Goal: Task Accomplishment & Management: Manage account settings

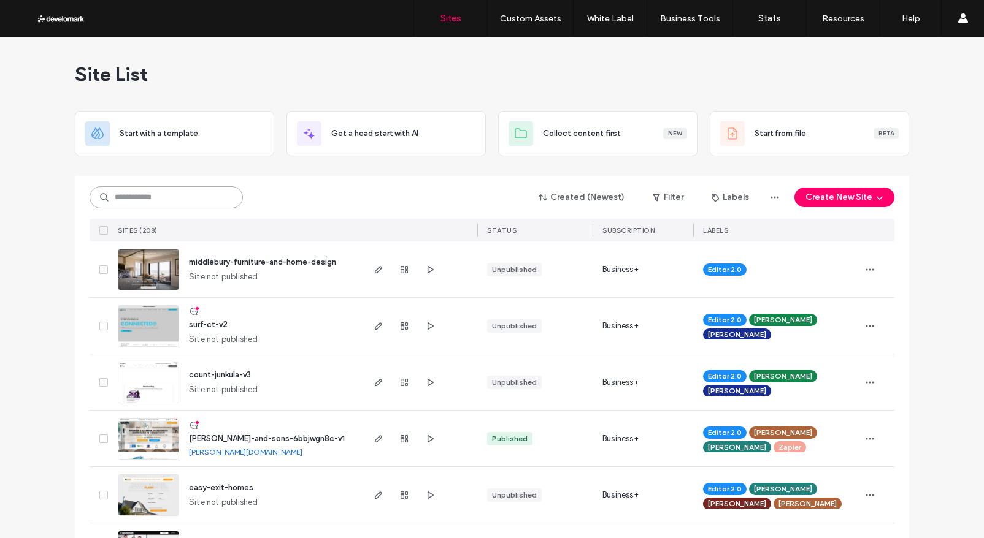
click at [134, 196] on input at bounding box center [166, 197] width 153 height 22
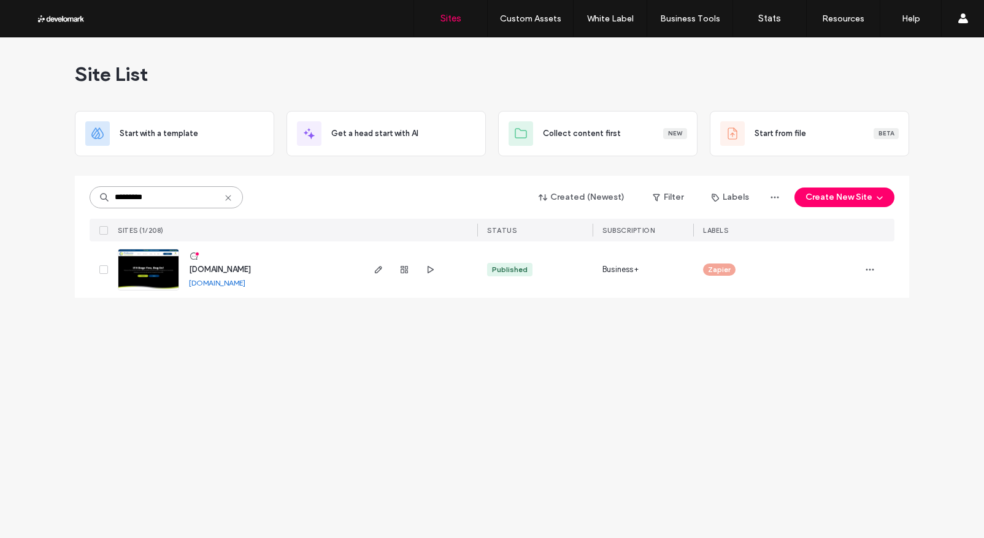
type input "*********"
click at [167, 270] on img at bounding box center [148, 291] width 60 height 83
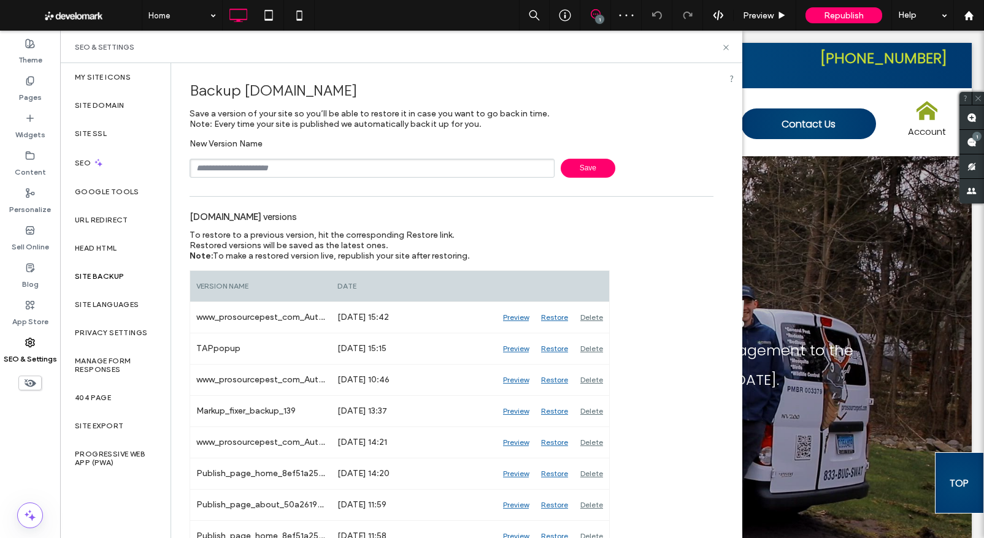
click at [262, 166] on input "text" at bounding box center [372, 168] width 365 height 19
type input "*****"
click at [572, 164] on span "Save" at bounding box center [588, 168] width 55 height 19
click at [728, 45] on use at bounding box center [725, 47] width 5 height 5
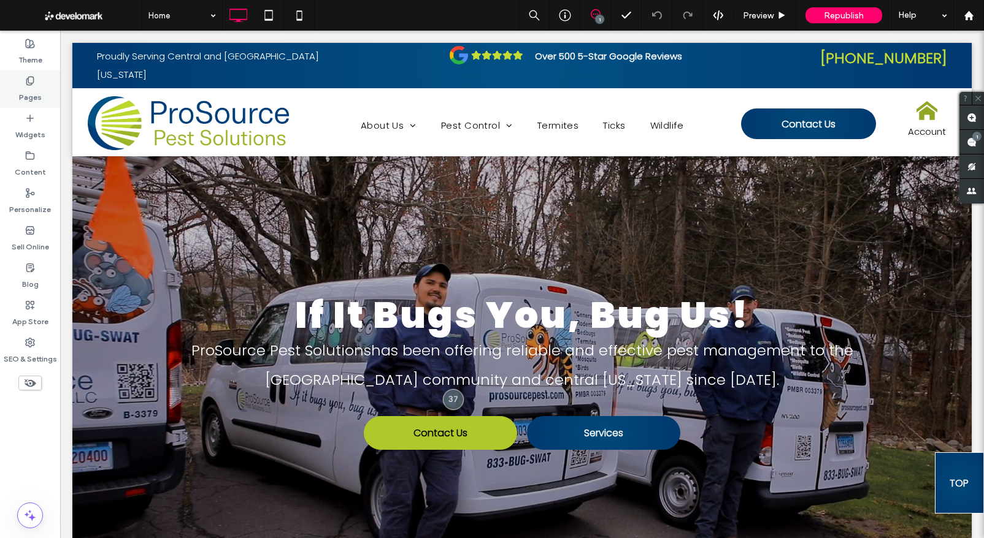
click at [25, 87] on label "Pages" at bounding box center [30, 94] width 23 height 17
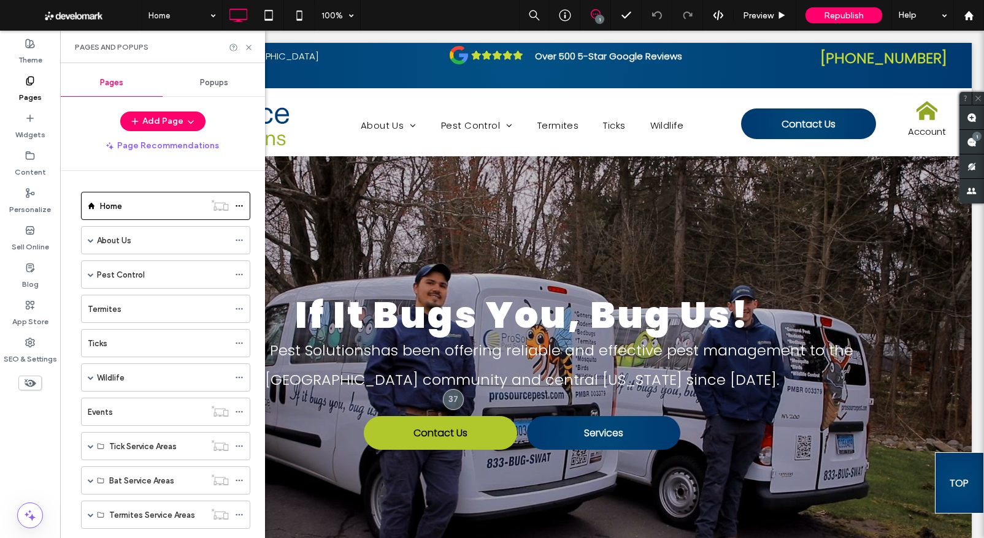
click at [216, 84] on span "Popups" at bounding box center [214, 83] width 28 height 10
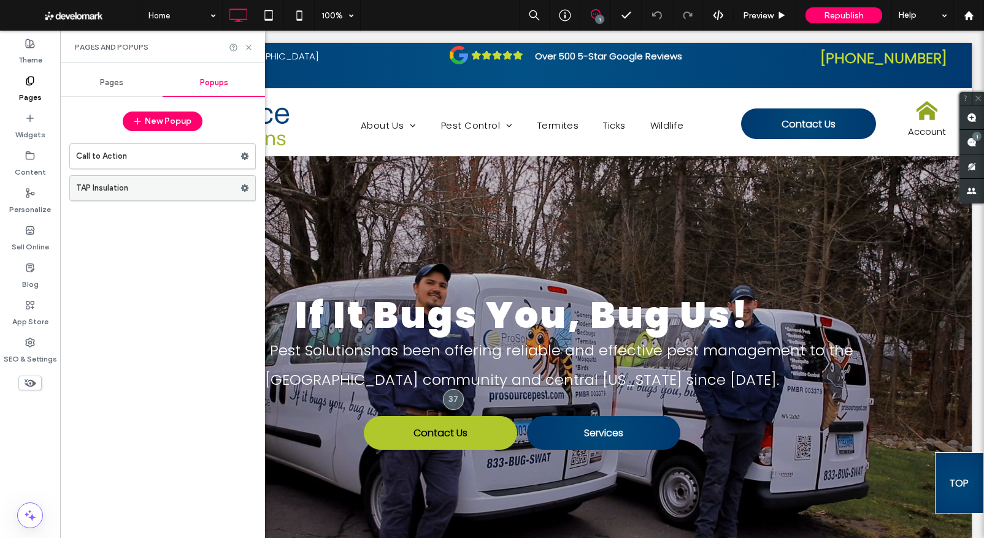
click at [245, 188] on icon at bounding box center [244, 188] width 9 height 9
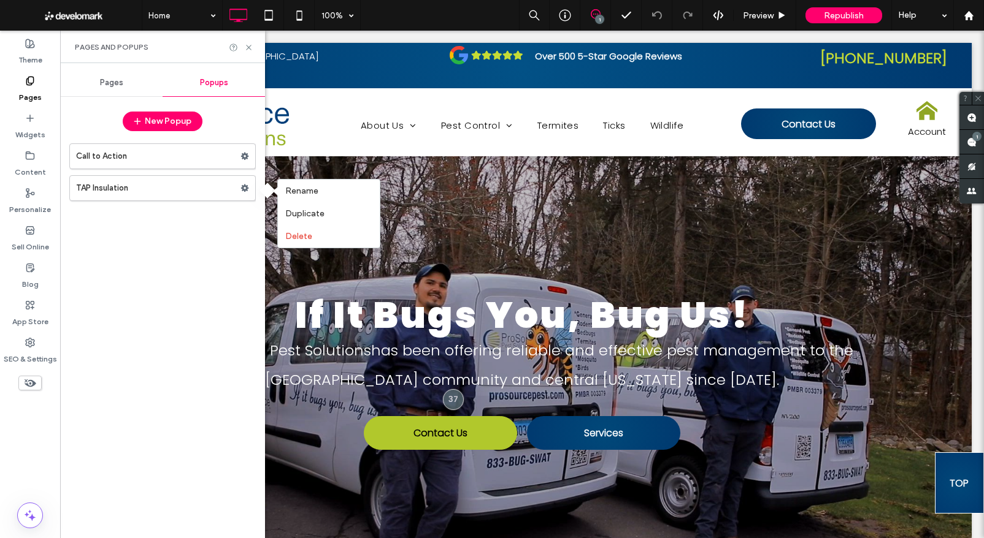
click at [179, 259] on div "Call to Action TAP Insulation" at bounding box center [162, 334] width 186 height 395
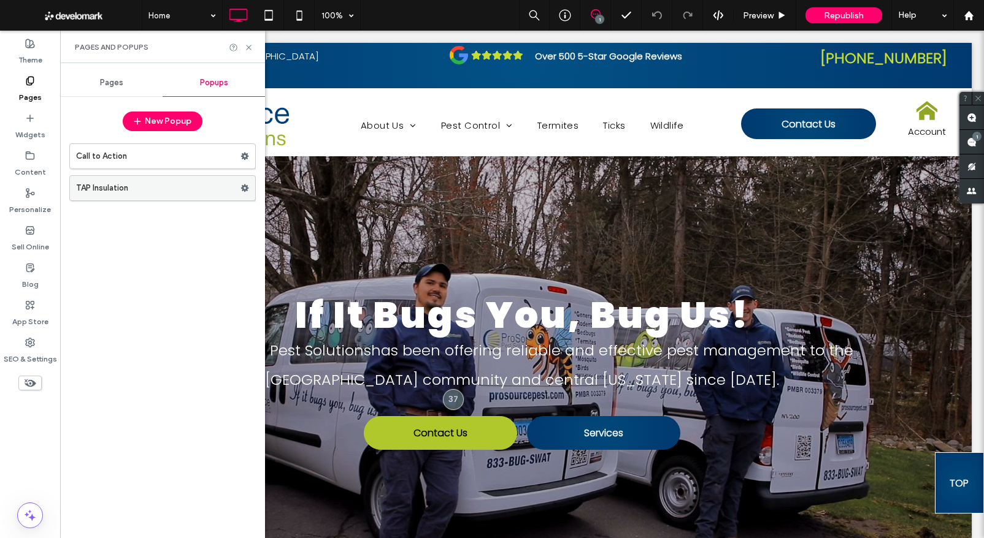
click at [128, 185] on label "TAP Insulation" at bounding box center [158, 188] width 164 height 25
click at [29, 194] on icon at bounding box center [30, 193] width 10 height 10
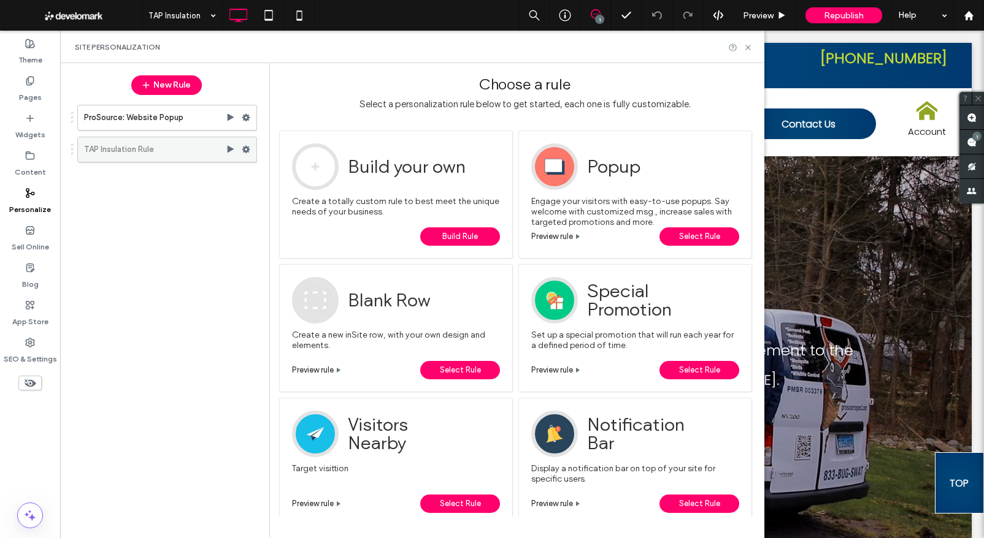
click at [246, 148] on use at bounding box center [246, 149] width 8 height 7
click at [223, 194] on div "ProSource: Website Popup TAP Insulation Rule" at bounding box center [160, 314] width 193 height 430
click at [245, 116] on use at bounding box center [246, 117] width 8 height 7
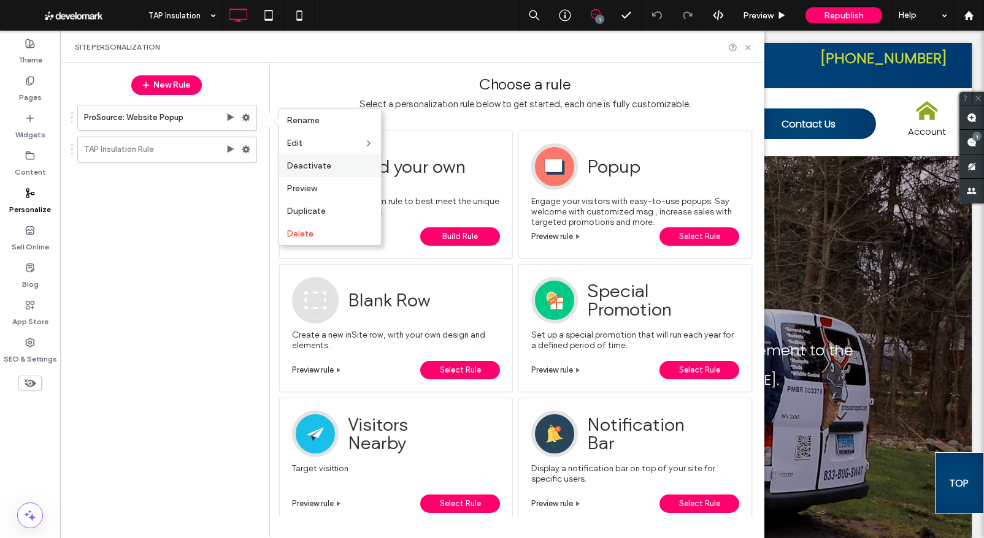
click at [297, 167] on span "Deactivate" at bounding box center [308, 166] width 45 height 10
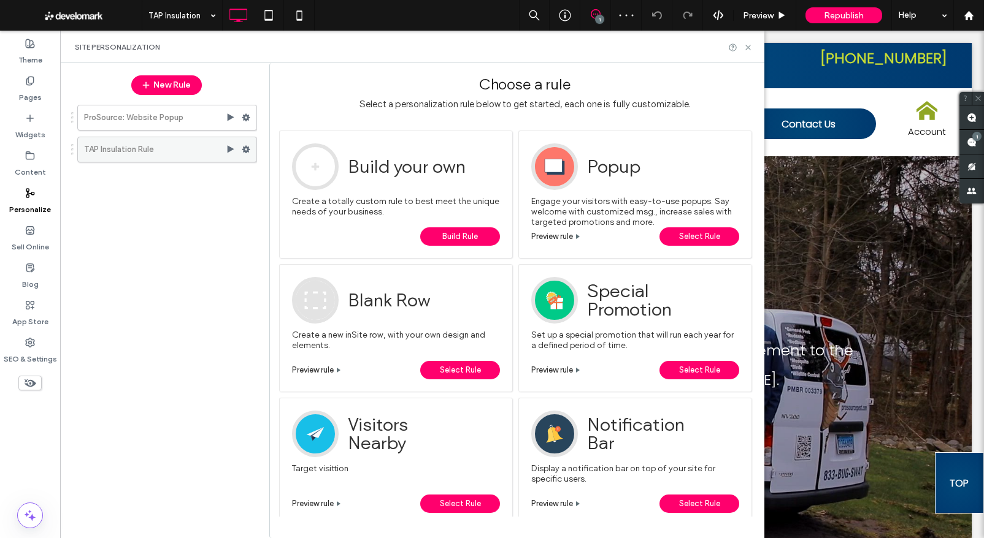
click at [247, 145] on span at bounding box center [246, 149] width 9 height 18
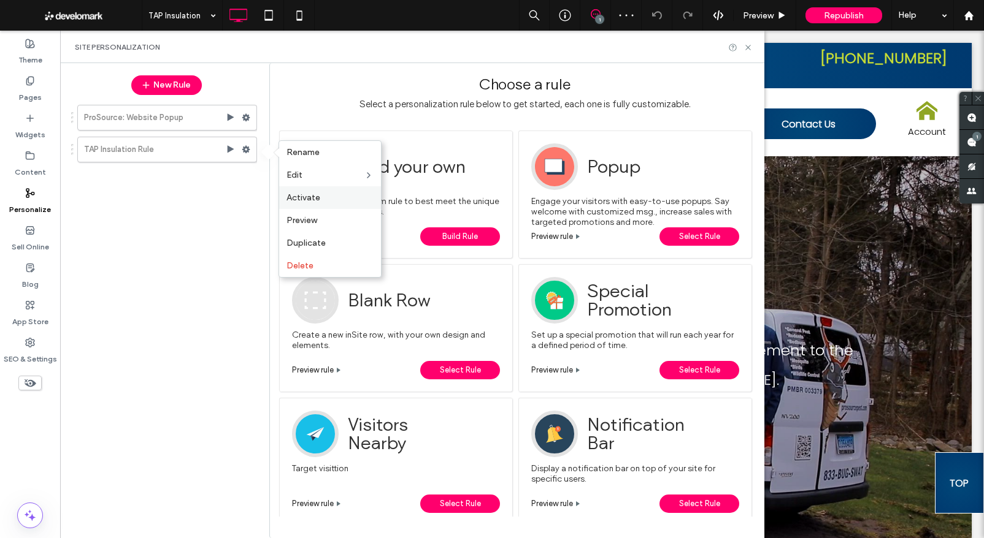
click at [309, 200] on span "Activate" at bounding box center [303, 198] width 34 height 10
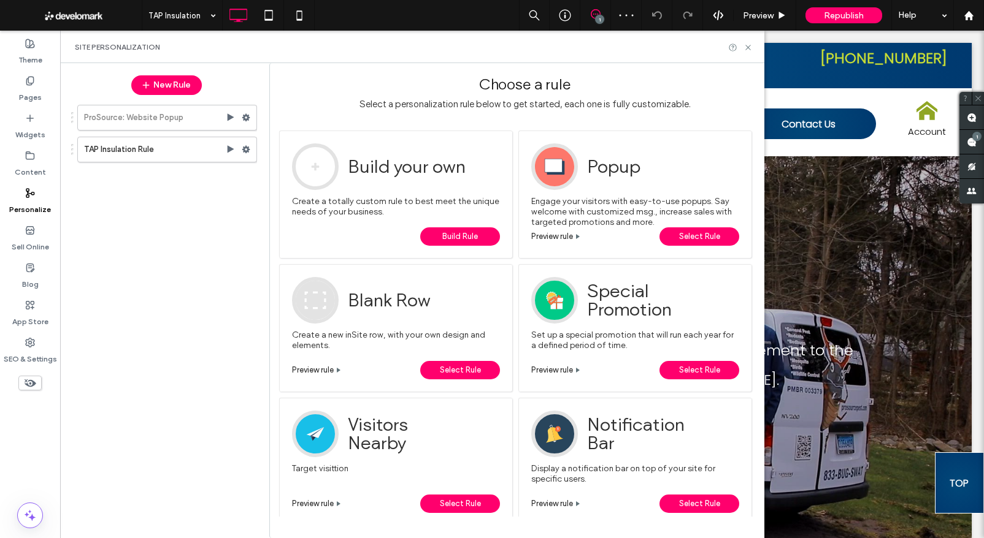
click at [193, 226] on div "ProSource: Website Popup TAP Insulation Rule" at bounding box center [160, 314] width 193 height 430
click at [747, 46] on use at bounding box center [747, 47] width 5 height 5
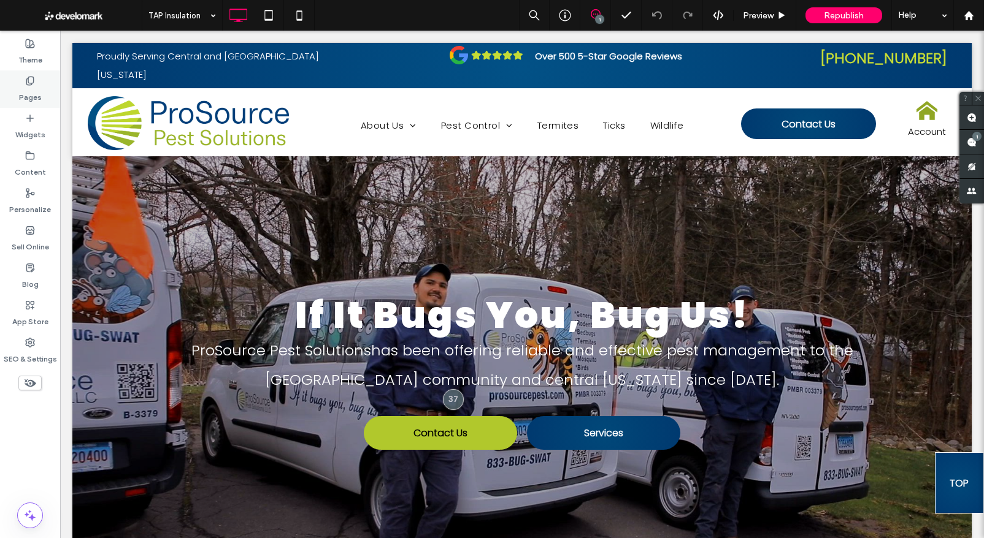
click at [29, 79] on icon at bounding box center [30, 81] width 10 height 10
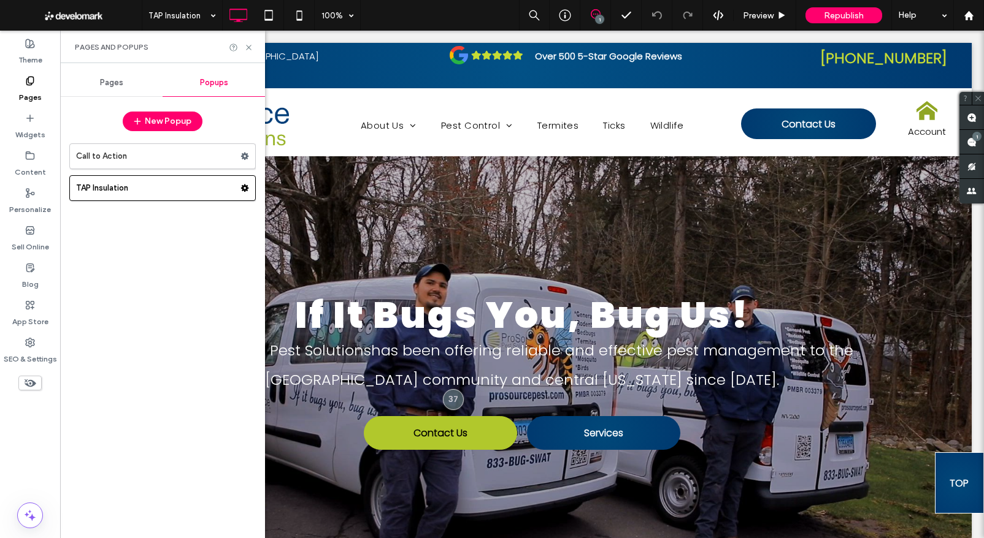
click at [111, 80] on span "Pages" at bounding box center [111, 83] width 23 height 10
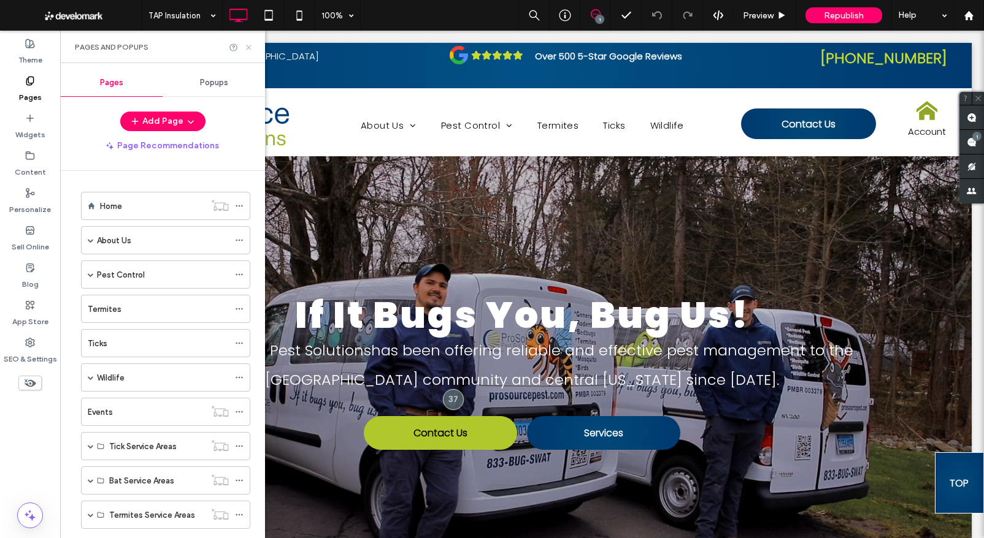
click at [245, 47] on icon at bounding box center [248, 47] width 9 height 9
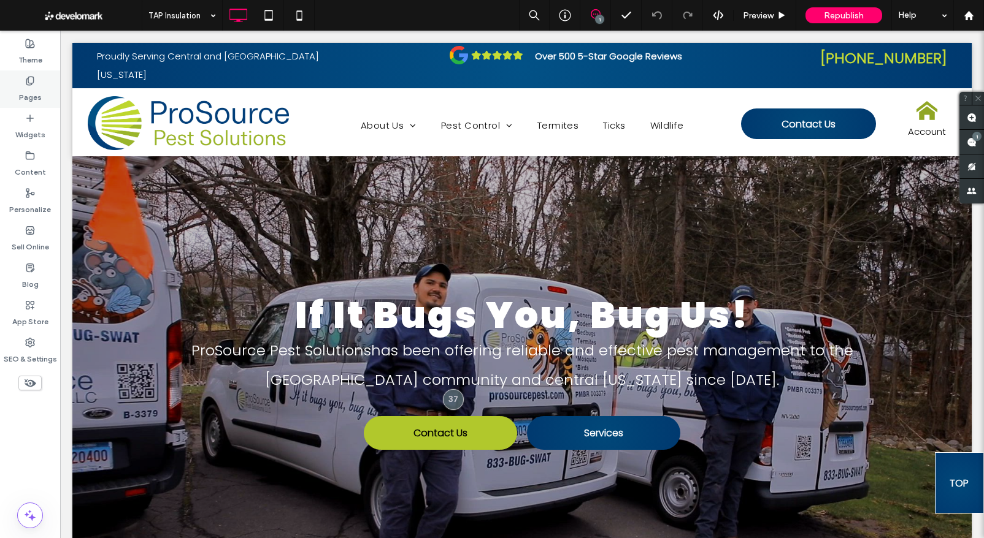
click at [36, 83] on div "Pages" at bounding box center [30, 89] width 60 height 37
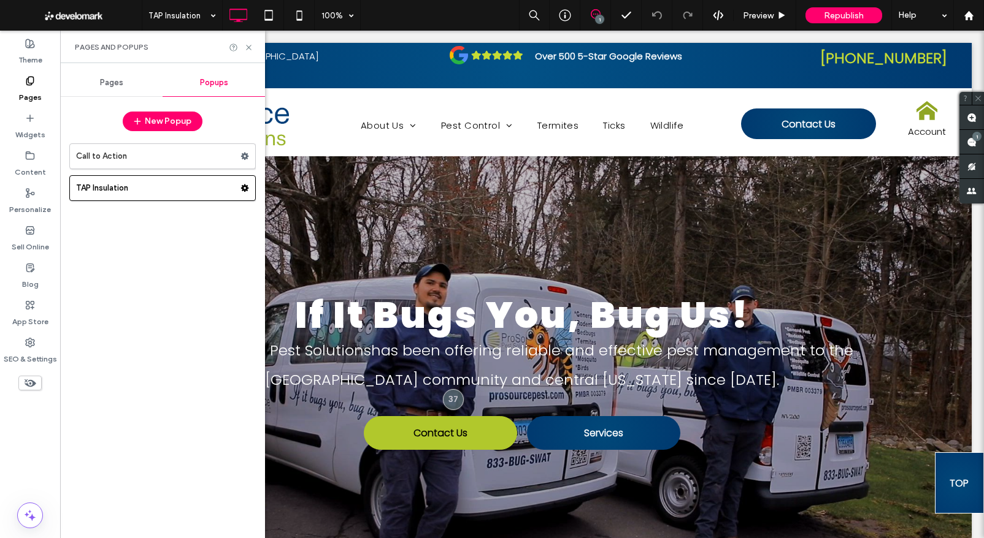
click at [108, 87] on span "Pages" at bounding box center [111, 83] width 23 height 10
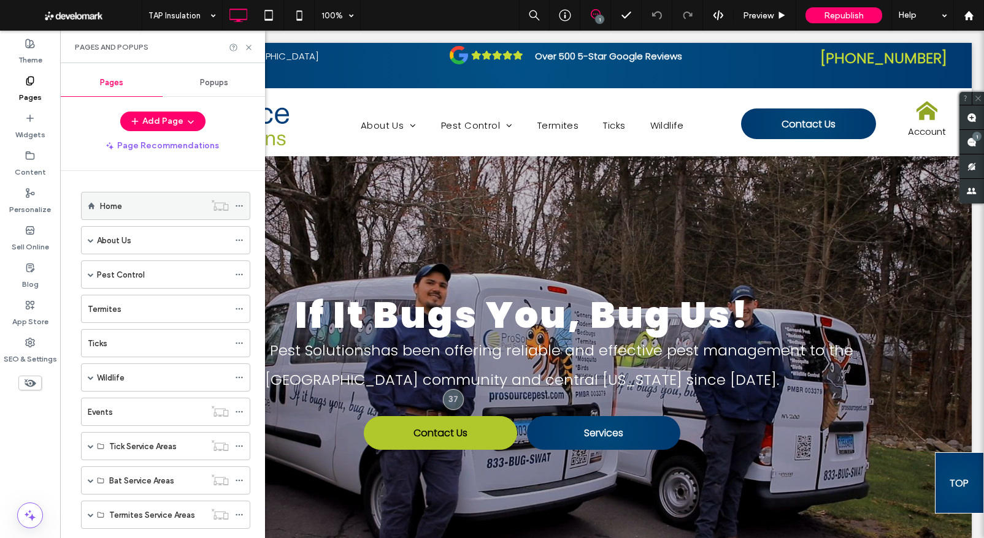
click at [113, 202] on label "Home" at bounding box center [111, 206] width 22 height 21
click at [834, 15] on span "Republish" at bounding box center [844, 15] width 40 height 10
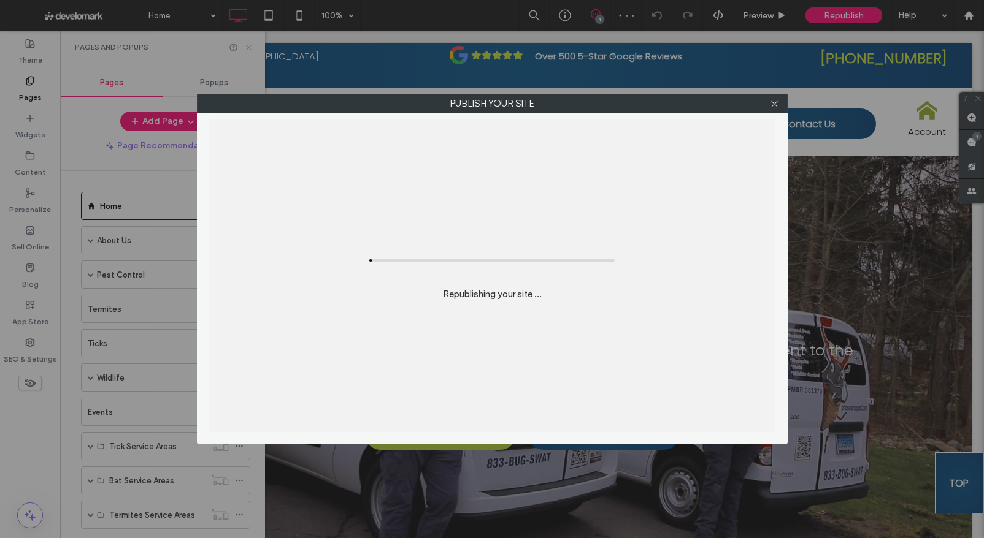
click at [248, 47] on div "Publish your site Republishing your site ..." at bounding box center [492, 269] width 984 height 538
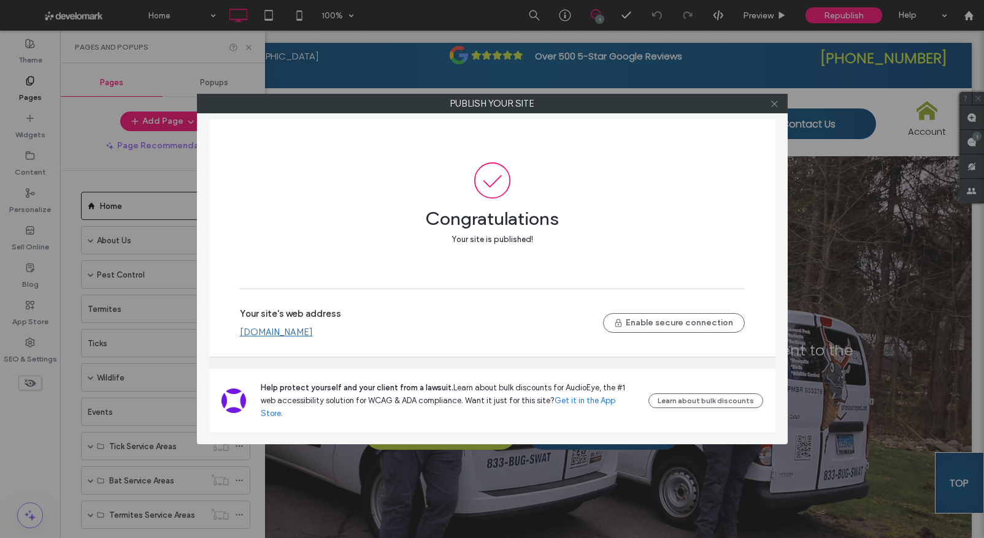
click at [772, 101] on use at bounding box center [774, 104] width 6 height 6
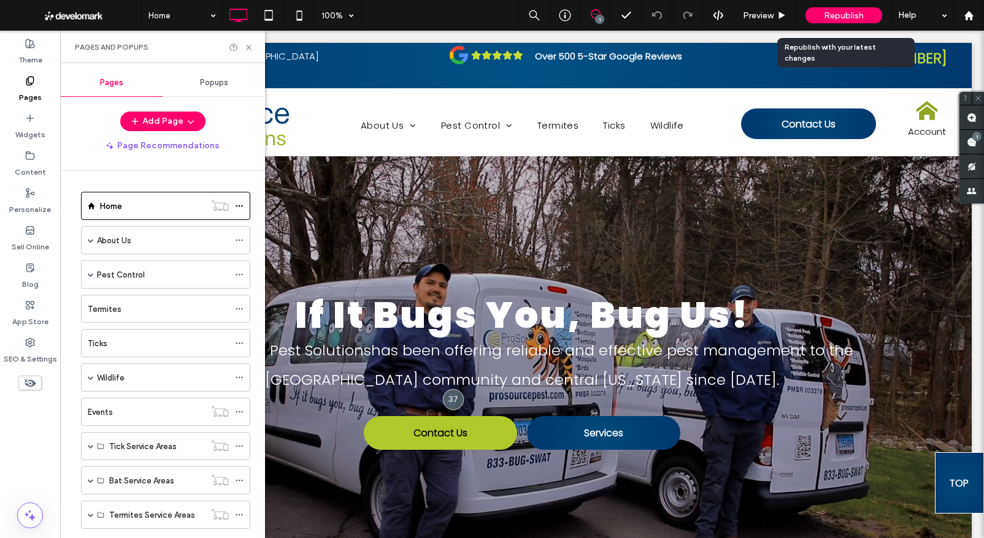
click at [843, 10] on span "Republish" at bounding box center [844, 15] width 40 height 10
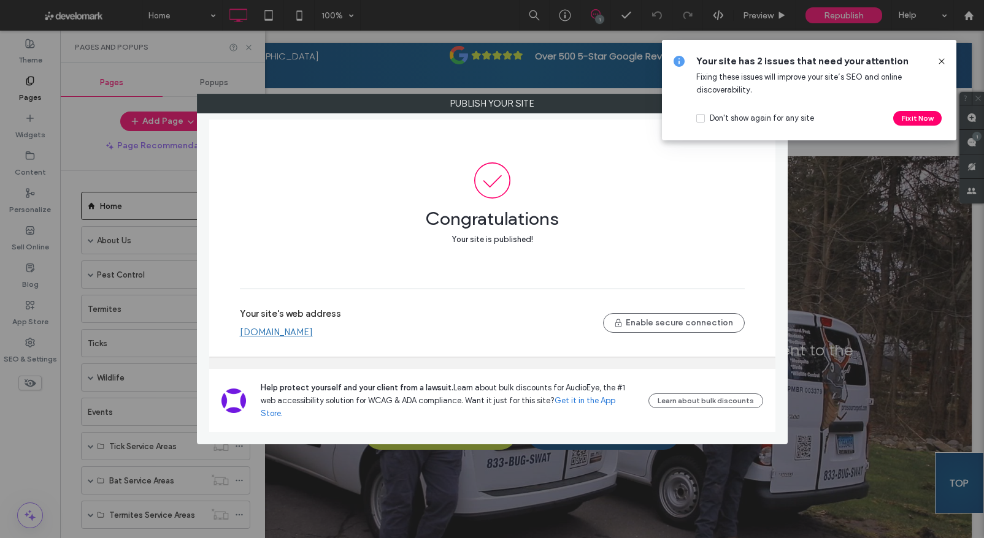
click at [942, 60] on use at bounding box center [941, 61] width 6 height 6
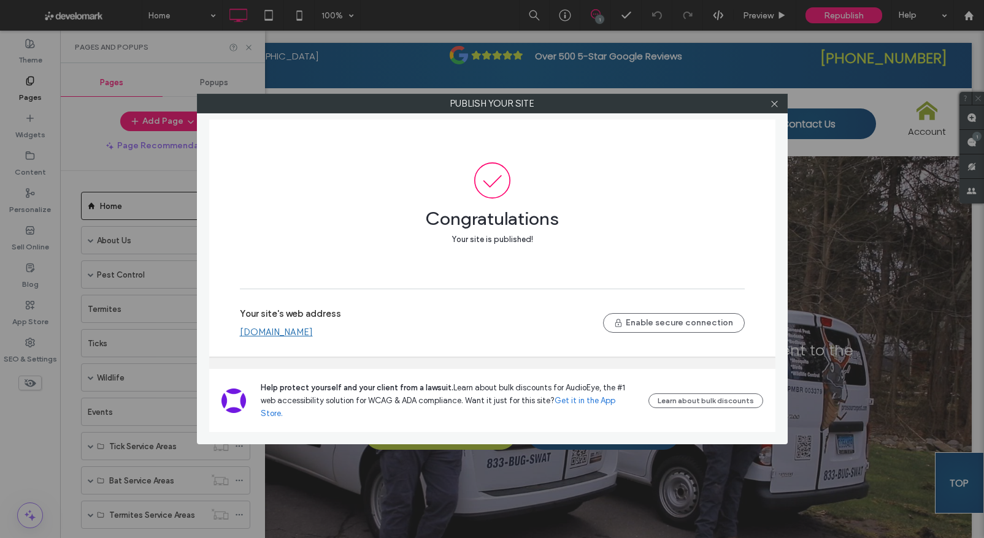
click at [642, 105] on label "Publish your site" at bounding box center [491, 103] width 589 height 18
drag, startPoint x: 773, startPoint y: 104, endPoint x: 781, endPoint y: 104, distance: 8.0
click at [773, 104] on use at bounding box center [774, 104] width 6 height 6
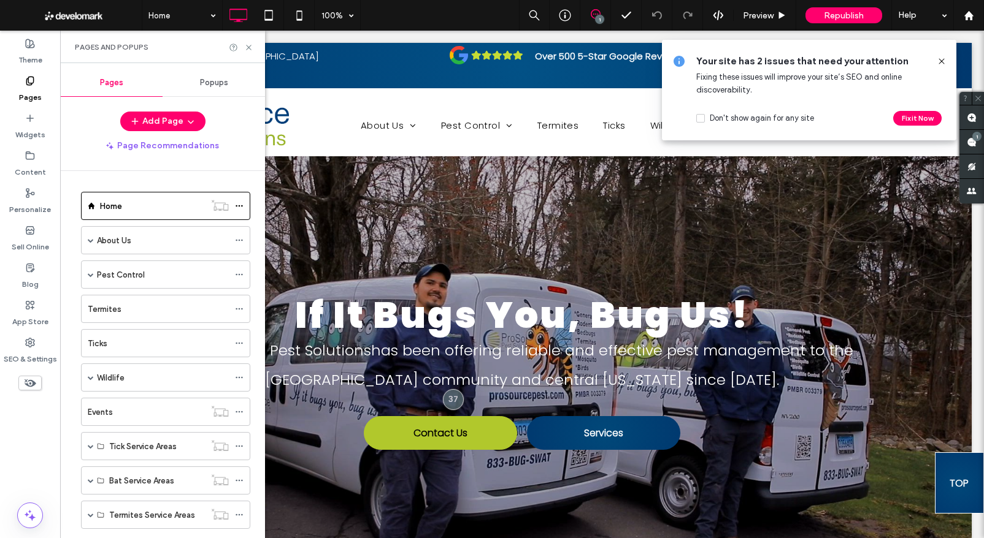
click at [218, 84] on span "Popups" at bounding box center [214, 83] width 28 height 10
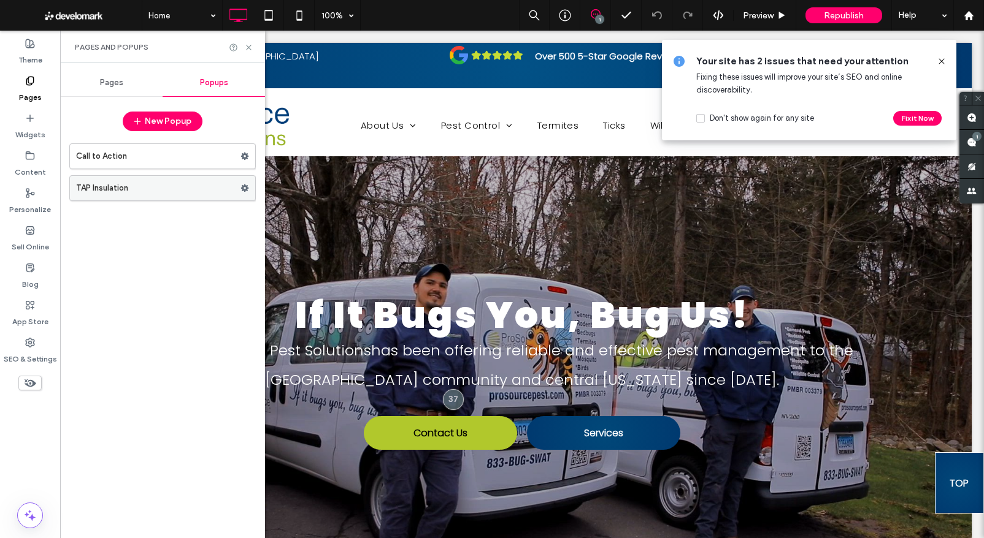
click at [159, 186] on label "TAP Insulation" at bounding box center [158, 188] width 164 height 25
click at [940, 59] on icon at bounding box center [942, 61] width 10 height 10
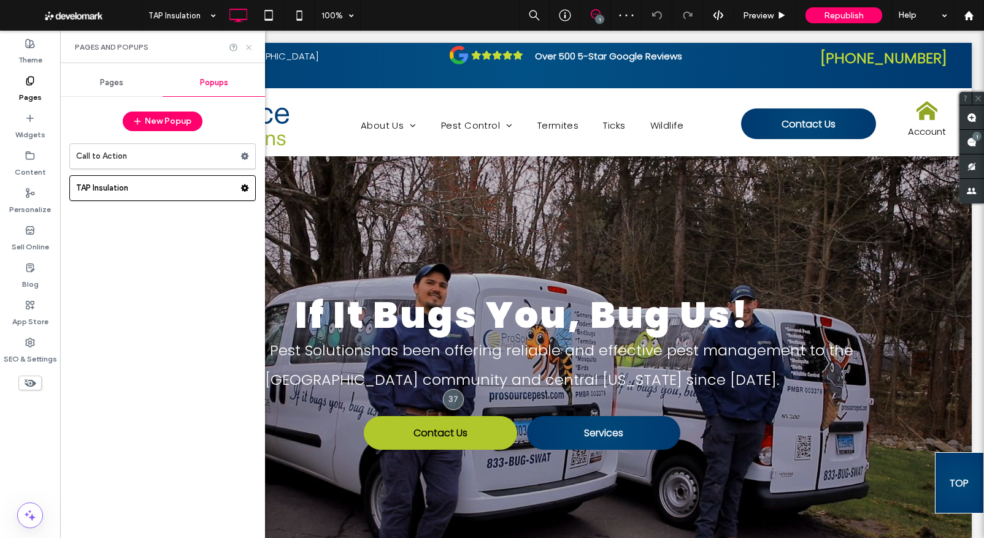
click at [250, 49] on use at bounding box center [248, 47] width 5 height 5
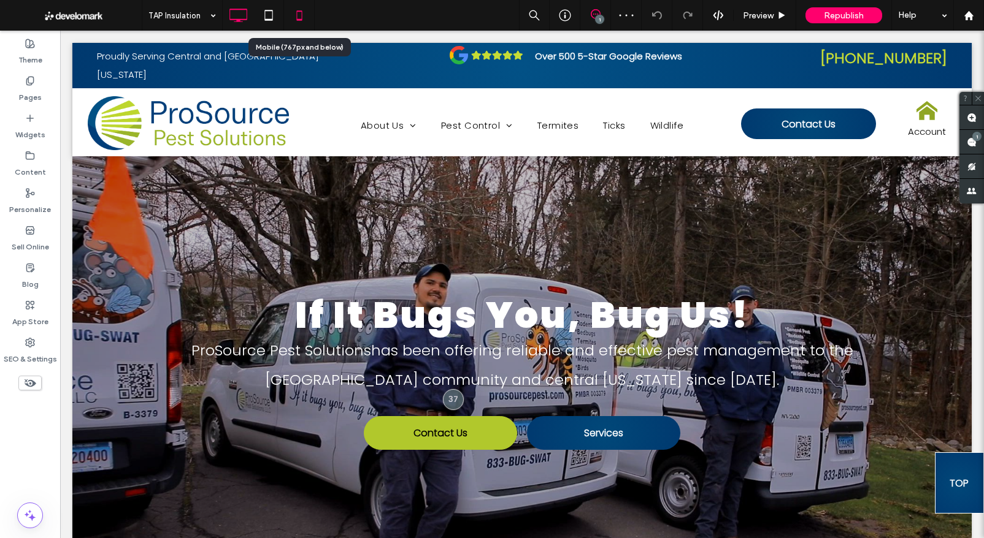
click at [300, 17] on icon at bounding box center [299, 15] width 25 height 25
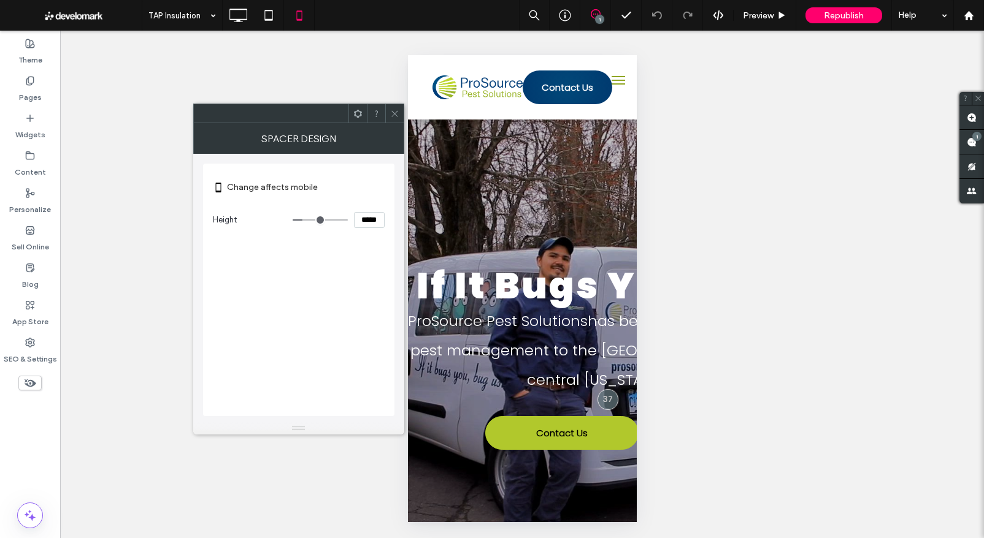
click at [394, 113] on icon at bounding box center [394, 113] width 9 height 9
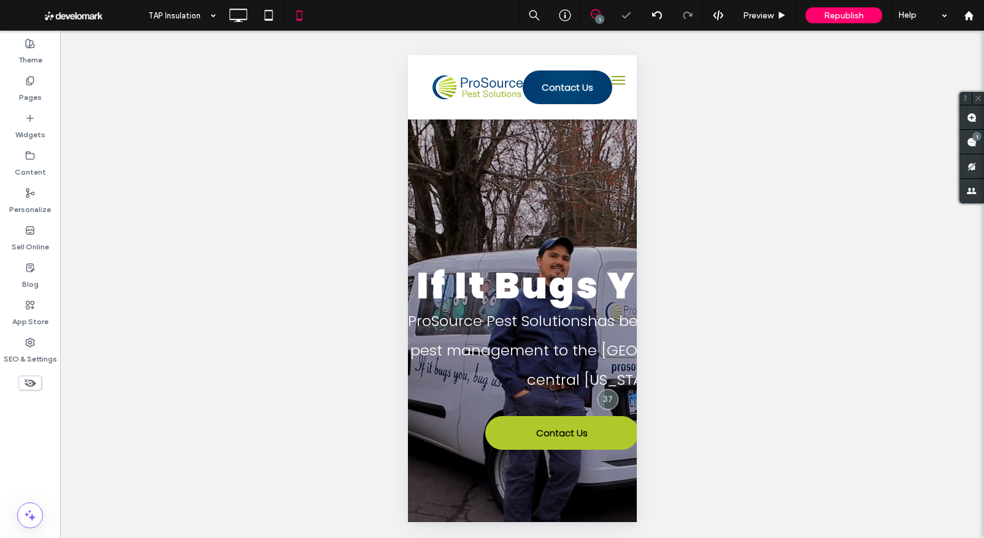
type input "**"
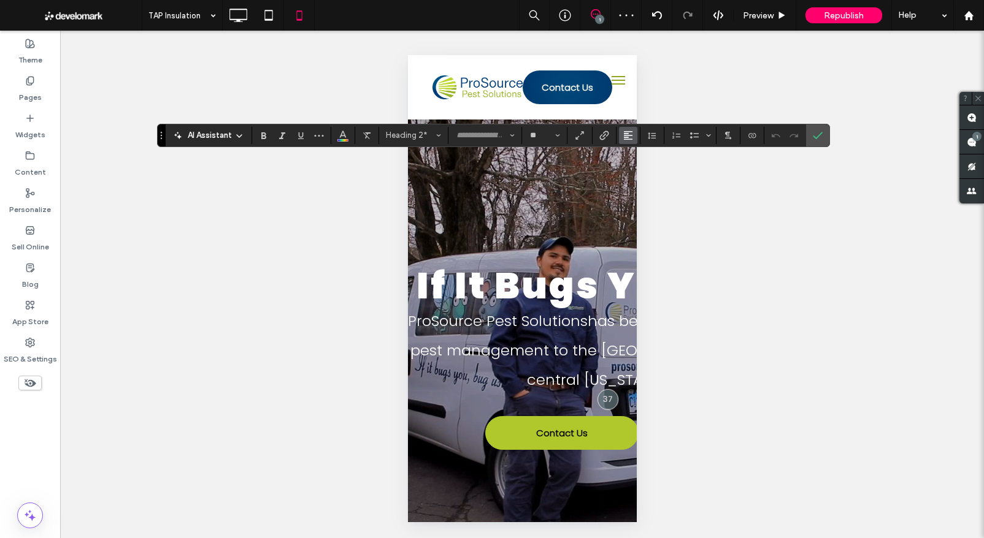
click at [628, 135] on use "Alignment" at bounding box center [628, 135] width 9 height 9
click at [645, 169] on div "ui.textEditor.alignment.center" at bounding box center [640, 173] width 16 height 10
drag, startPoint x: 345, startPoint y: 136, endPoint x: 361, endPoint y: 139, distance: 16.2
click at [345, 136] on use "Color" at bounding box center [343, 134] width 7 height 7
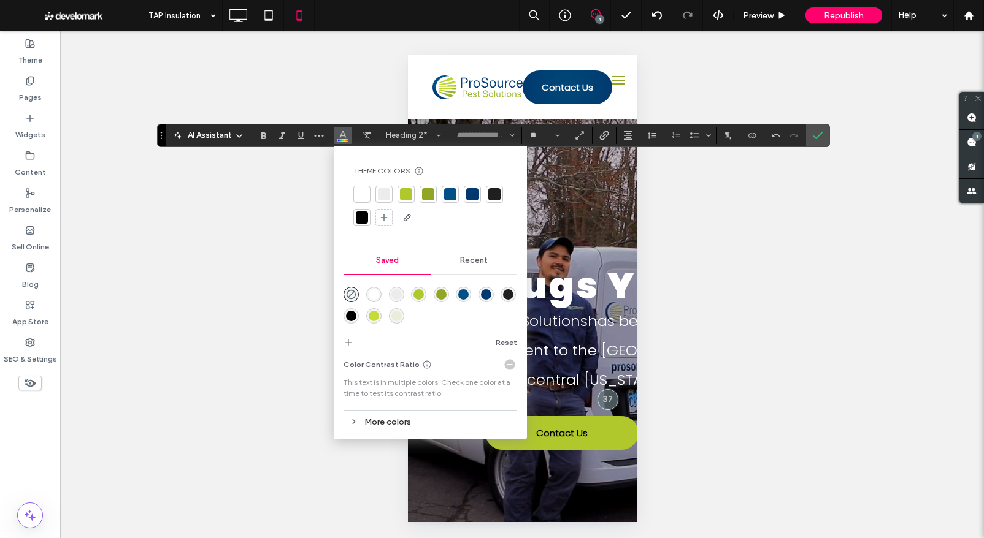
click at [362, 193] on div at bounding box center [362, 194] width 12 height 12
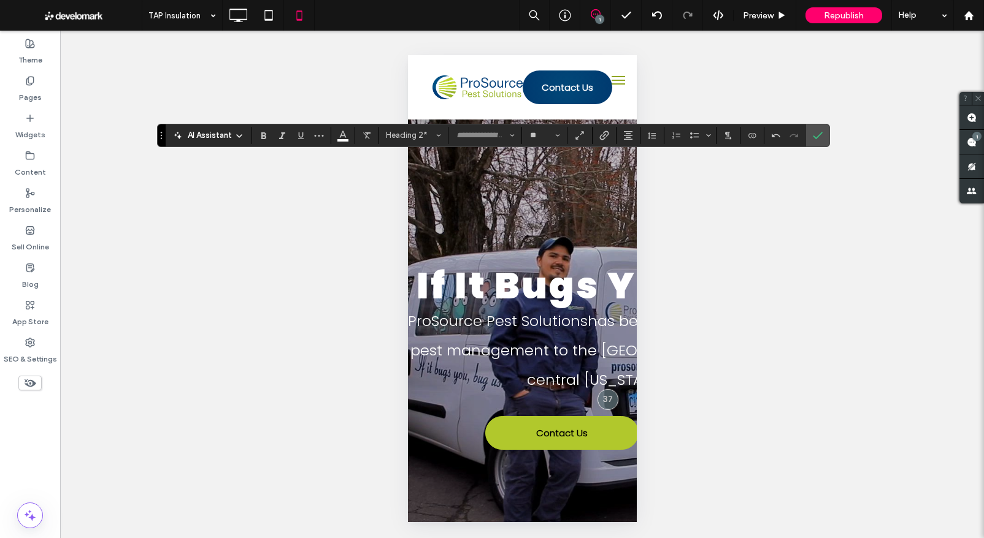
type input "*******"
click at [340, 136] on icon "Color" at bounding box center [343, 134] width 10 height 10
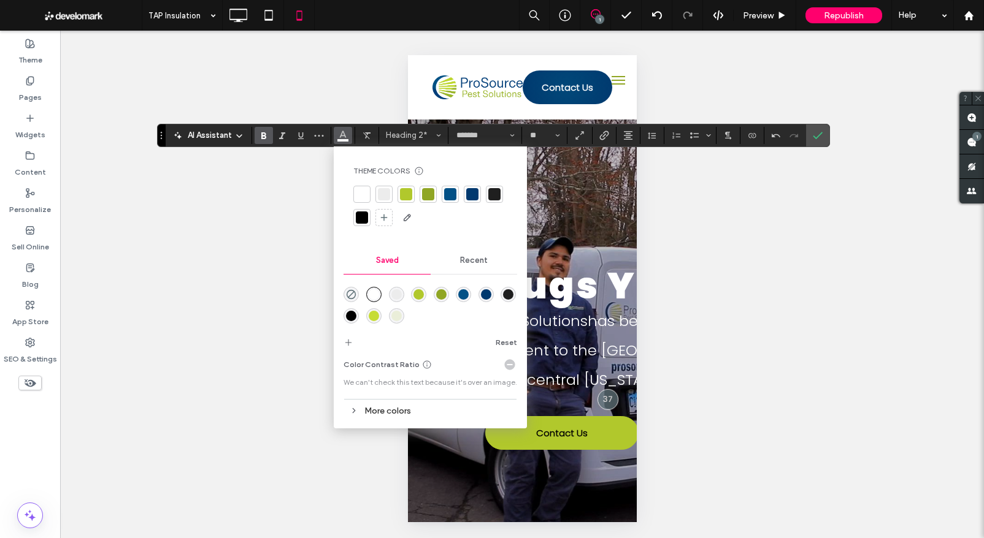
click at [408, 190] on div at bounding box center [406, 194] width 12 height 12
click at [816, 133] on icon "Confirm" at bounding box center [818, 136] width 10 height 10
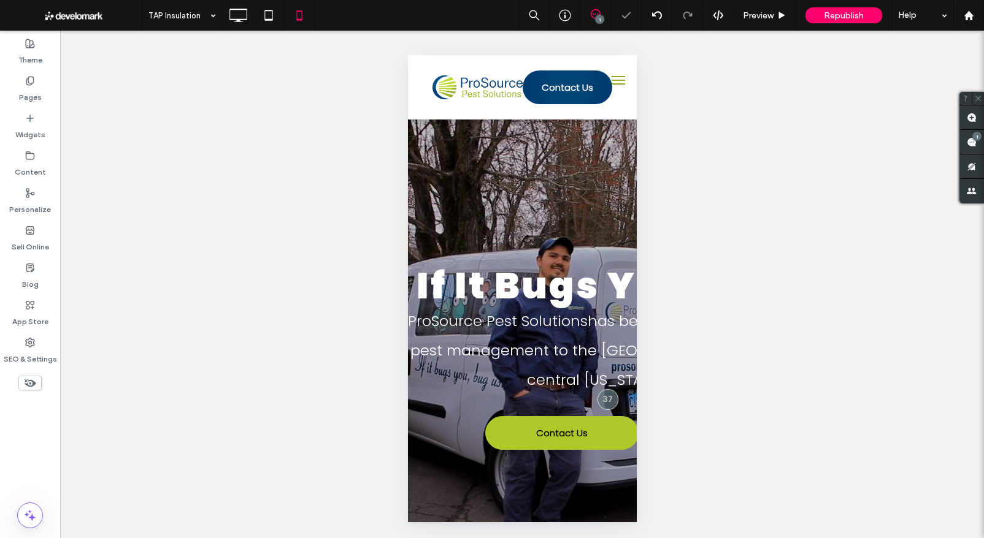
click at [738, 259] on div "Unhide? Yes Unhide? Yes Unhide? Yes Unhide? Yes Unhide? Yes Unhide? Yes Unhide?…" at bounding box center [522, 285] width 924 height 508
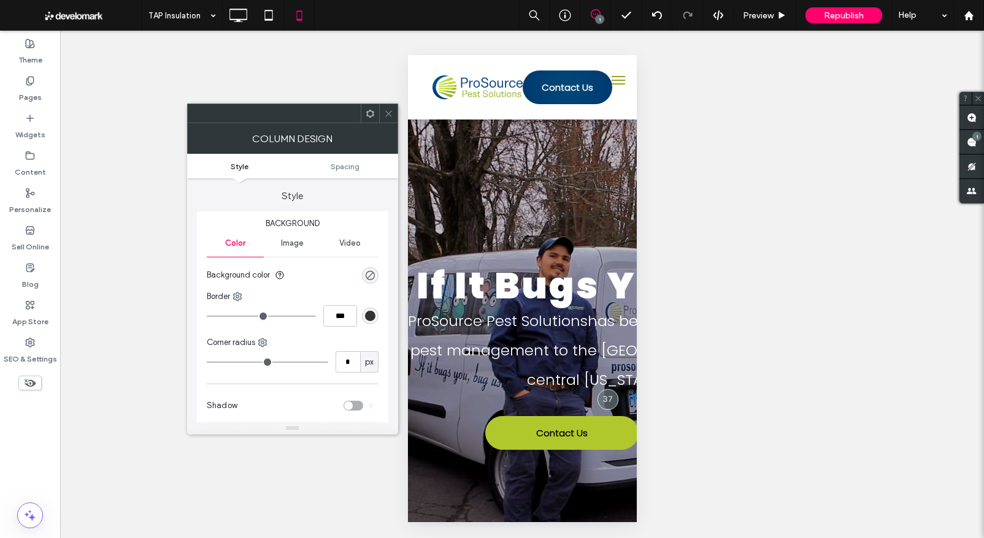
click at [294, 240] on span "Image" at bounding box center [292, 244] width 23 height 10
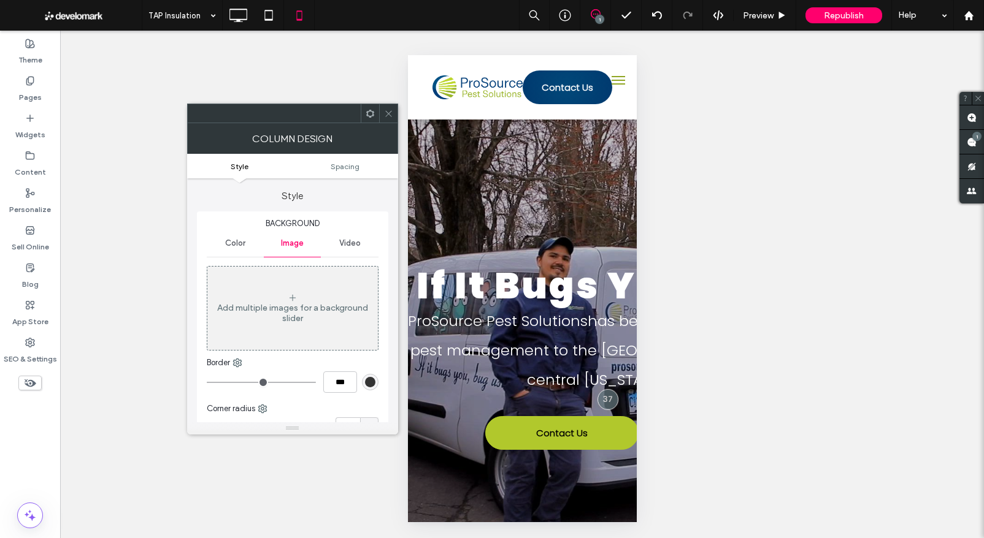
click at [385, 114] on icon at bounding box center [388, 113] width 9 height 9
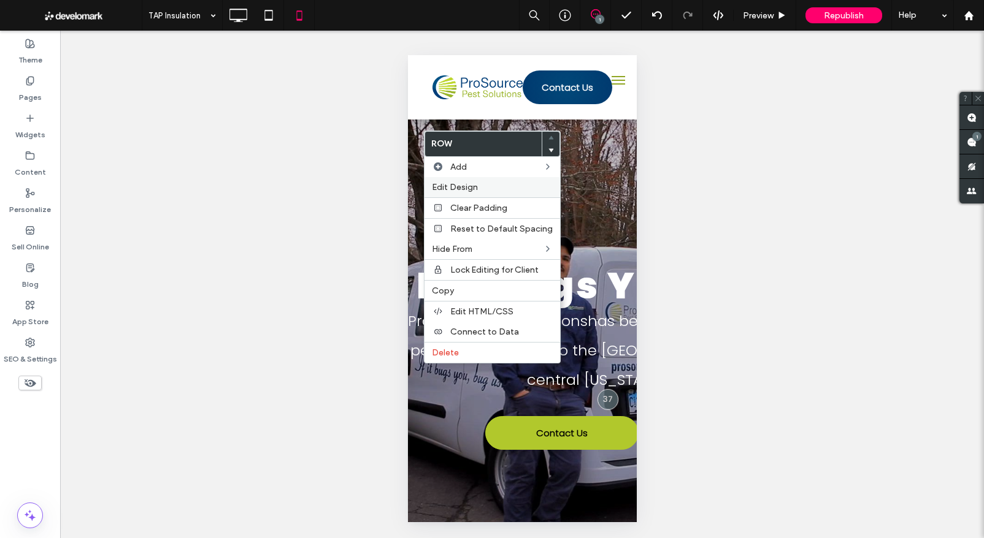
click at [454, 185] on span "Edit Design" at bounding box center [455, 187] width 46 height 10
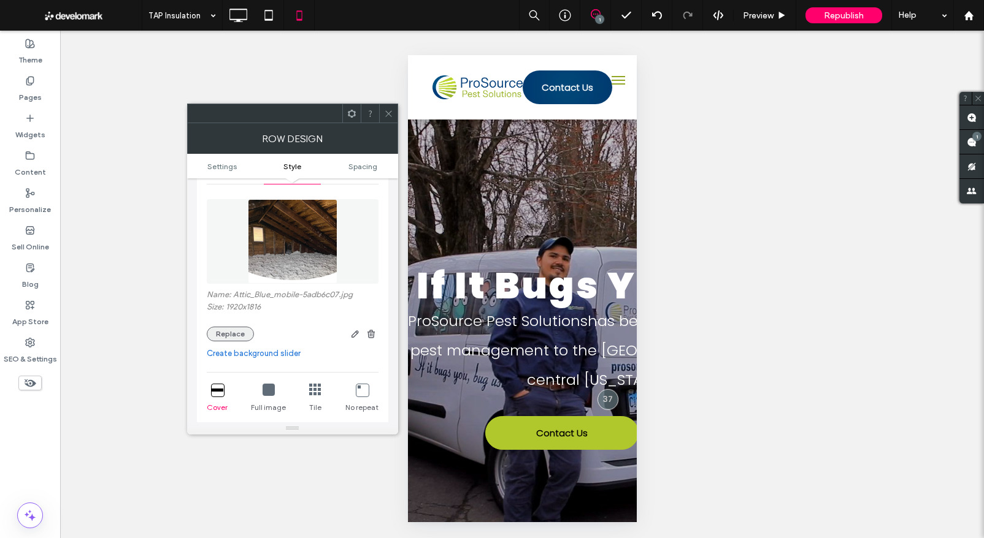
scroll to position [178, 0]
click at [229, 335] on button "Replace" at bounding box center [230, 333] width 47 height 15
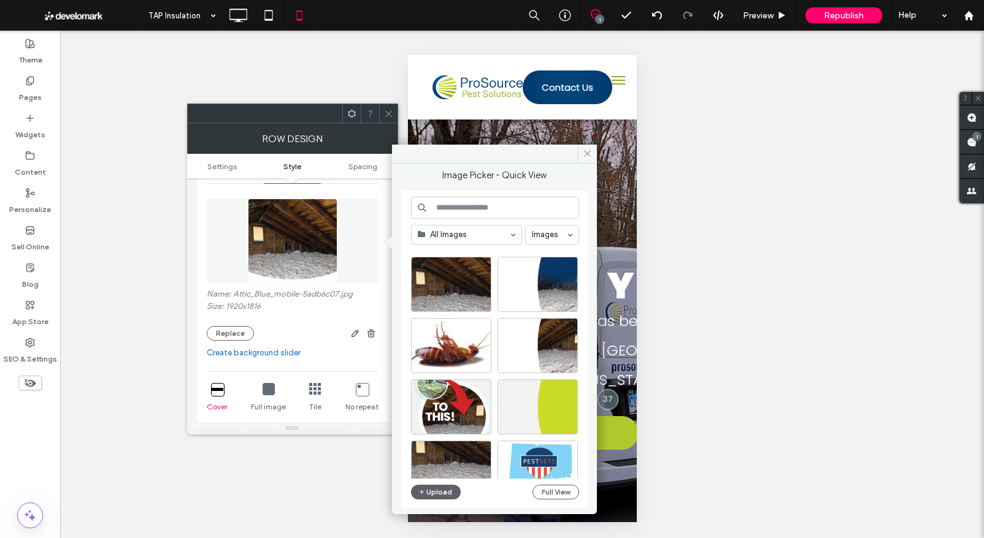
scroll to position [13, 0]
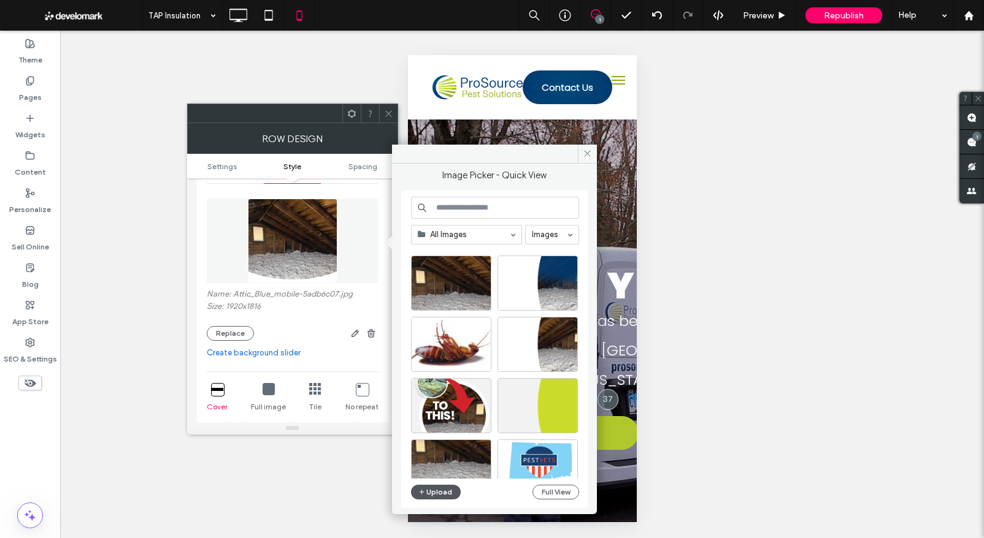
click at [436, 492] on button "Upload" at bounding box center [436, 492] width 50 height 15
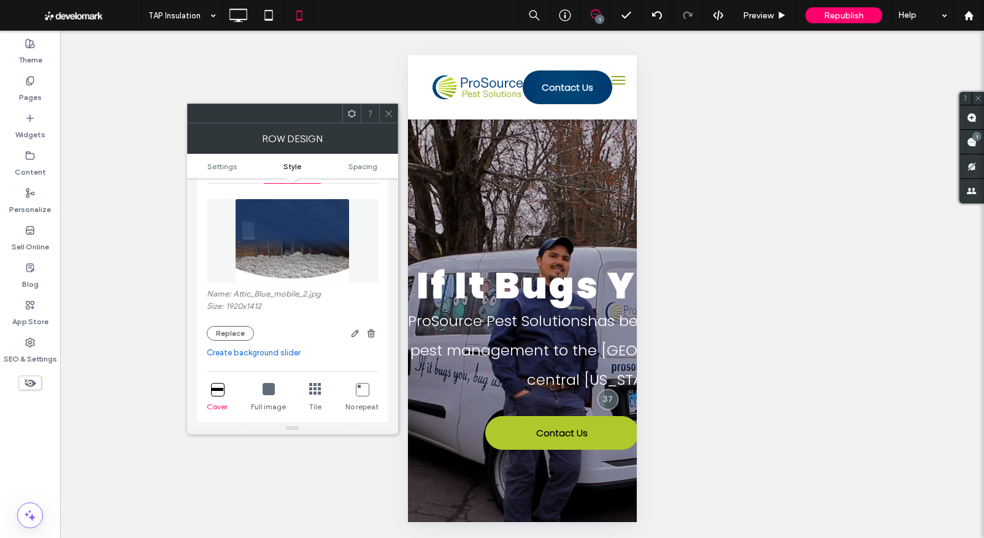
click at [384, 110] on icon at bounding box center [388, 113] width 9 height 9
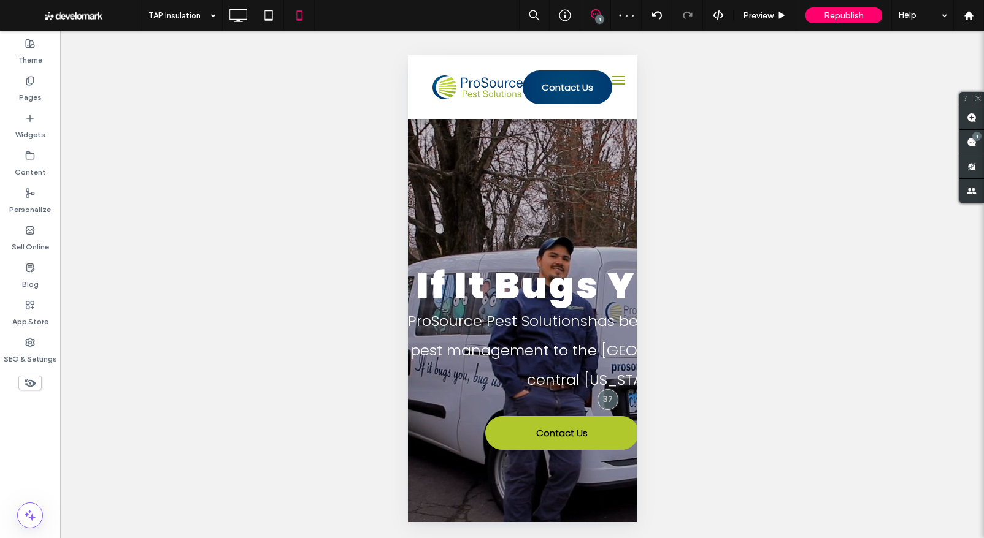
type input "**"
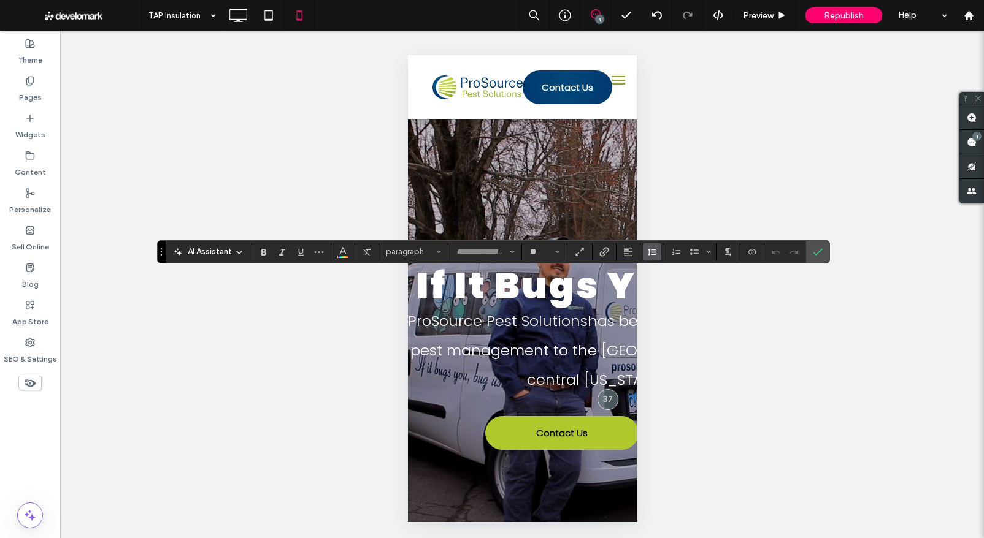
click at [649, 253] on icon "Line Height" at bounding box center [652, 252] width 10 height 10
click at [674, 305] on div "1.5" at bounding box center [671, 305] width 30 height 9
click at [654, 251] on icon "Line Height" at bounding box center [652, 252] width 10 height 10
type input "***"
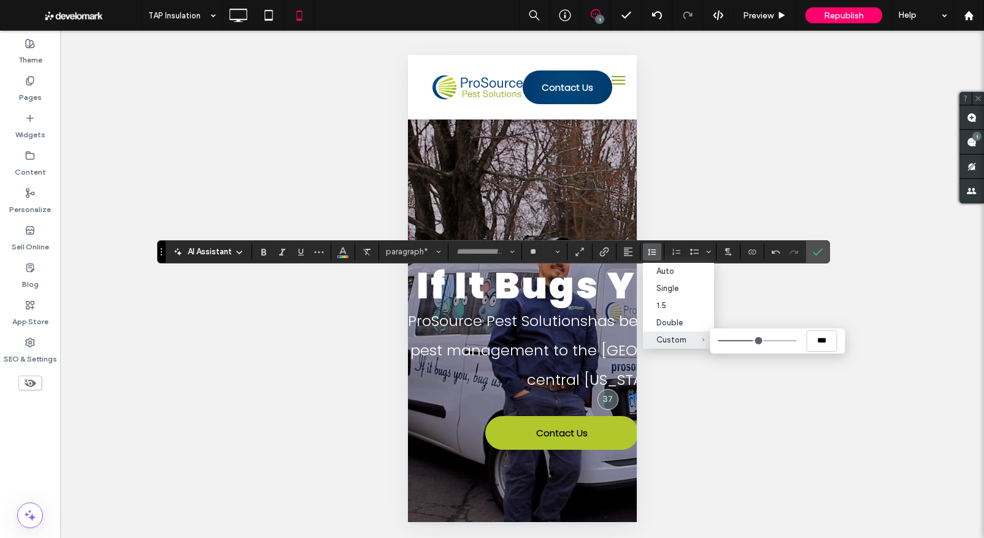
type input "***"
drag, startPoint x: 750, startPoint y: 343, endPoint x: 757, endPoint y: 343, distance: 6.7
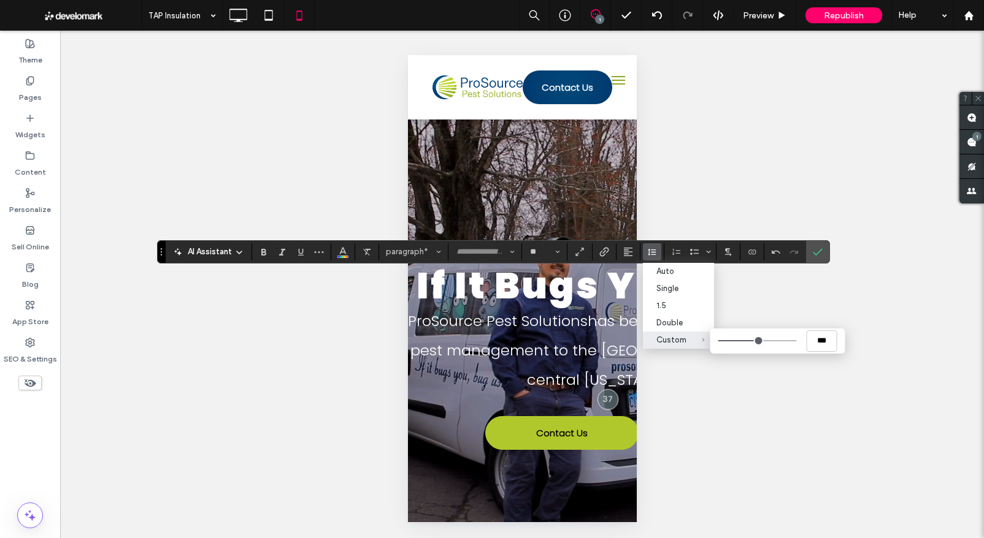
type input "***"
click at [757, 342] on input "Custom ***" at bounding box center [757, 340] width 79 height 1
click at [820, 250] on use "Confirm" at bounding box center [818, 251] width 10 height 7
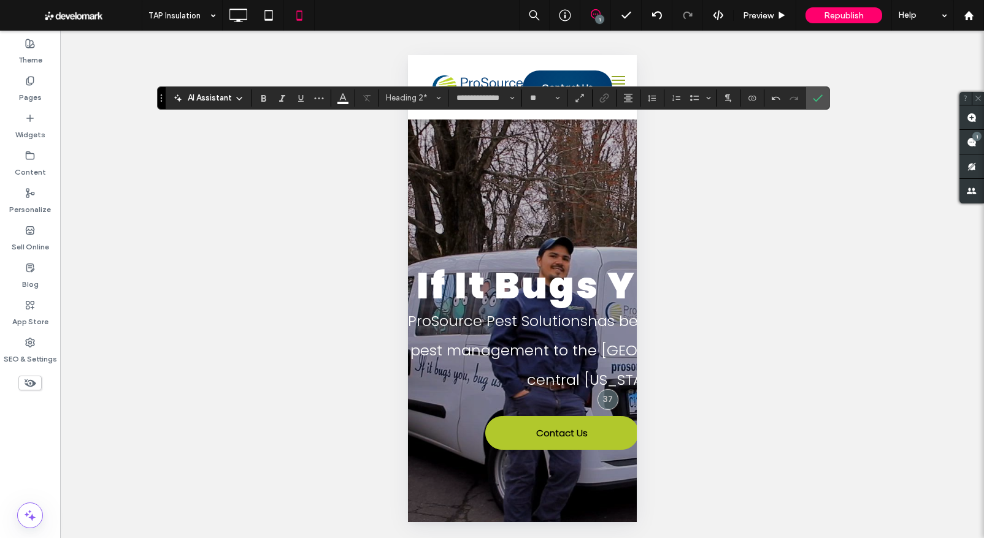
type input "*******"
click at [540, 98] on input "**" at bounding box center [541, 98] width 24 height 10
type input "**"
click at [818, 97] on icon "Confirm" at bounding box center [818, 98] width 10 height 10
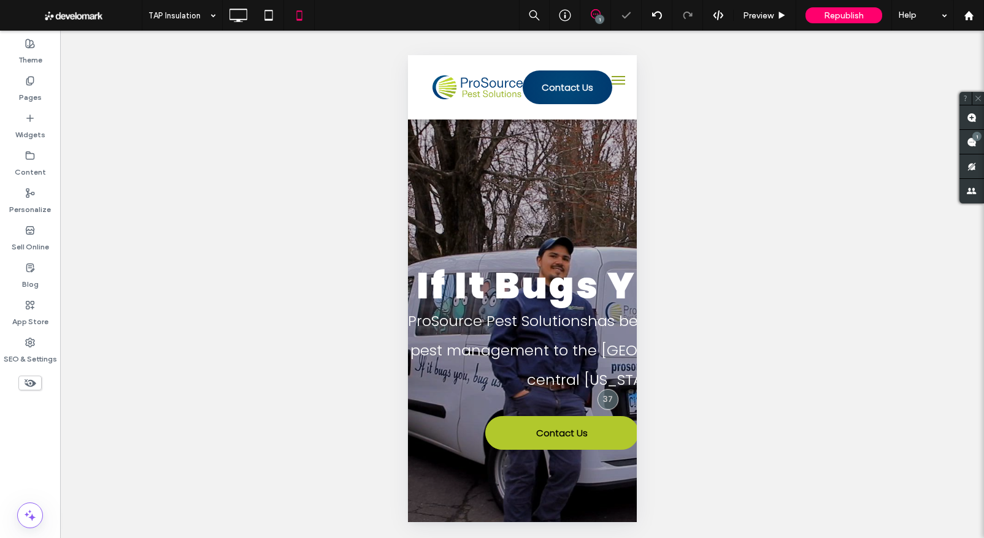
click at [278, 213] on div "Unhide? Yes Unhide? Yes Unhide? Yes Unhide? Yes Unhide? Yes Unhide? Yes Unhide?…" at bounding box center [522, 285] width 924 height 508
click at [234, 20] on icon at bounding box center [238, 15] width 25 height 25
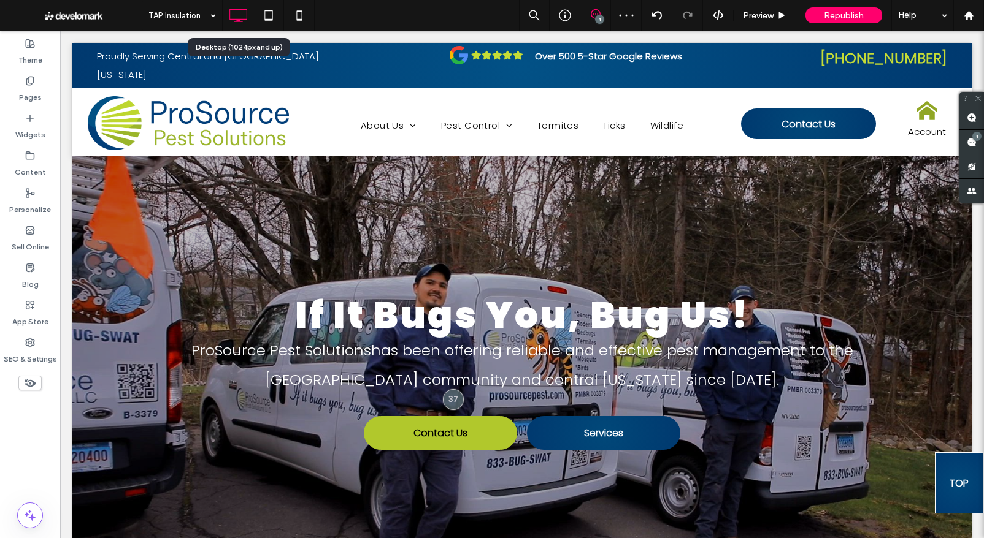
click at [234, 16] on icon at bounding box center [238, 15] width 25 height 25
click at [266, 14] on icon at bounding box center [268, 15] width 25 height 25
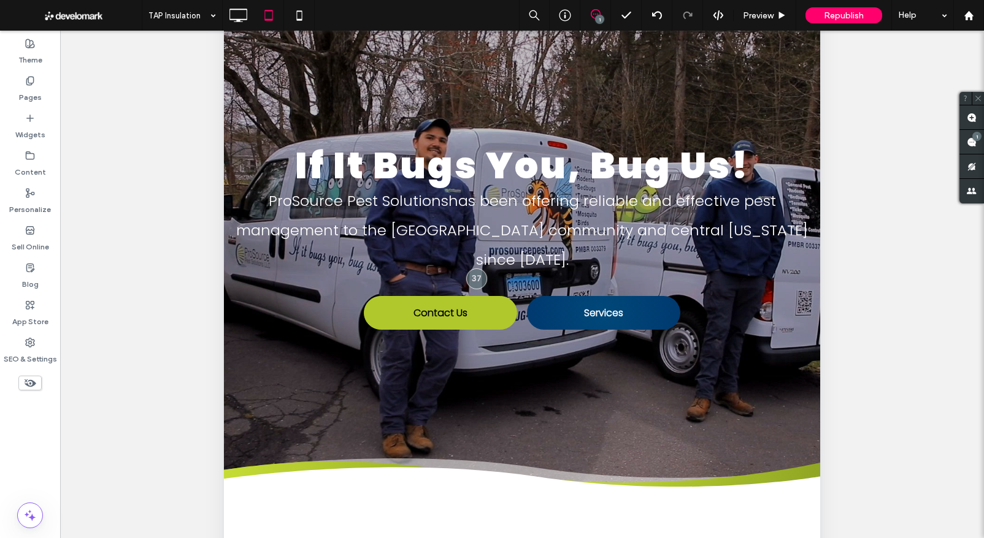
scroll to position [127, 0]
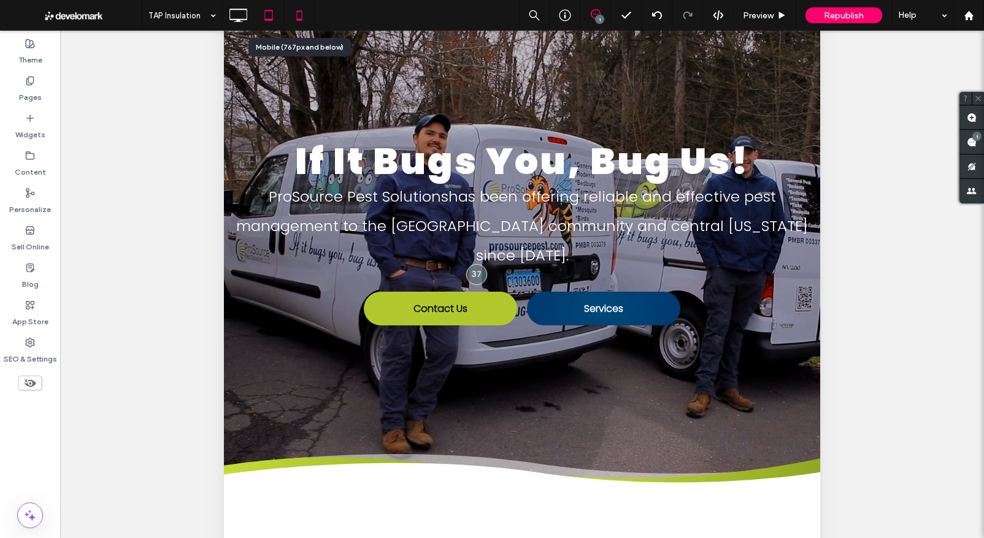
click at [299, 16] on icon at bounding box center [299, 15] width 25 height 25
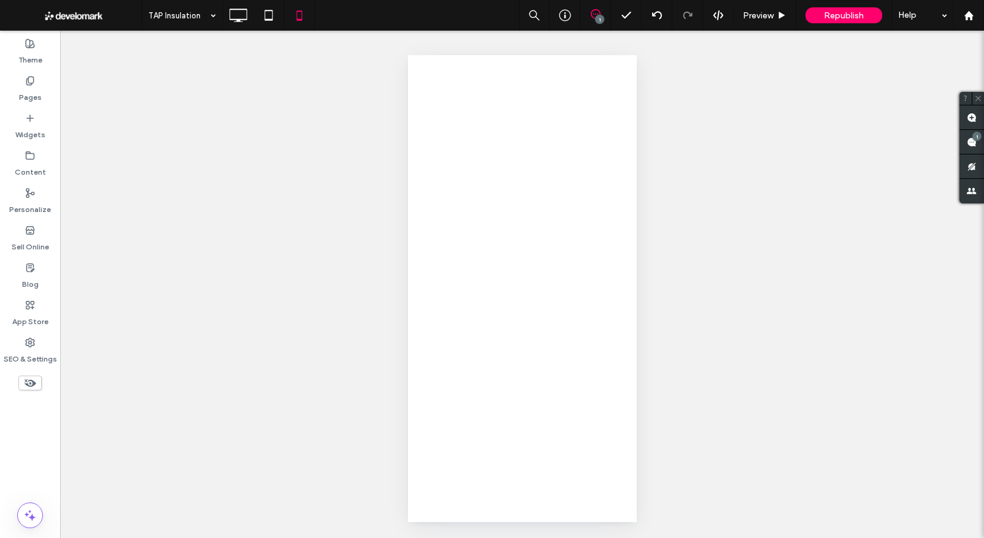
scroll to position [0, 0]
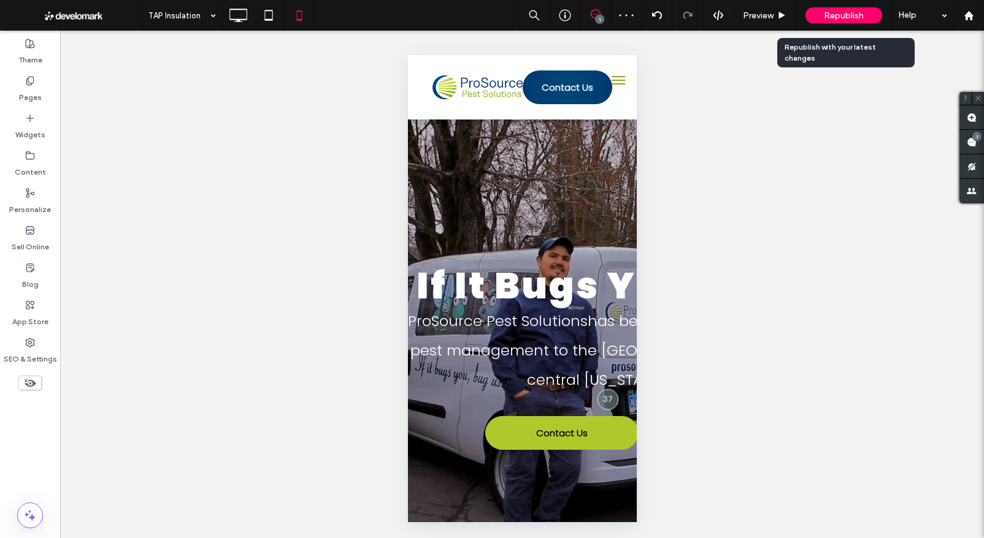
click at [835, 16] on span "Republish" at bounding box center [844, 15] width 40 height 10
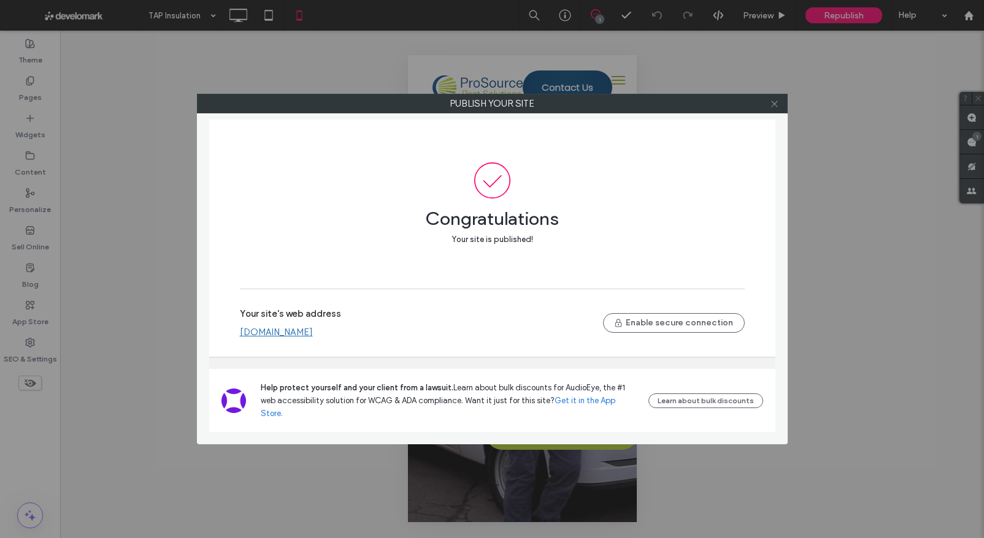
click at [775, 104] on use at bounding box center [774, 104] width 6 height 6
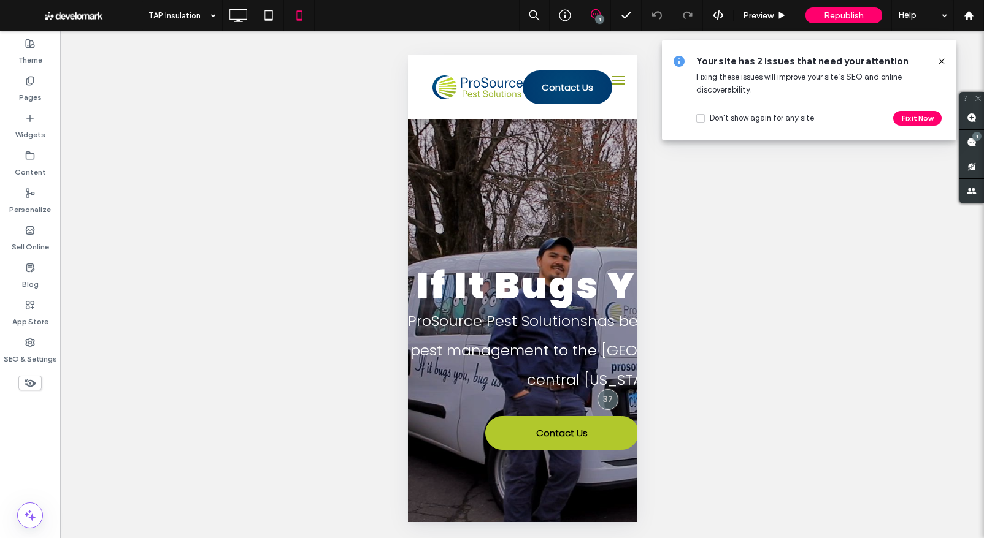
click at [938, 61] on icon at bounding box center [942, 61] width 10 height 10
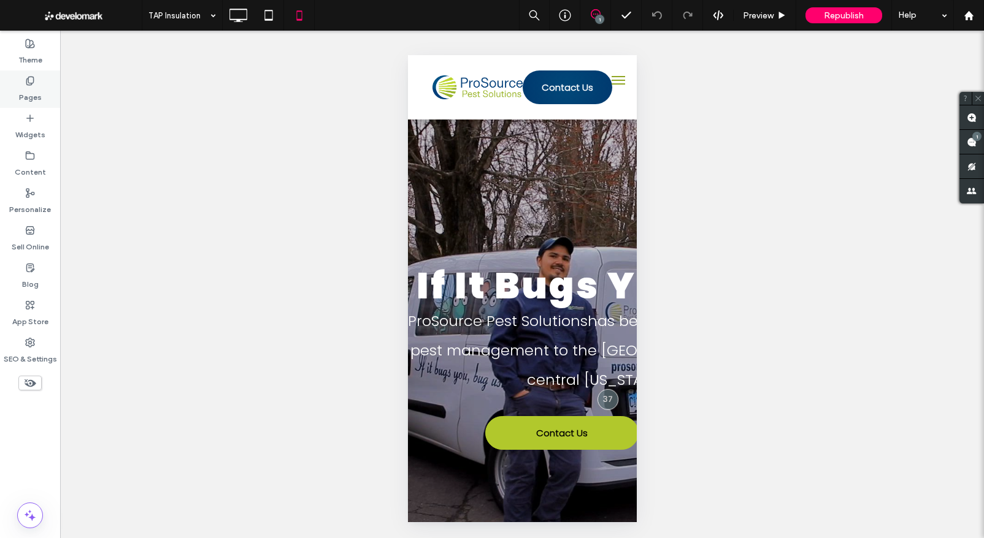
click at [29, 101] on label "Pages" at bounding box center [30, 94] width 23 height 17
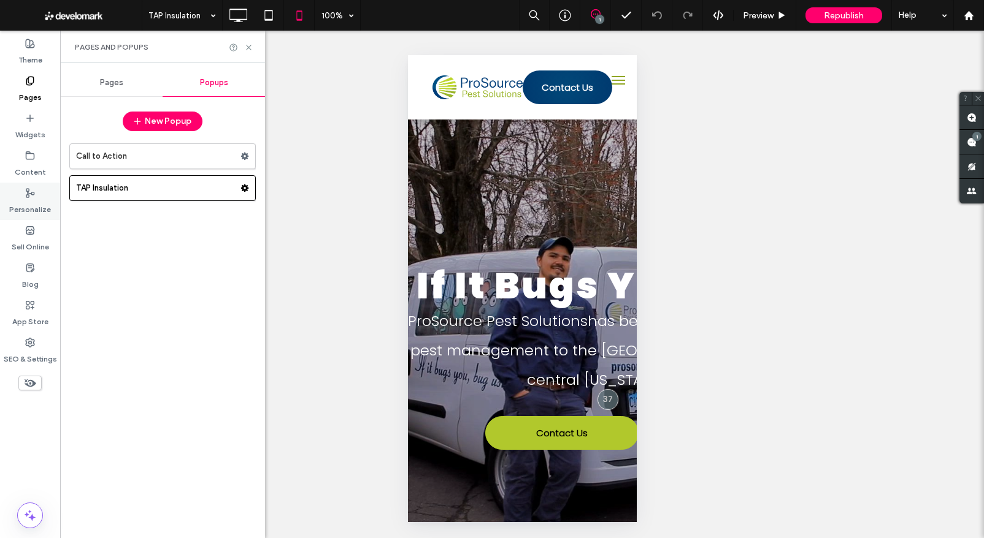
click at [31, 199] on label "Personalize" at bounding box center [30, 206] width 42 height 17
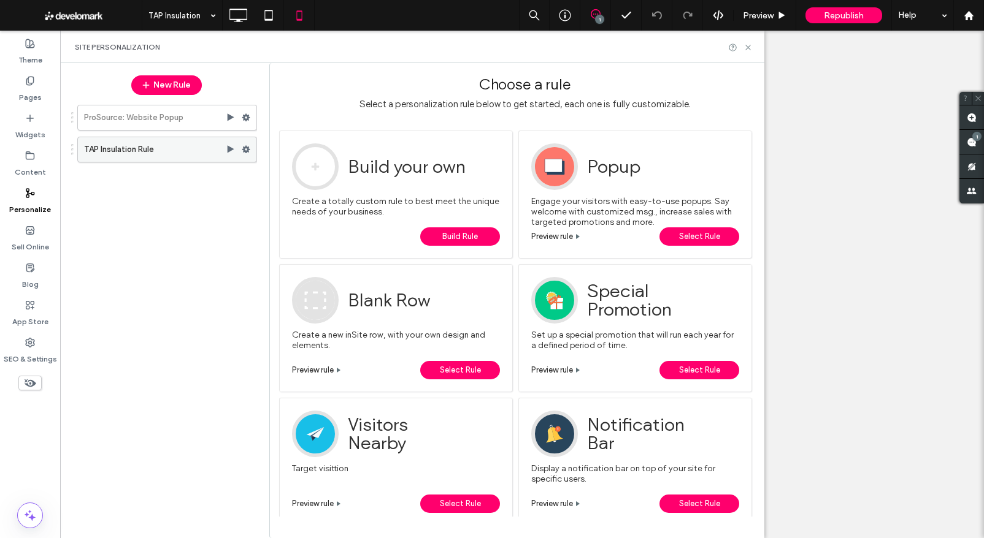
click at [248, 150] on use at bounding box center [246, 149] width 8 height 7
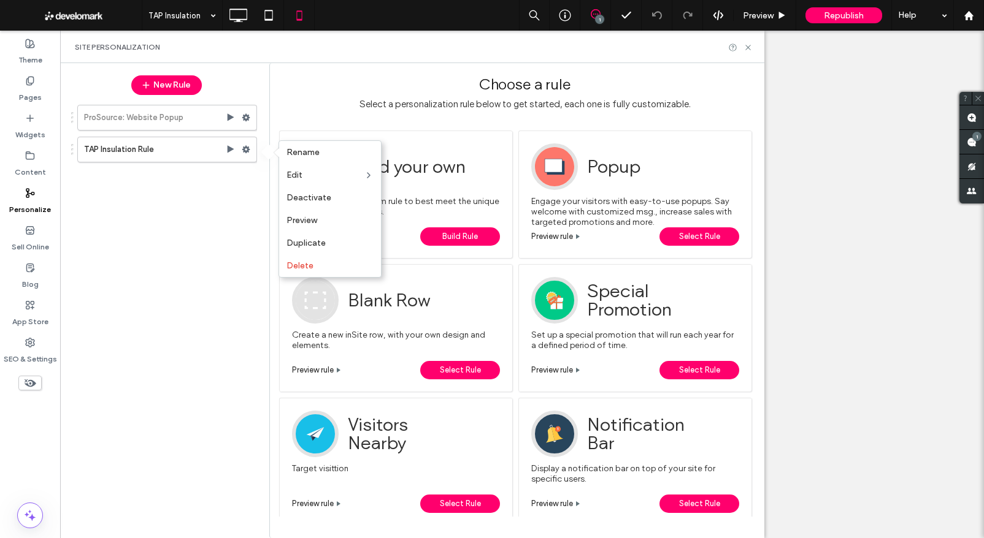
click at [175, 224] on div "ProSource: Website Popup TAP Insulation Rule" at bounding box center [160, 314] width 193 height 430
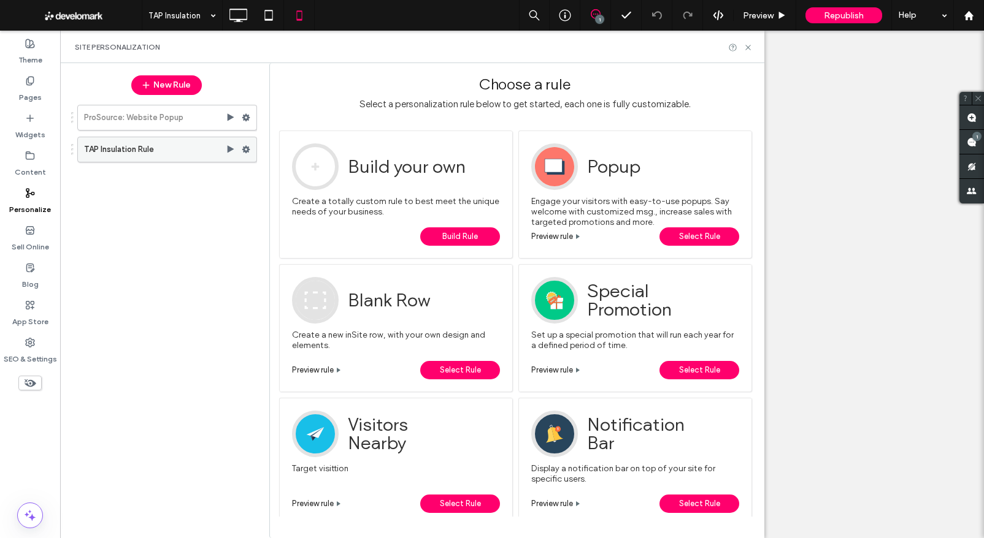
click at [124, 149] on label "TAP Insulation Rule" at bounding box center [155, 149] width 142 height 25
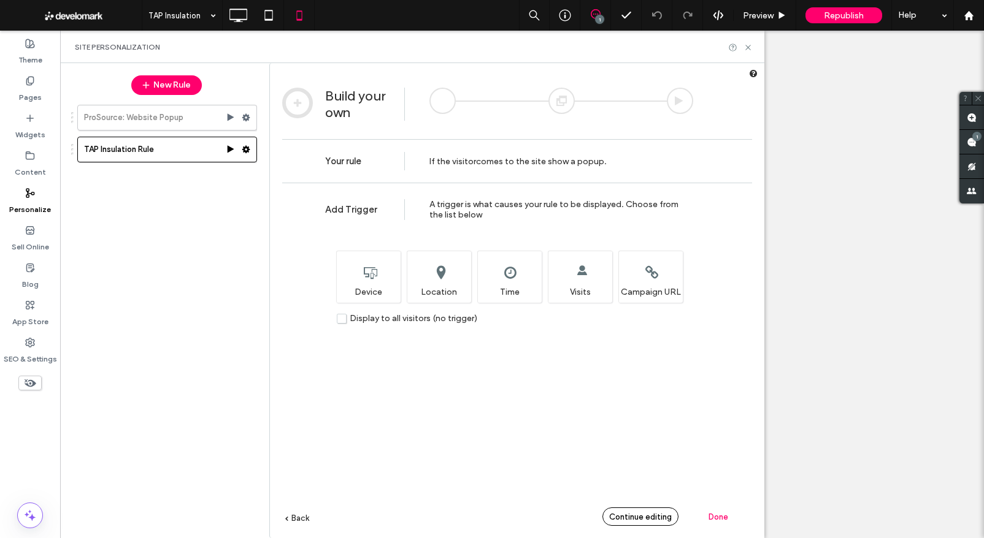
click at [646, 514] on span "Continue editing" at bounding box center [640, 517] width 63 height 9
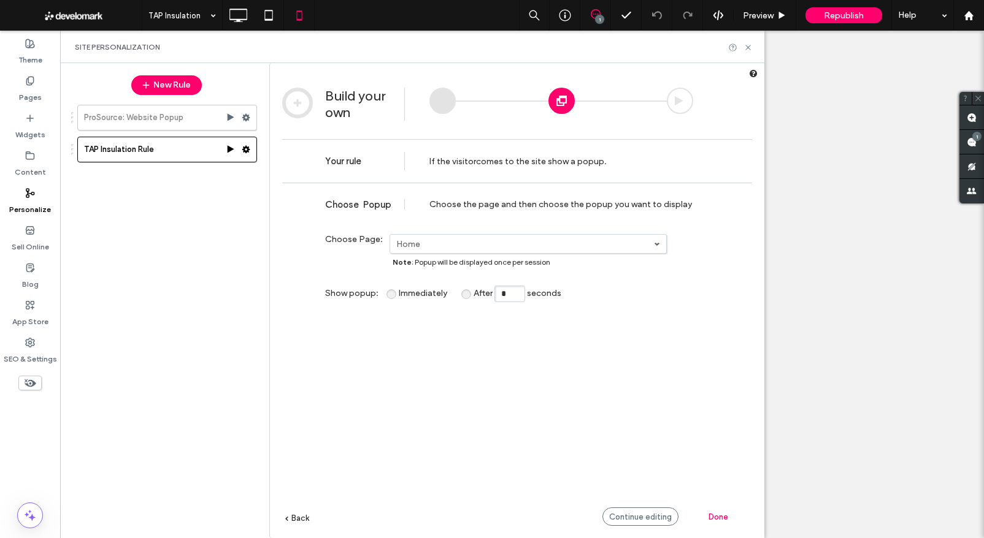
click at [655, 242] on span at bounding box center [657, 244] width 6 height 6
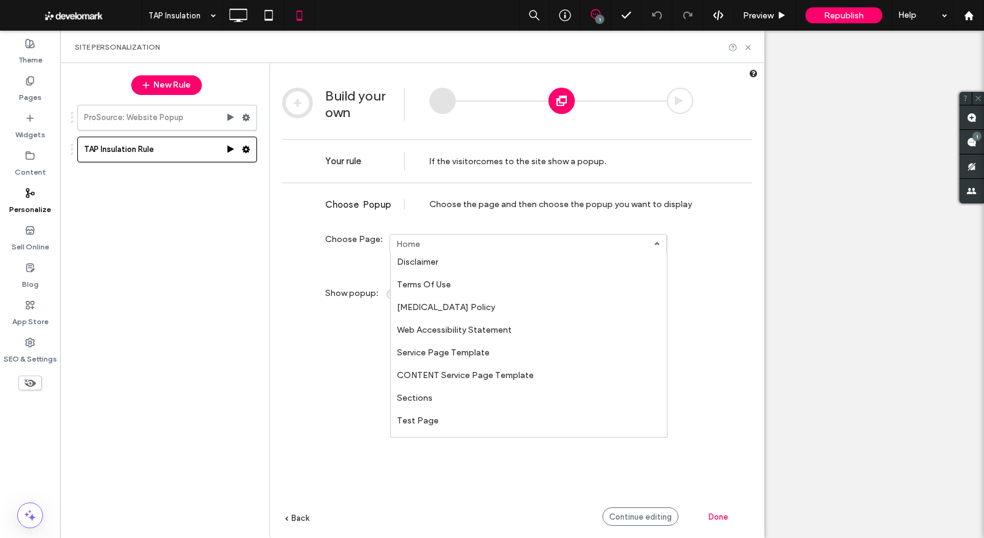
scroll to position [814, 0]
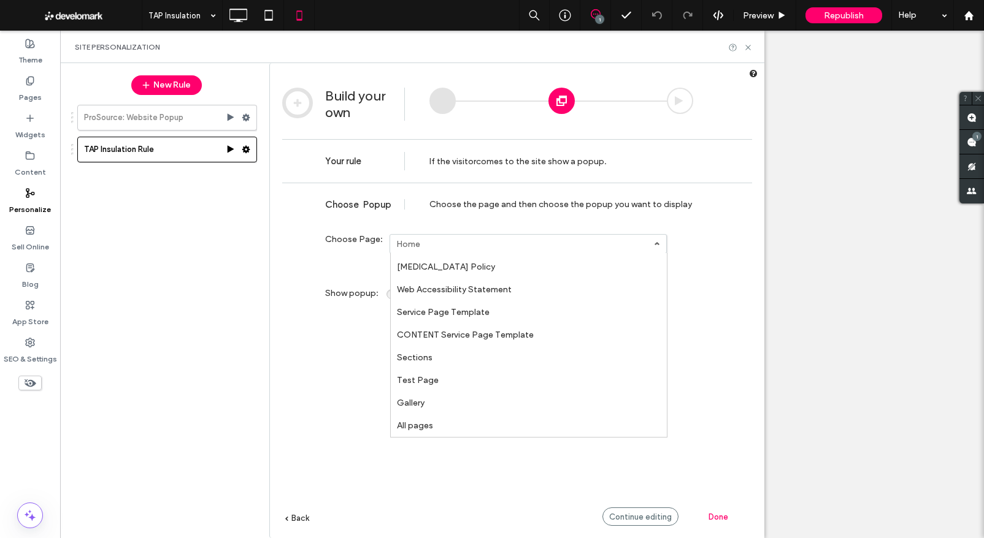
click at [711, 308] on div "**********" at bounding box center [517, 379] width 470 height 393
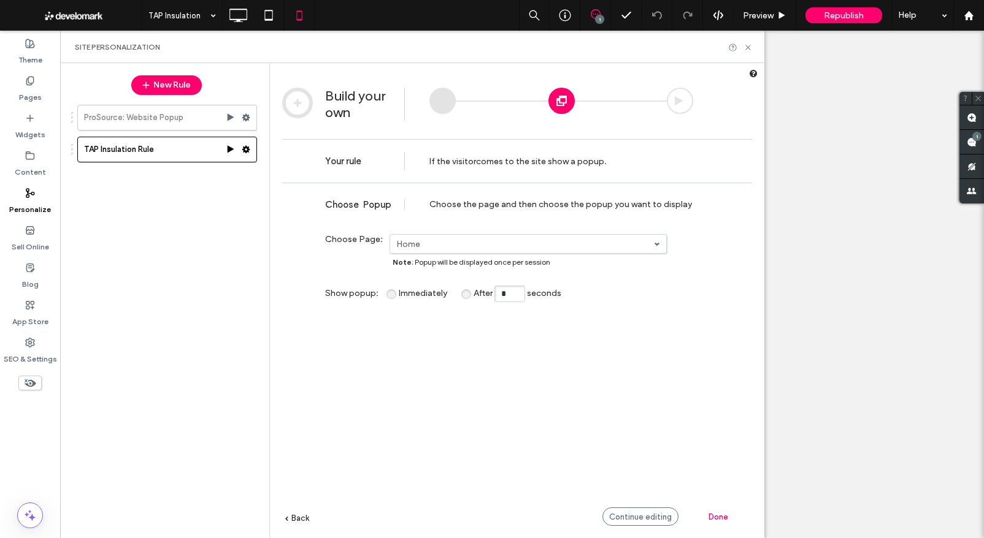
click at [672, 329] on div "**********" at bounding box center [517, 379] width 470 height 393
click at [748, 47] on icon at bounding box center [747, 47] width 9 height 9
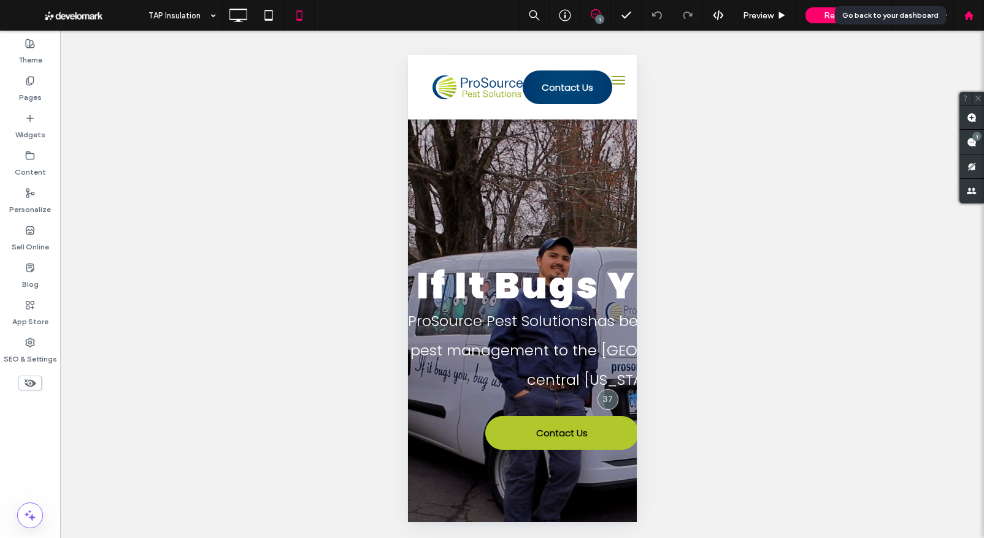
click at [970, 13] on use at bounding box center [968, 14] width 9 height 9
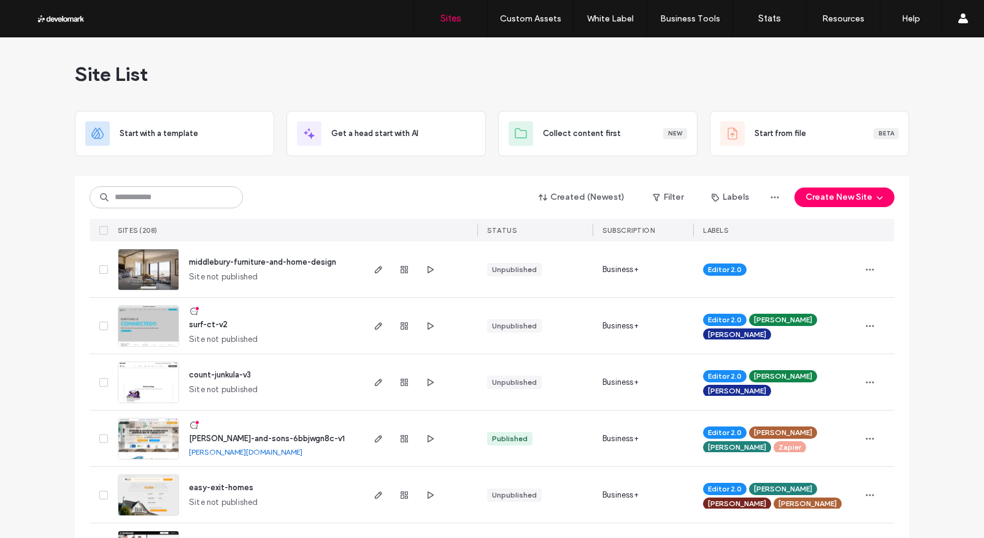
drag, startPoint x: 66, startPoint y: 191, endPoint x: 131, endPoint y: 199, distance: 65.5
click at [134, 198] on input at bounding box center [166, 197] width 153 height 22
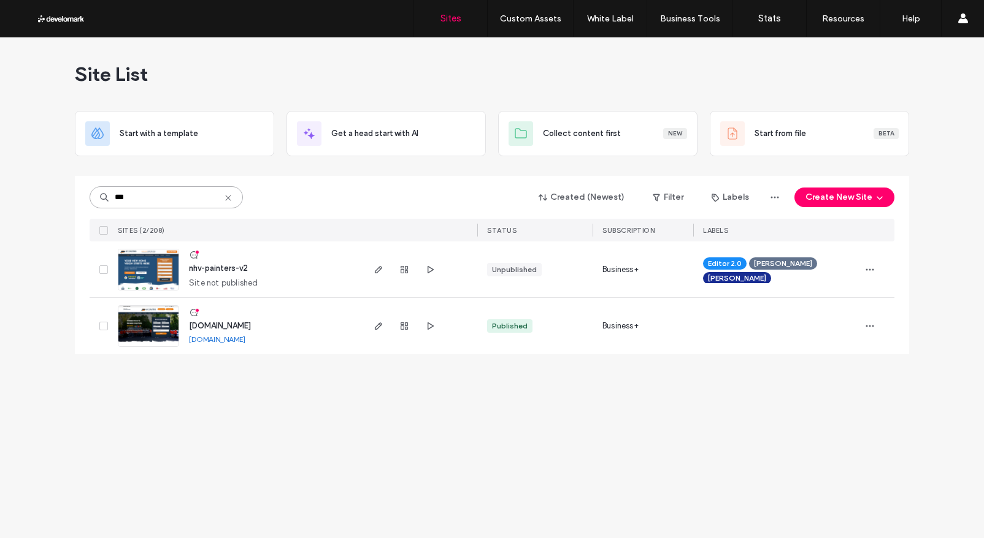
type input "***"
click at [167, 320] on img at bounding box center [148, 347] width 60 height 83
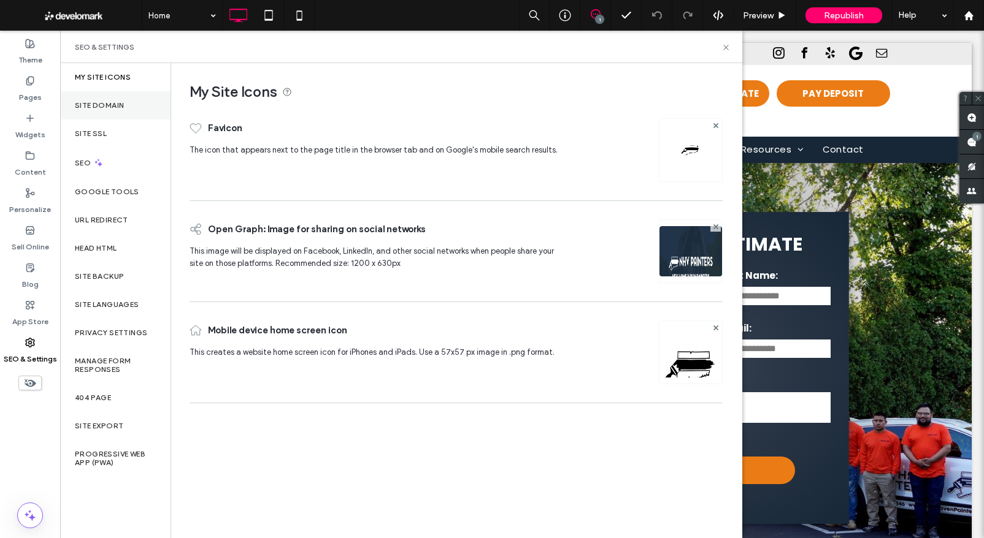
click at [104, 101] on label "Site Domain" at bounding box center [99, 105] width 49 height 9
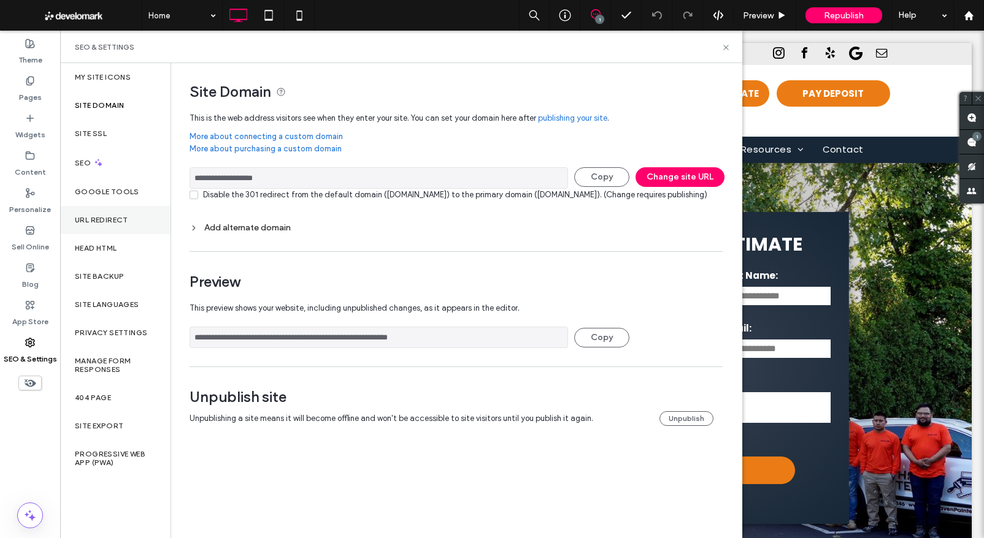
click at [118, 223] on label "URL Redirect" at bounding box center [101, 220] width 53 height 9
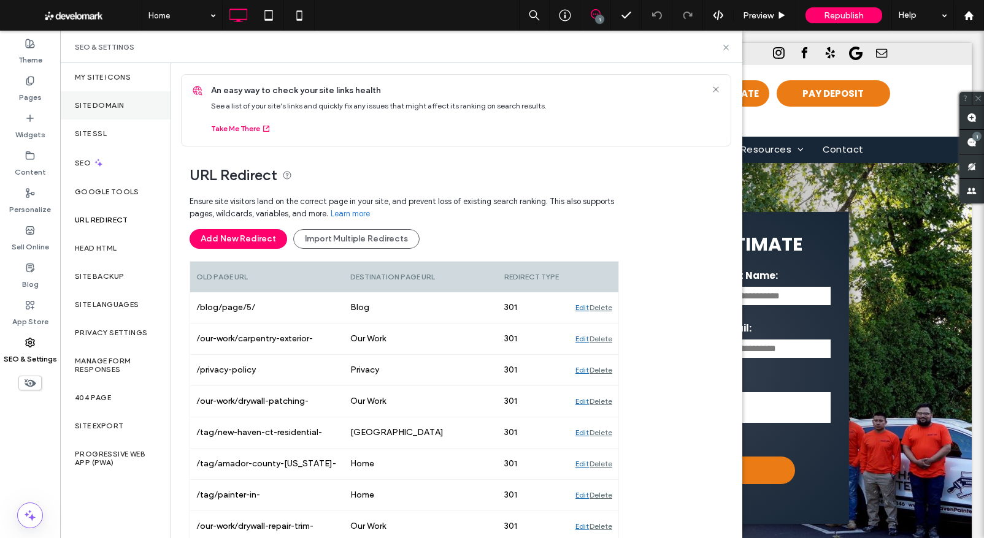
click at [118, 112] on div "Site Domain" at bounding box center [115, 105] width 110 height 28
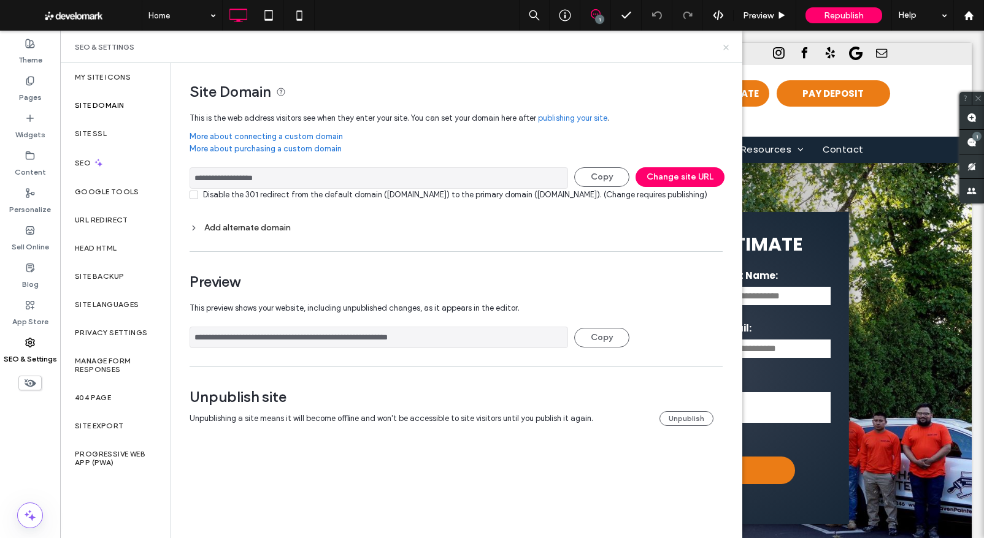
click at [726, 47] on icon at bounding box center [725, 47] width 9 height 9
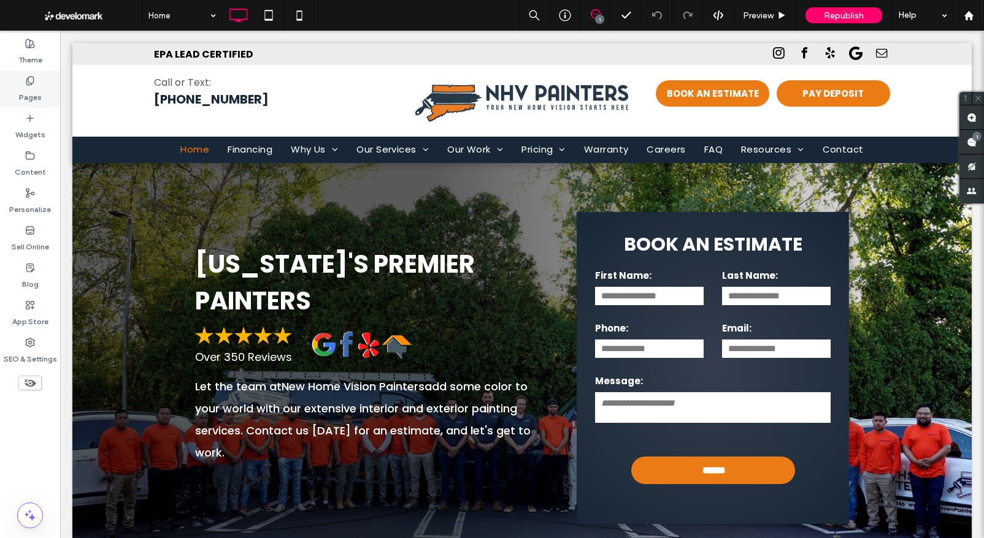
click at [43, 89] on div "Pages" at bounding box center [30, 89] width 60 height 37
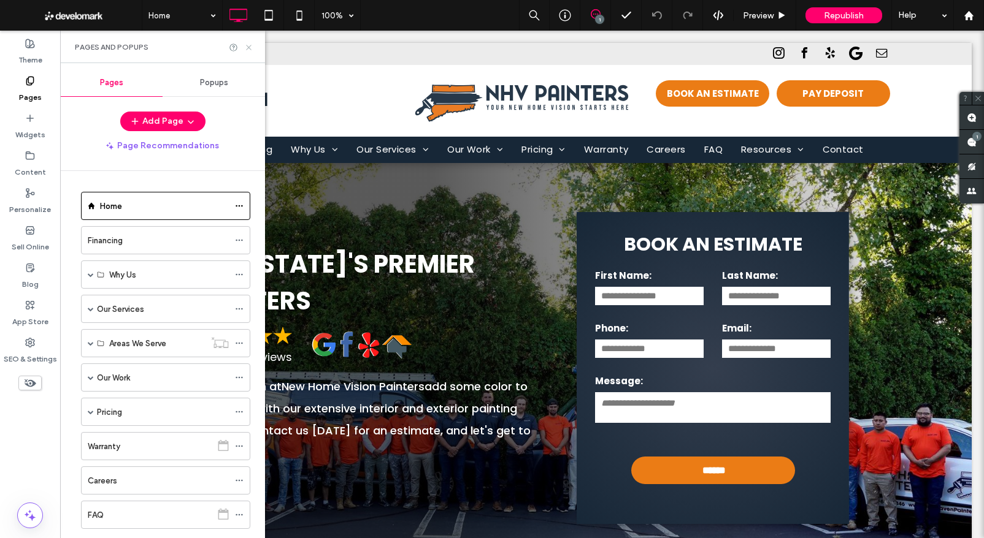
drag, startPoint x: 248, startPoint y: 47, endPoint x: 377, endPoint y: 0, distance: 136.4
click at [248, 47] on use at bounding box center [248, 47] width 5 height 5
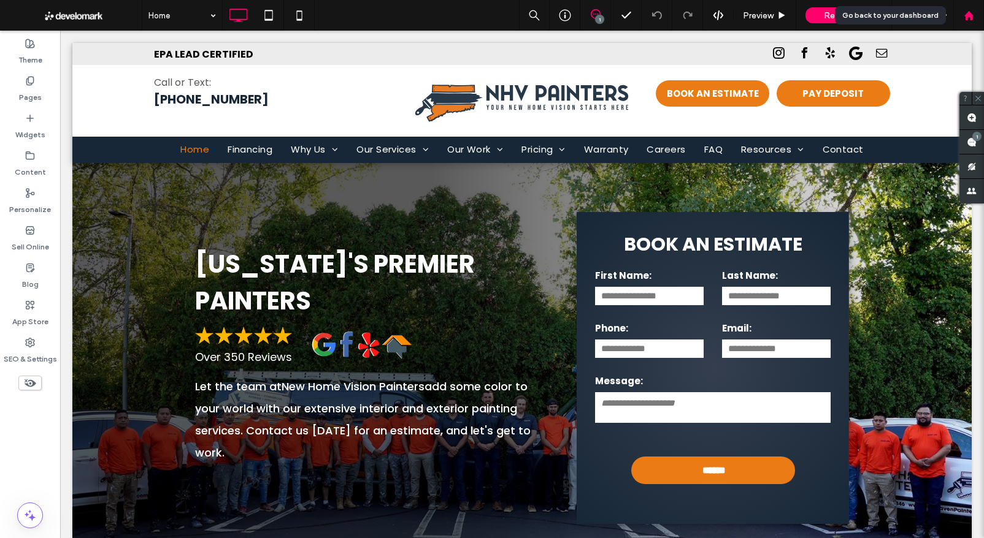
click at [971, 15] on use at bounding box center [968, 14] width 9 height 9
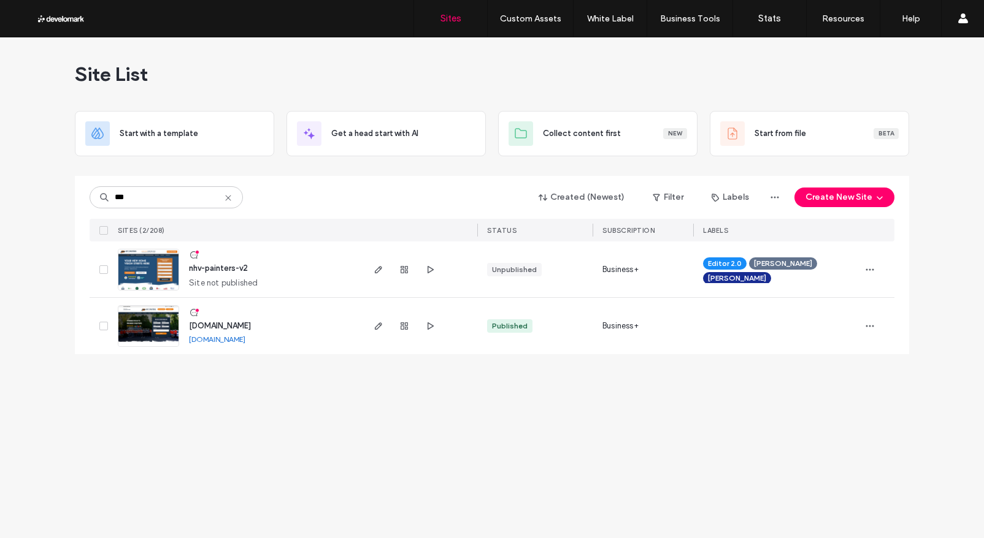
type input "***"
click at [158, 269] on img at bounding box center [148, 291] width 60 height 83
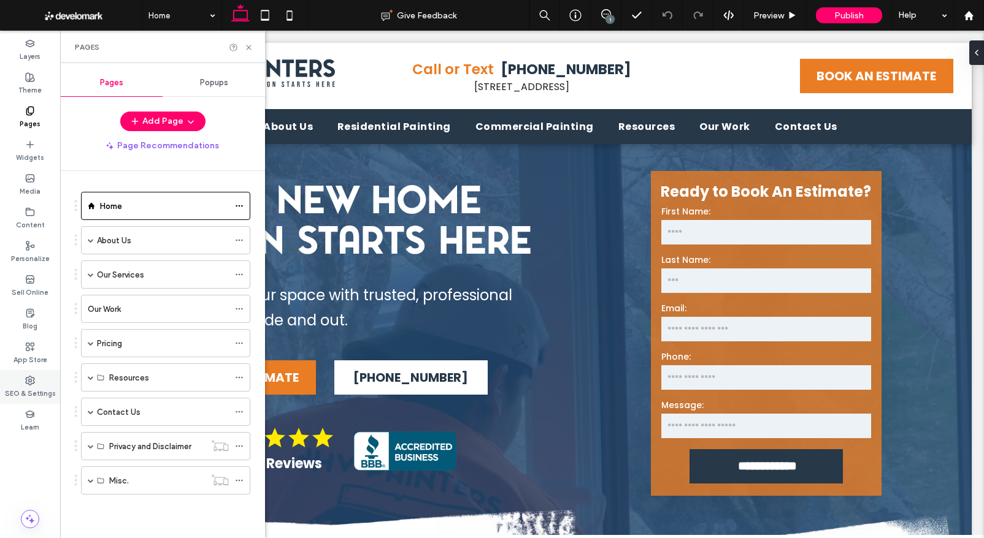
click at [33, 383] on use at bounding box center [30, 381] width 9 height 9
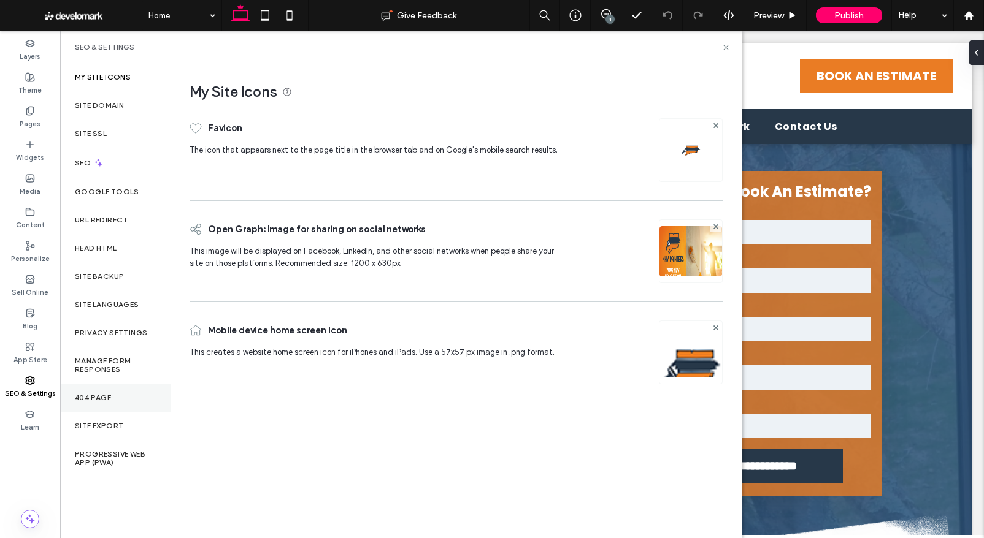
click at [126, 397] on div "404 Page" at bounding box center [115, 398] width 110 height 28
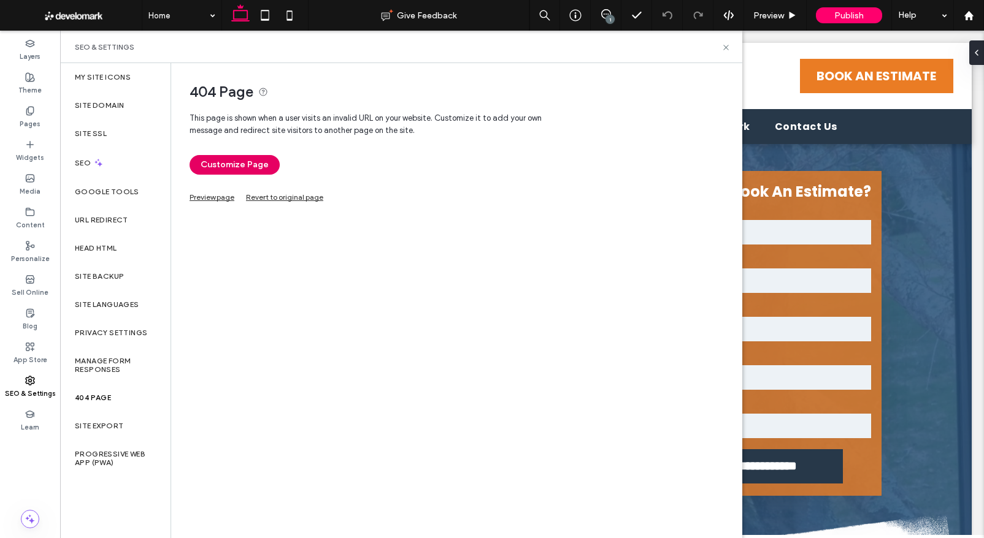
click at [223, 165] on button "Customize Page" at bounding box center [235, 165] width 90 height 20
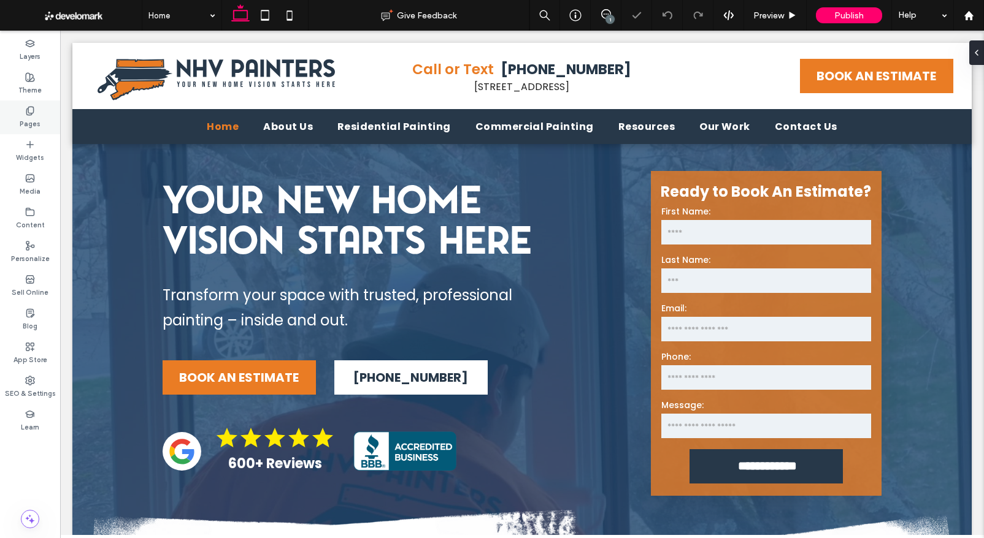
click at [30, 111] on icon at bounding box center [30, 111] width 10 height 10
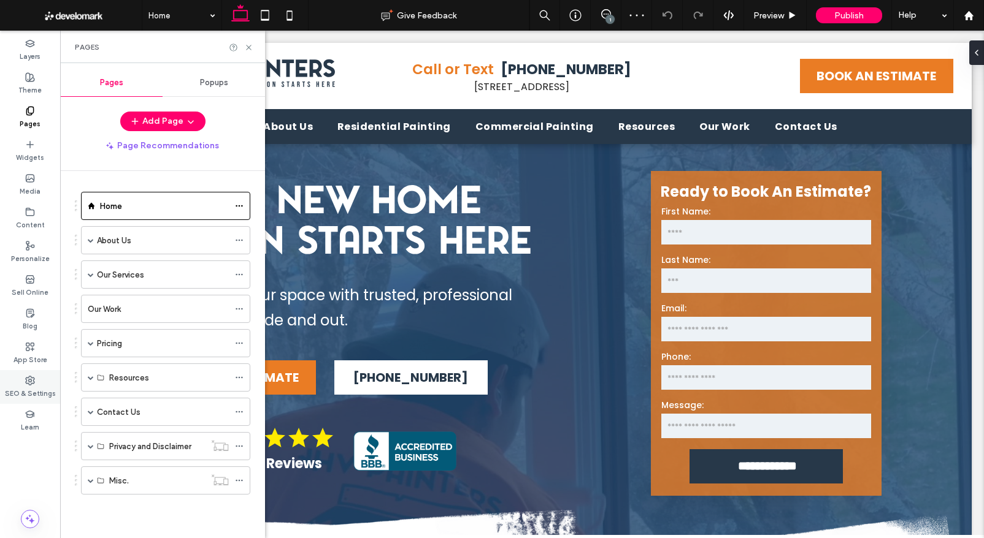
click at [29, 380] on icon at bounding box center [30, 381] width 10 height 10
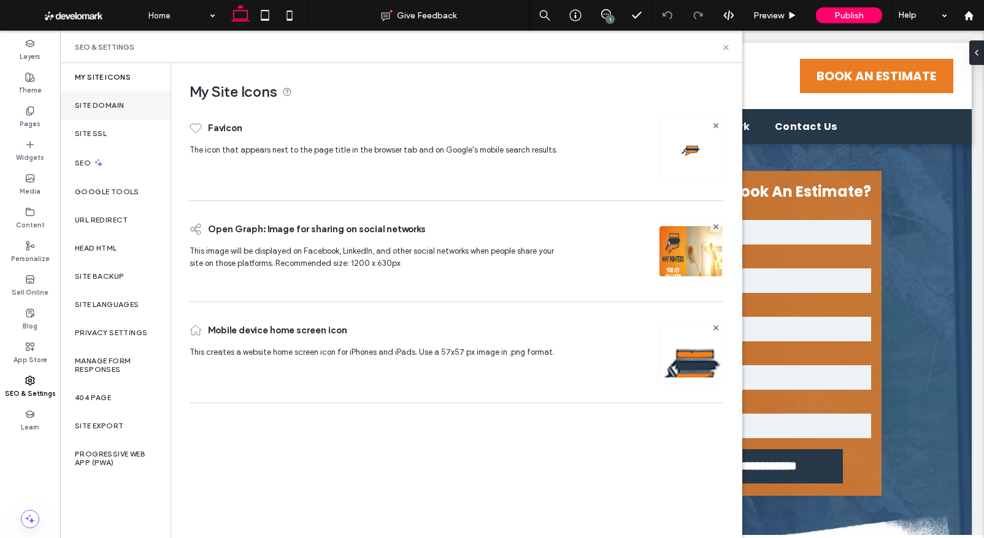
click at [128, 102] on div "Site Domain" at bounding box center [115, 105] width 110 height 28
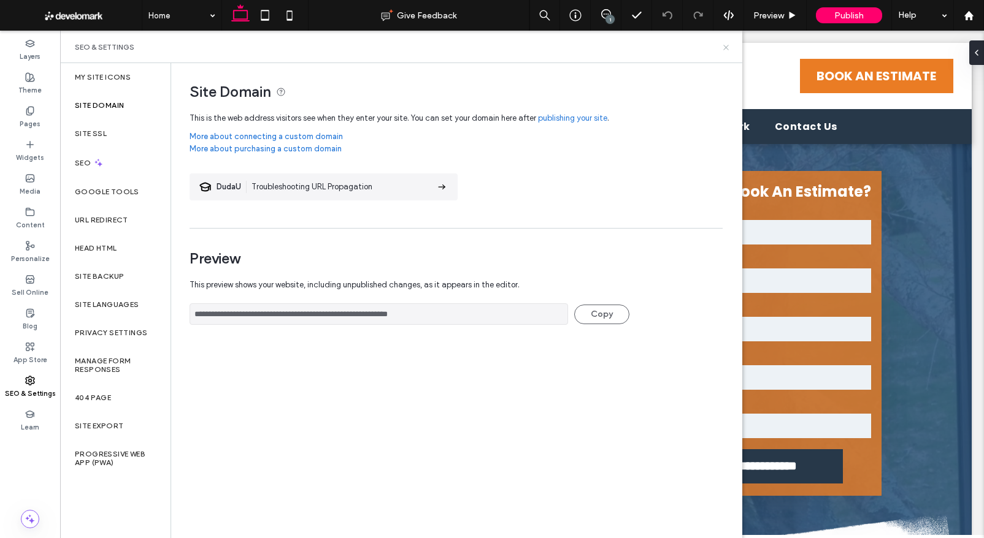
click at [726, 46] on icon at bounding box center [725, 47] width 9 height 9
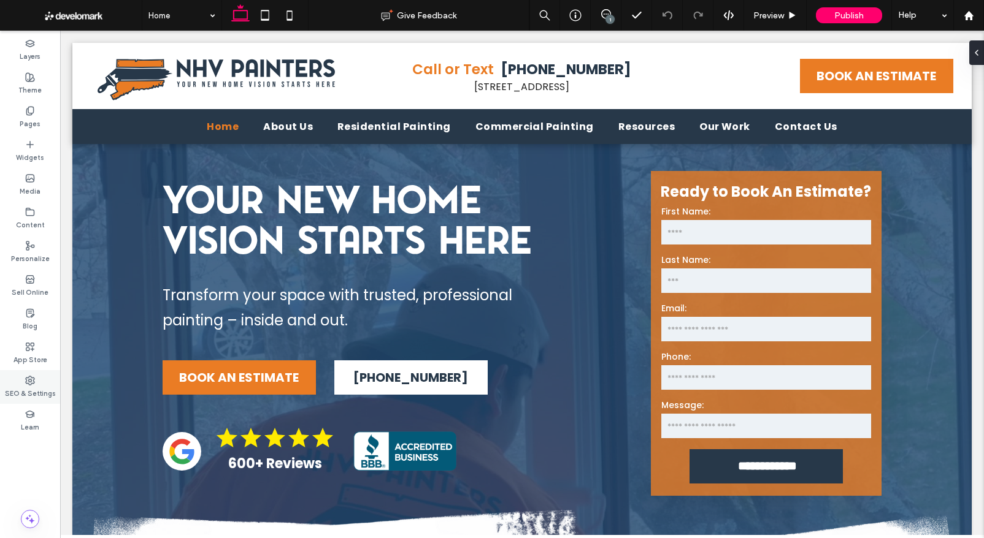
click at [39, 377] on div "SEO & Settings" at bounding box center [30, 387] width 60 height 34
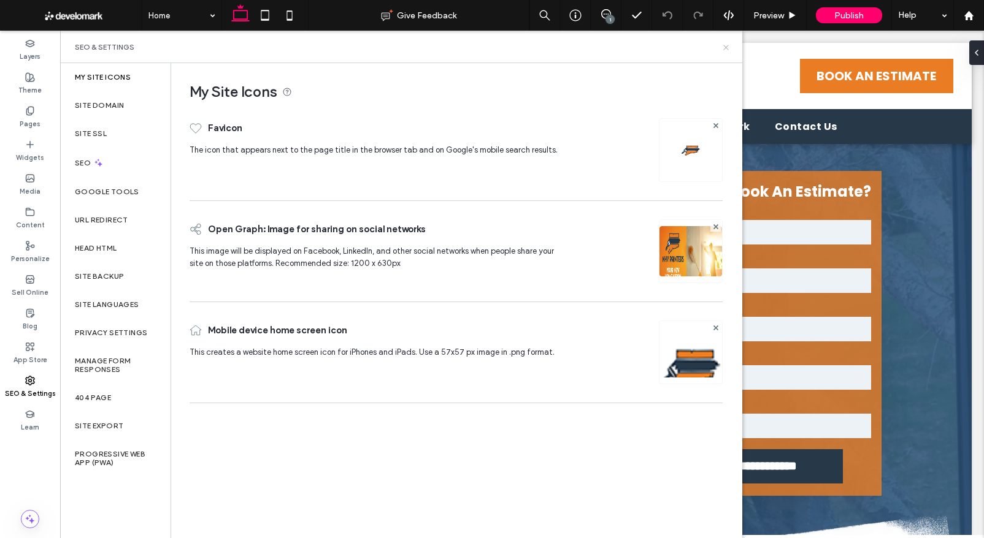
click at [725, 47] on use at bounding box center [725, 47] width 5 height 5
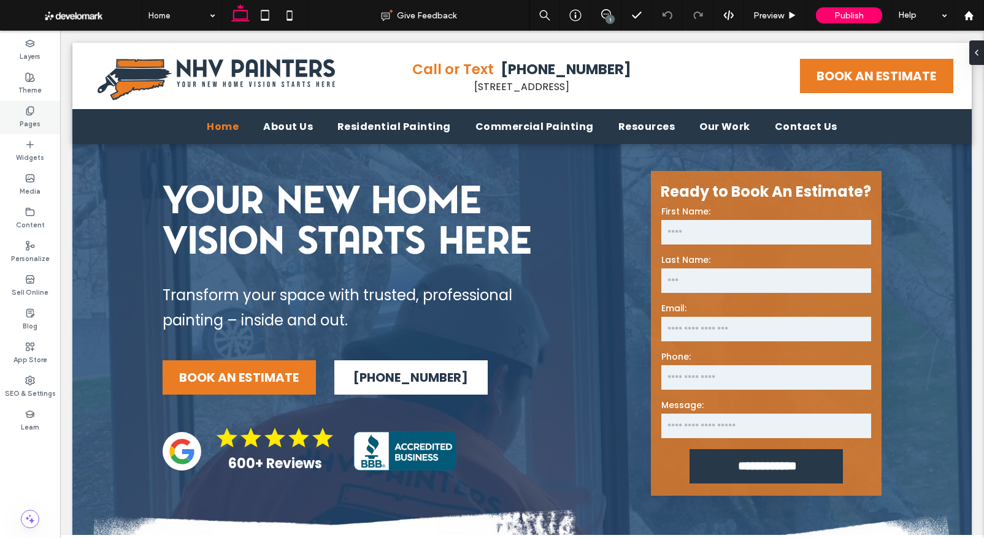
click at [32, 106] on icon at bounding box center [30, 111] width 10 height 10
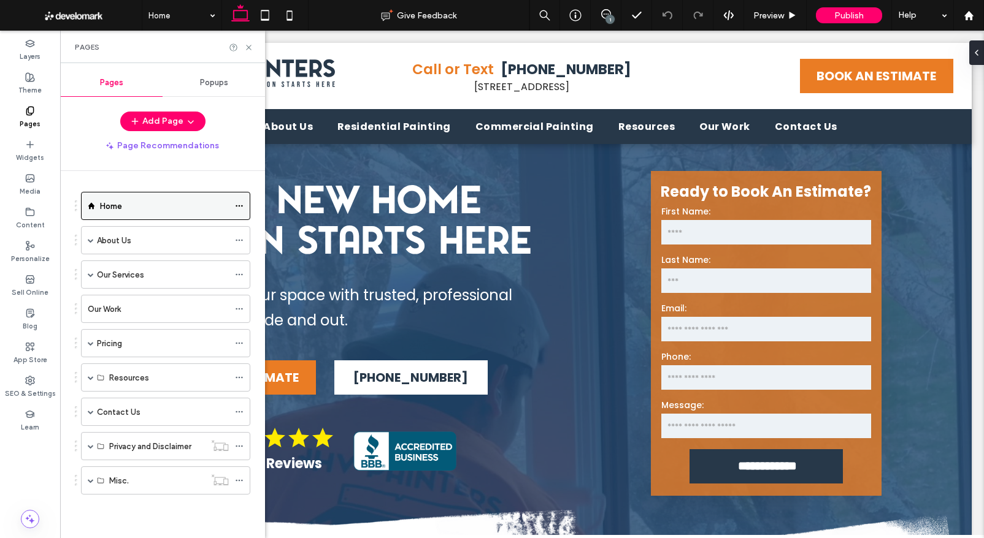
click at [125, 200] on div "Home" at bounding box center [164, 206] width 129 height 13
click at [249, 47] on icon at bounding box center [248, 47] width 9 height 9
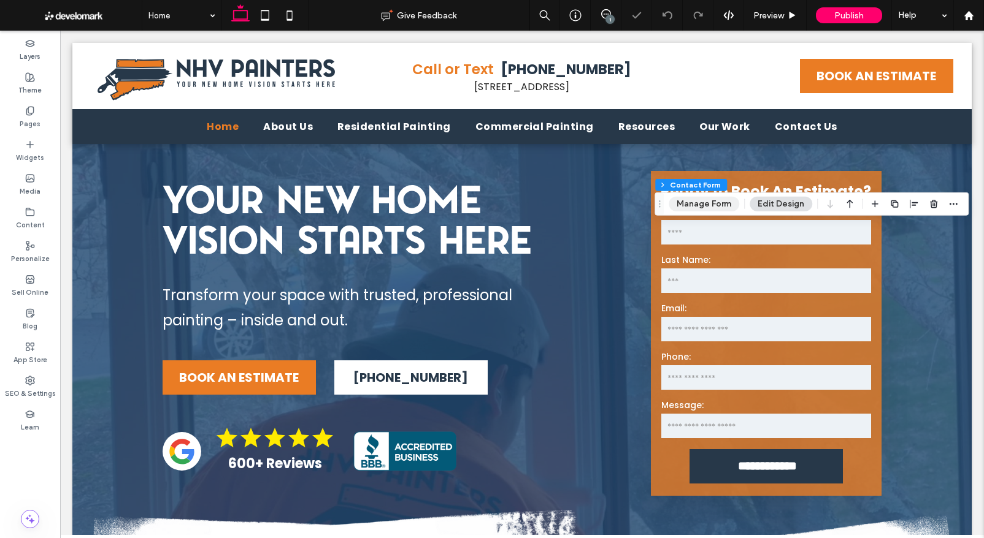
click at [719, 207] on button "Manage Form" at bounding box center [704, 204] width 71 height 15
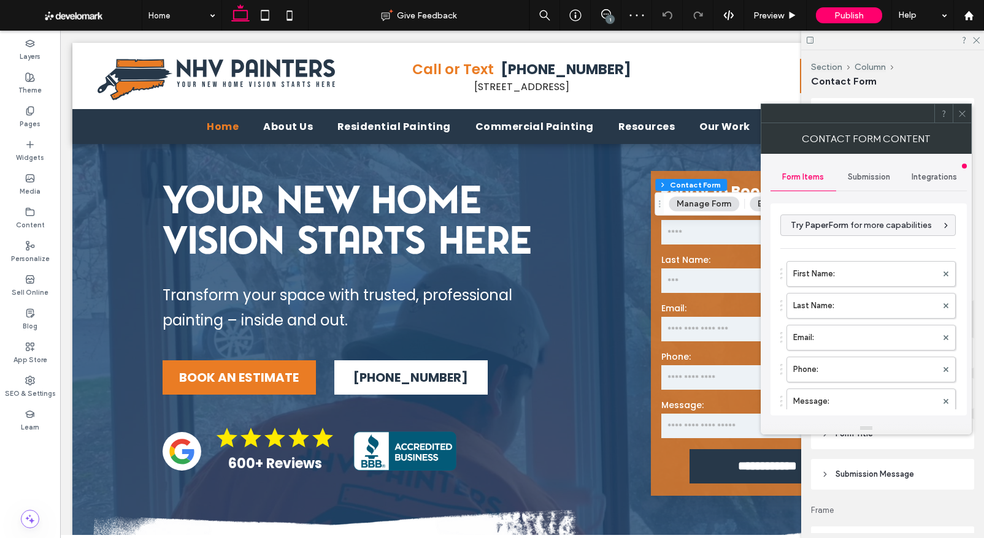
click at [868, 175] on span "Submission" at bounding box center [869, 177] width 42 height 10
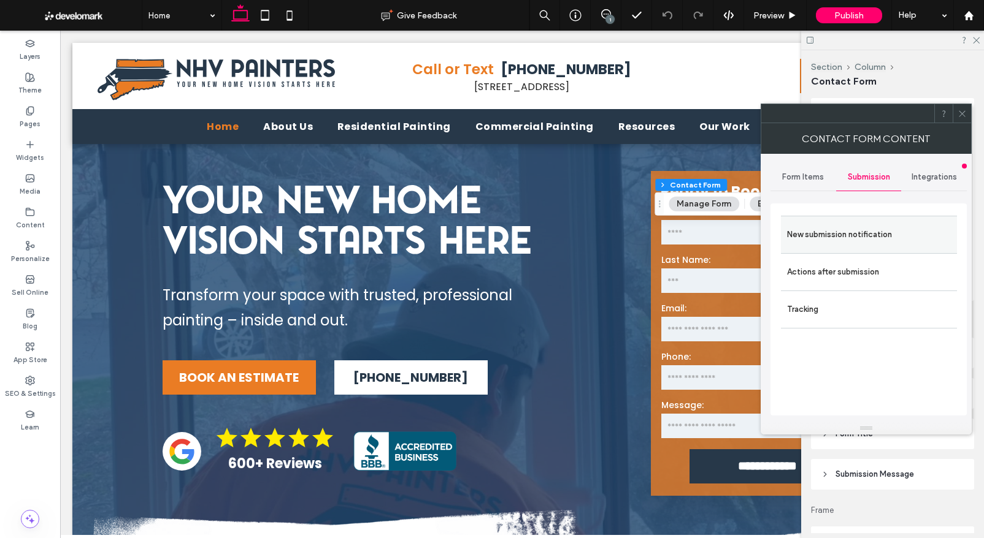
click at [845, 226] on label "New submission notification" at bounding box center [869, 235] width 164 height 25
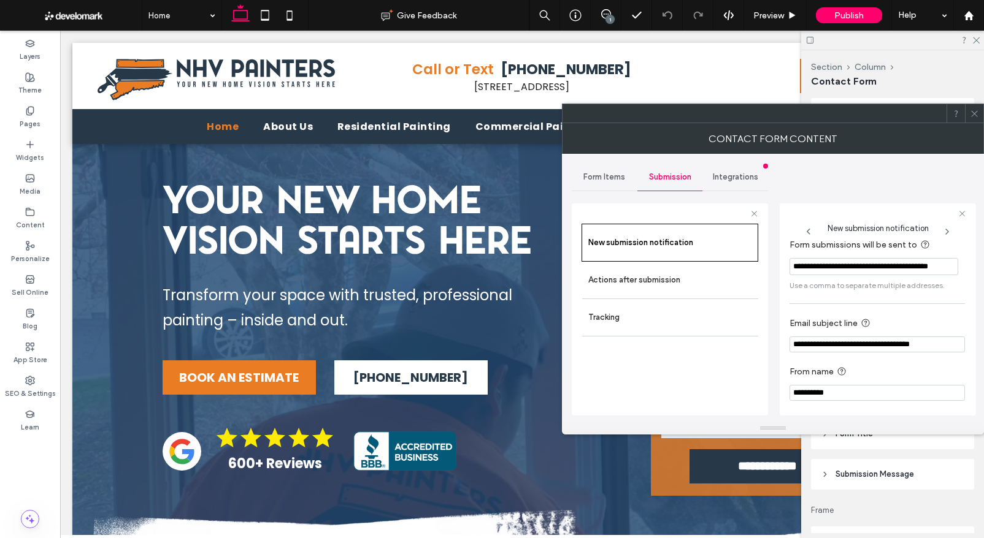
scroll to position [12, 0]
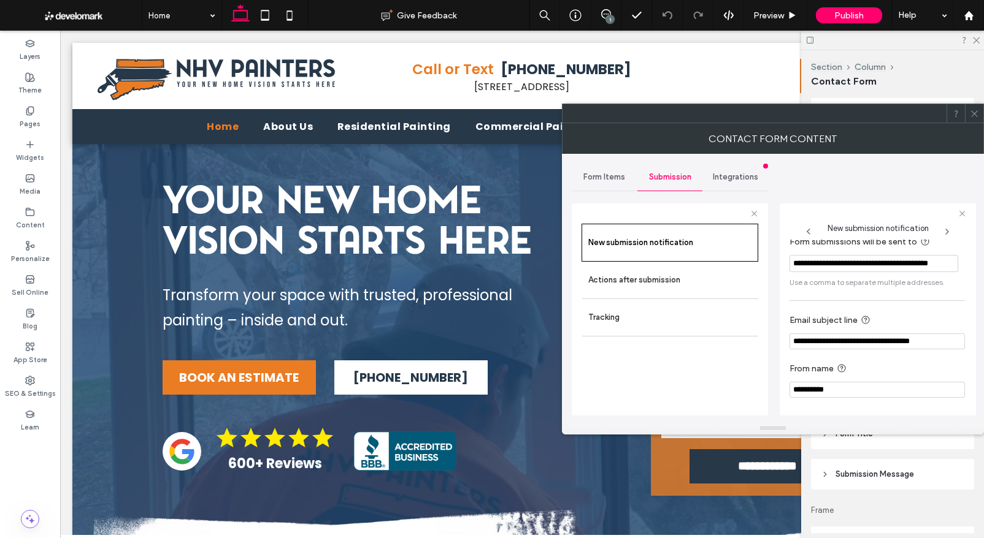
click at [975, 110] on icon at bounding box center [974, 113] width 9 height 9
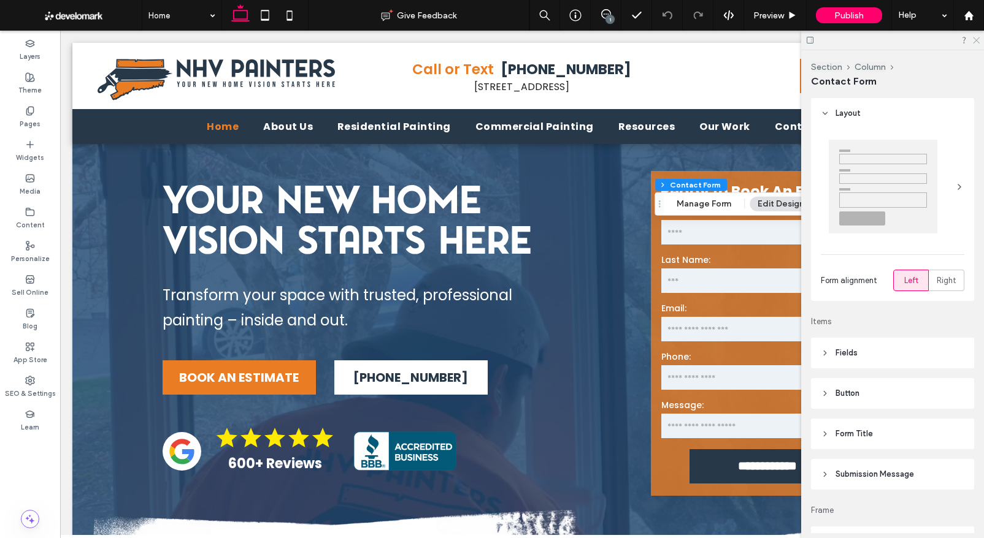
click at [978, 38] on icon at bounding box center [975, 40] width 8 height 8
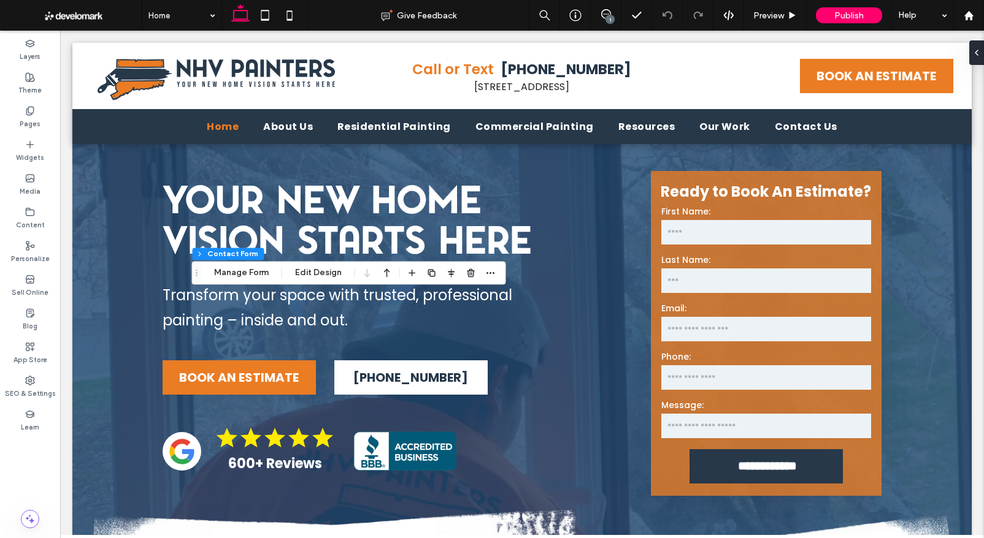
type input "*"
type input "***"
click at [308, 270] on button "Edit Design" at bounding box center [318, 273] width 63 height 15
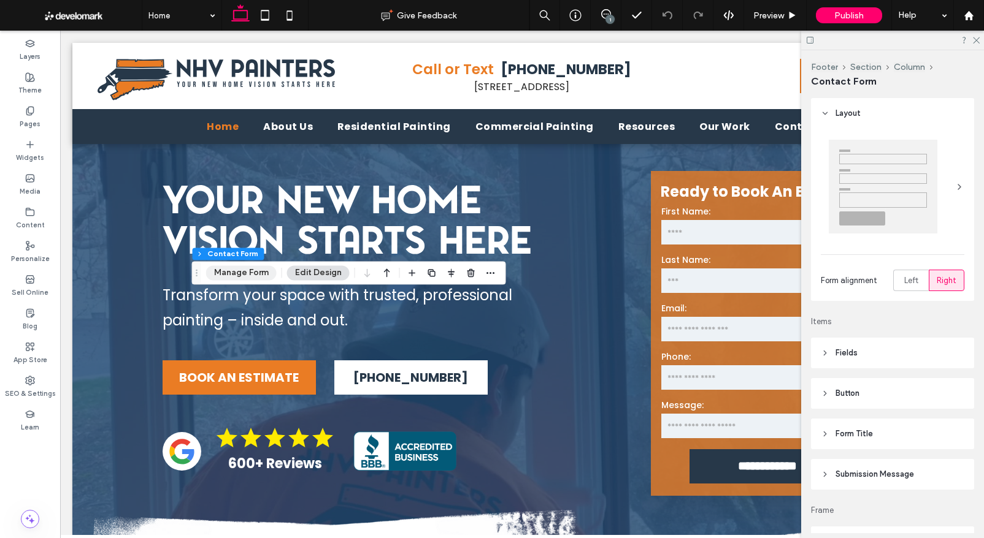
click at [248, 272] on button "Manage Form" at bounding box center [241, 273] width 71 height 15
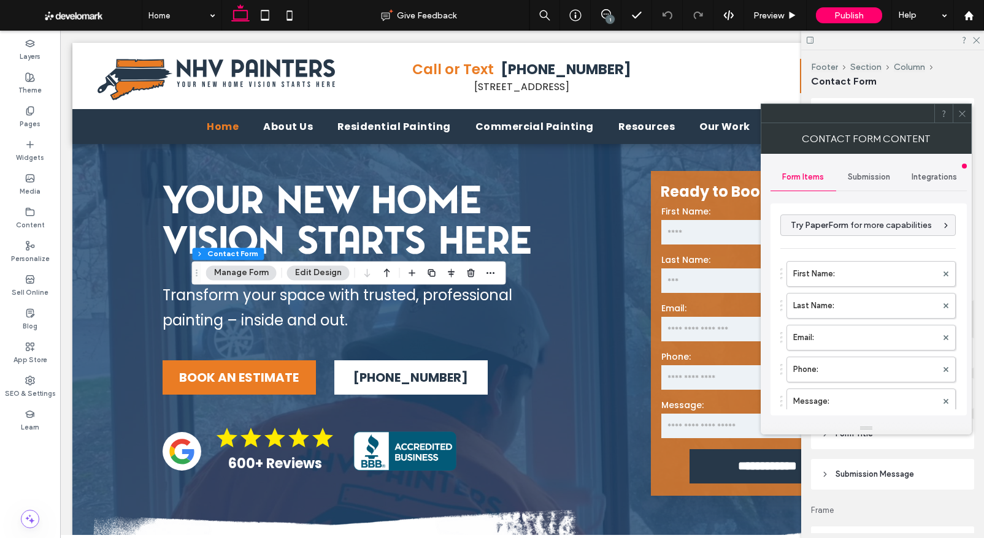
click at [850, 185] on div "Submission" at bounding box center [869, 177] width 66 height 27
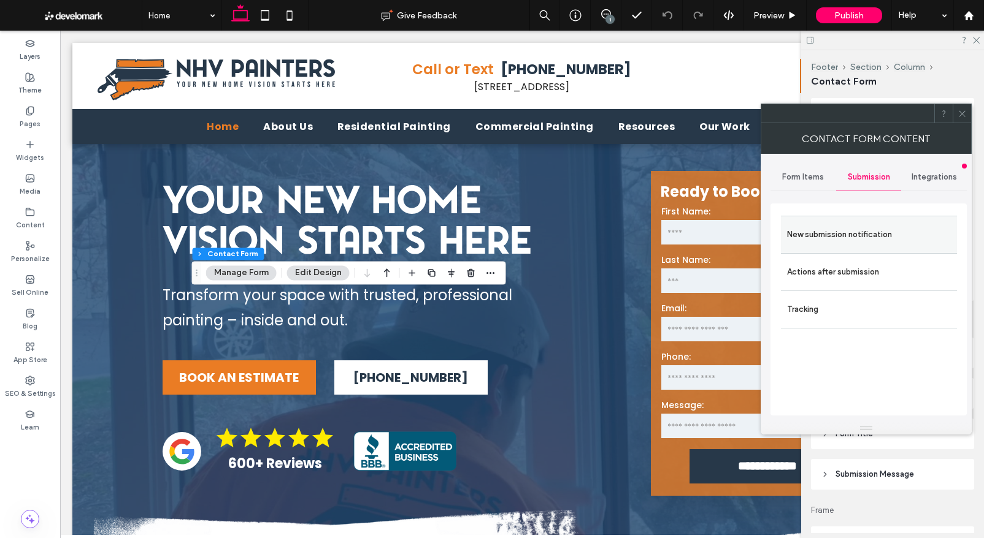
click at [838, 229] on label "New submission notification" at bounding box center [869, 235] width 164 height 25
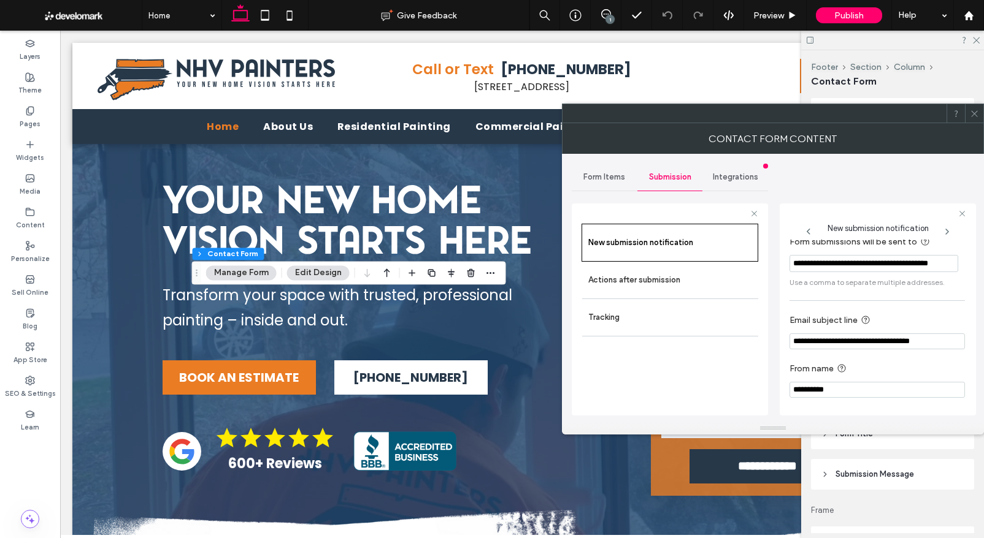
click at [971, 112] on icon at bounding box center [974, 113] width 9 height 9
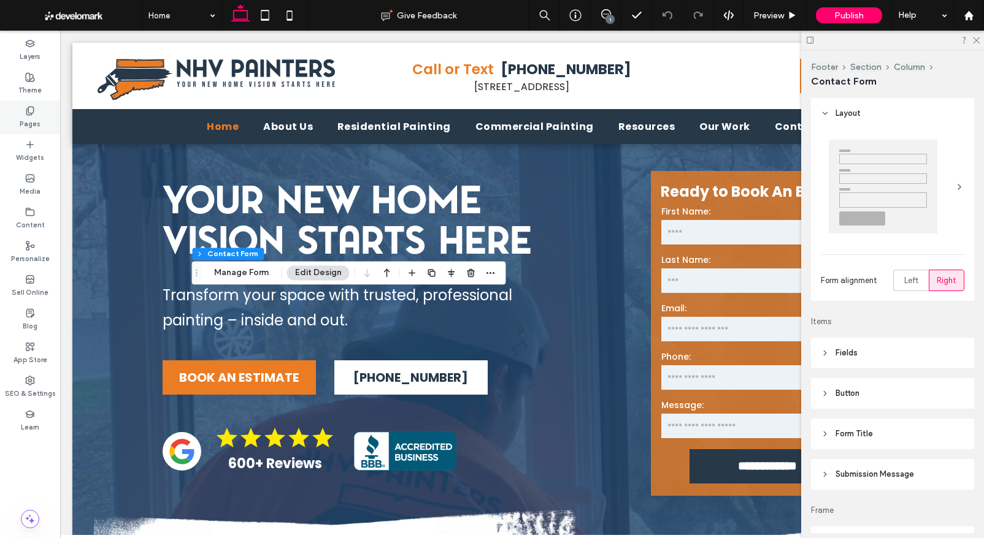
click at [33, 121] on label "Pages" at bounding box center [30, 122] width 21 height 13
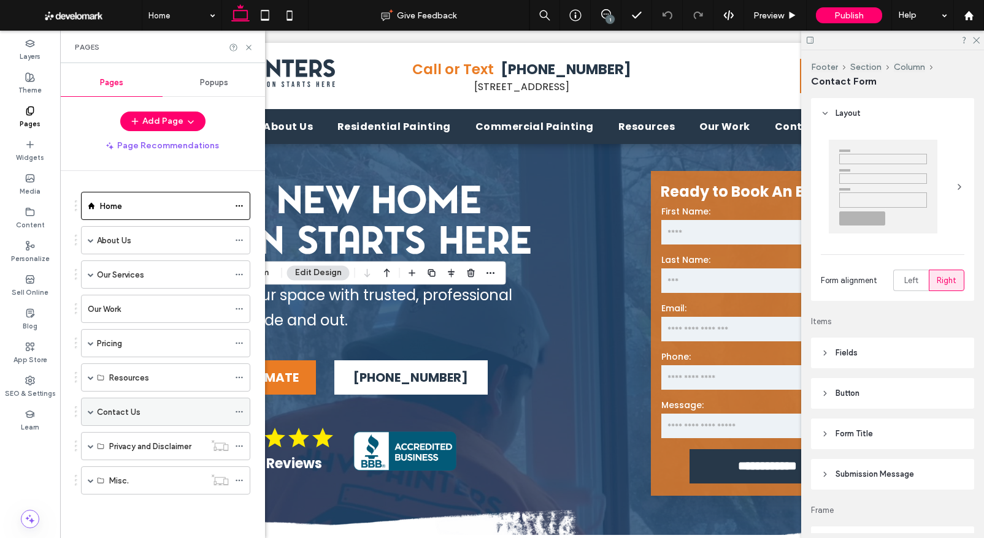
click at [90, 413] on span at bounding box center [91, 412] width 6 height 6
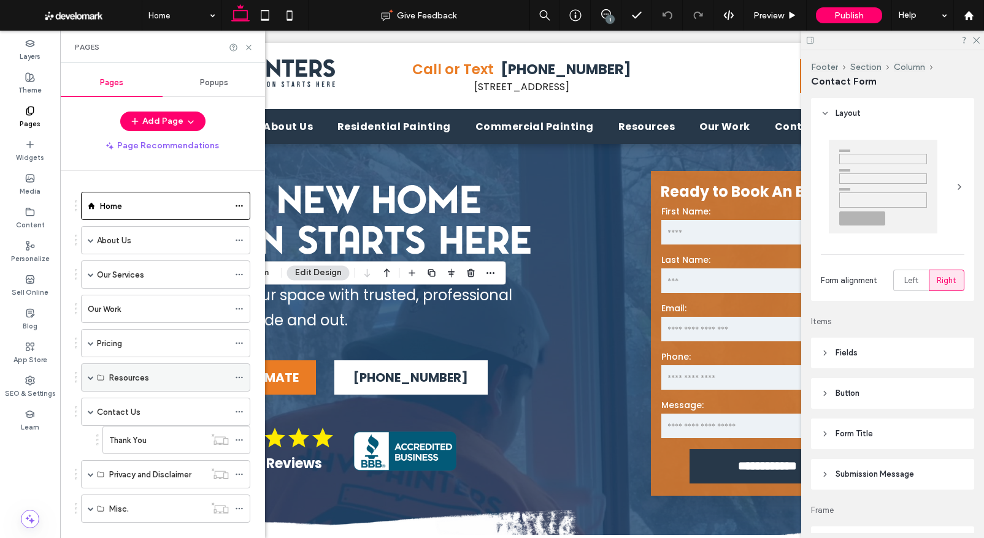
scroll to position [21, 0]
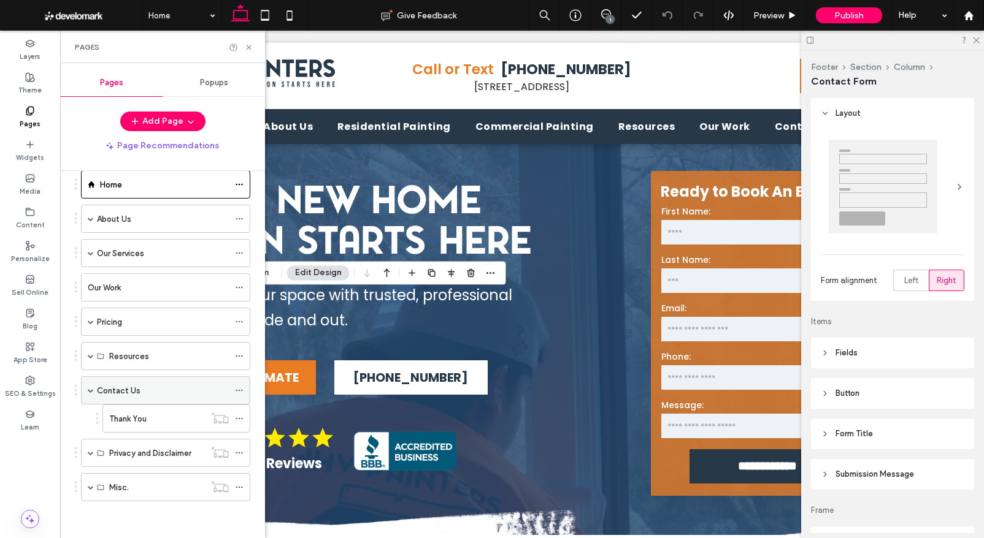
click at [158, 393] on div "Contact Us" at bounding box center [163, 391] width 132 height 13
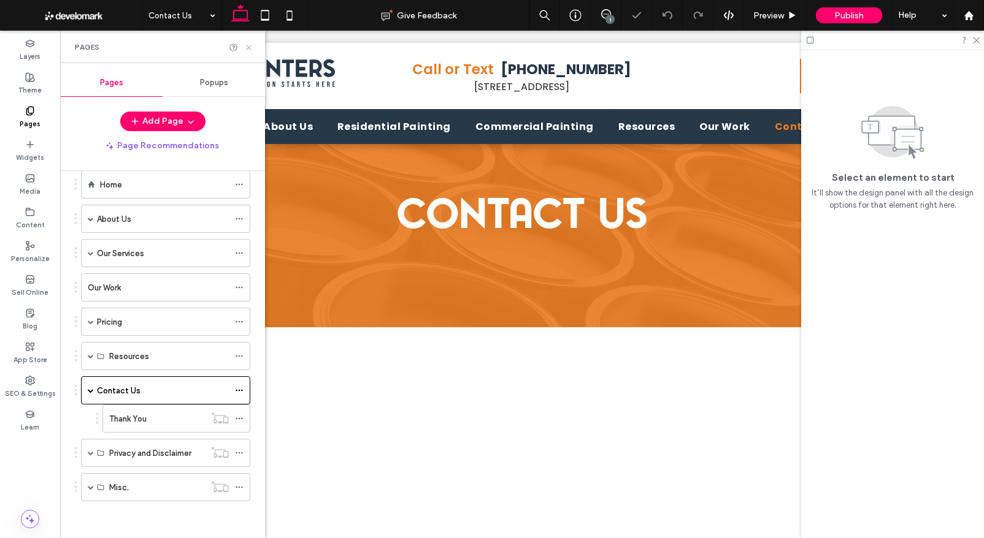
click at [250, 46] on use at bounding box center [248, 47] width 5 height 5
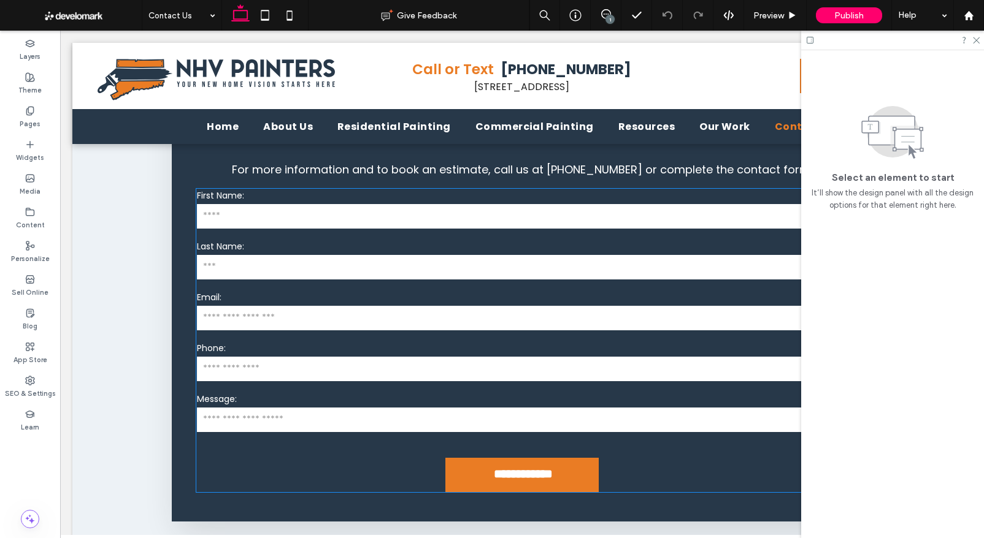
scroll to position [774, 0]
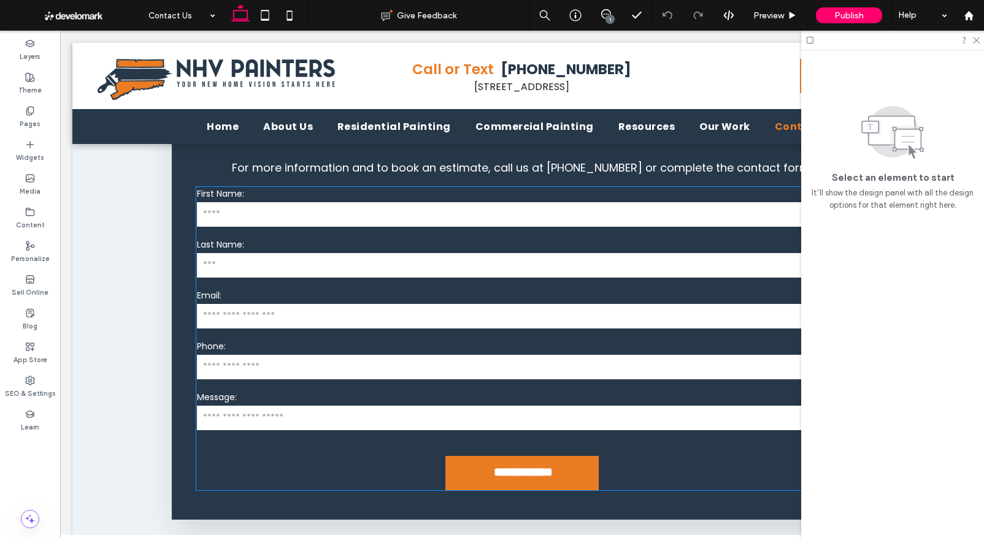
click at [361, 214] on input "text" at bounding box center [521, 214] width 649 height 25
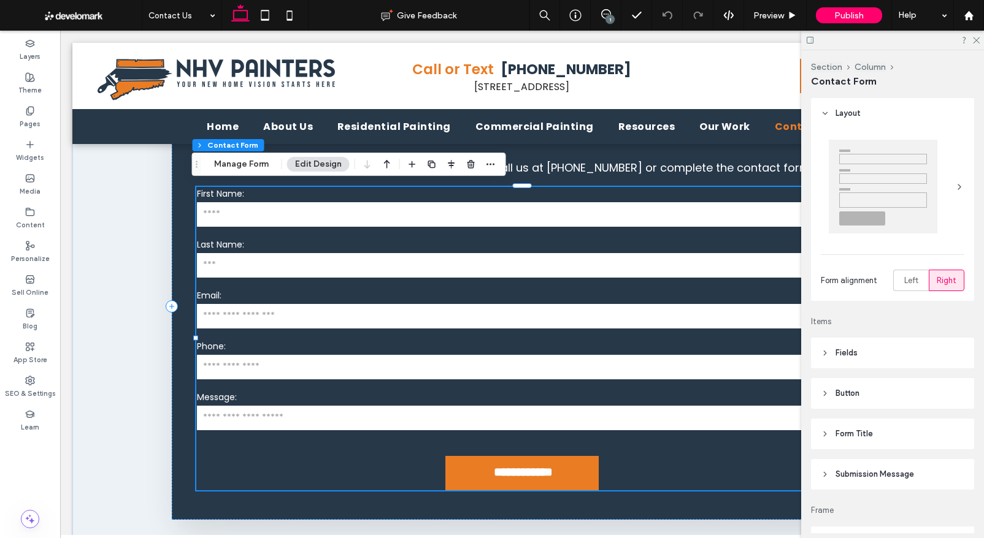
type input "*"
type input "***"
click at [240, 157] on button "Manage Form" at bounding box center [241, 164] width 71 height 15
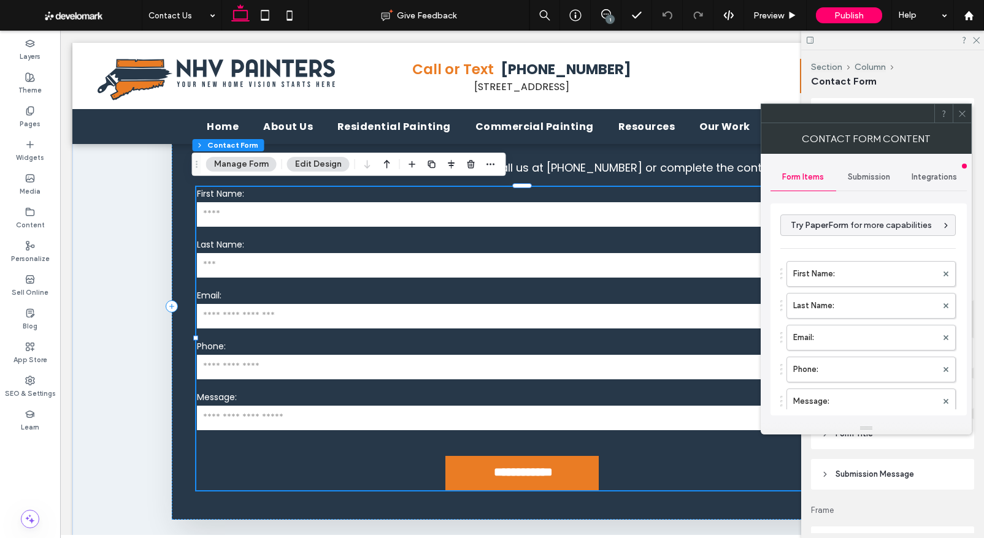
click at [870, 178] on span "Submission" at bounding box center [869, 177] width 42 height 10
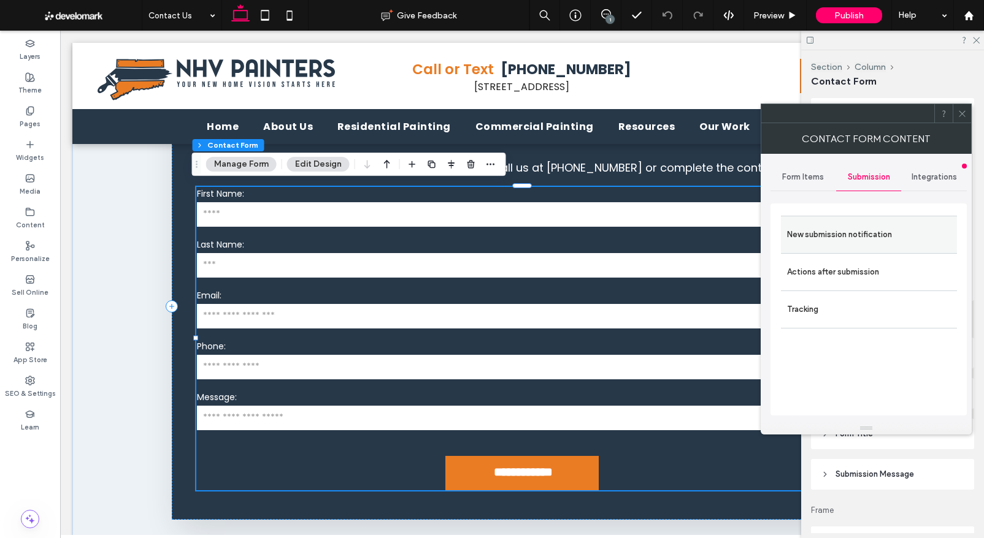
click at [824, 234] on label "New submission notification" at bounding box center [869, 235] width 164 height 25
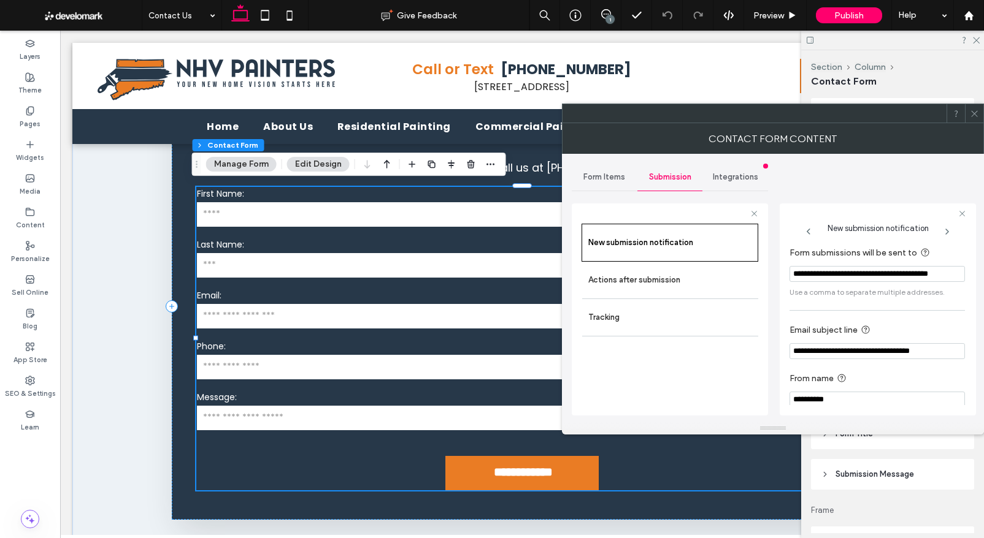
scroll to position [0, 28]
click at [638, 293] on div "Actions after submission" at bounding box center [670, 280] width 176 height 37
click at [633, 288] on label "Actions after submission" at bounding box center [670, 280] width 164 height 25
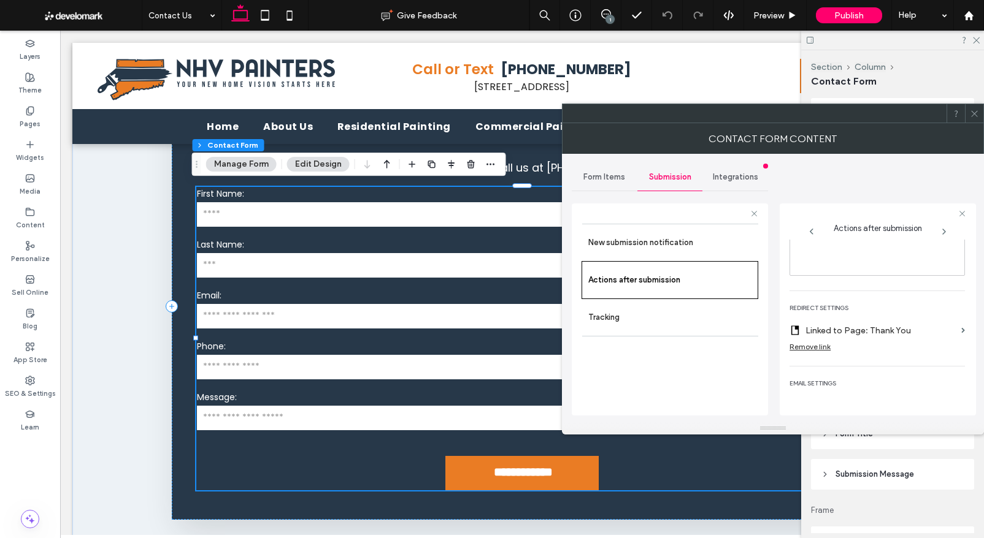
scroll to position [227, 0]
click at [975, 109] on icon at bounding box center [974, 113] width 9 height 9
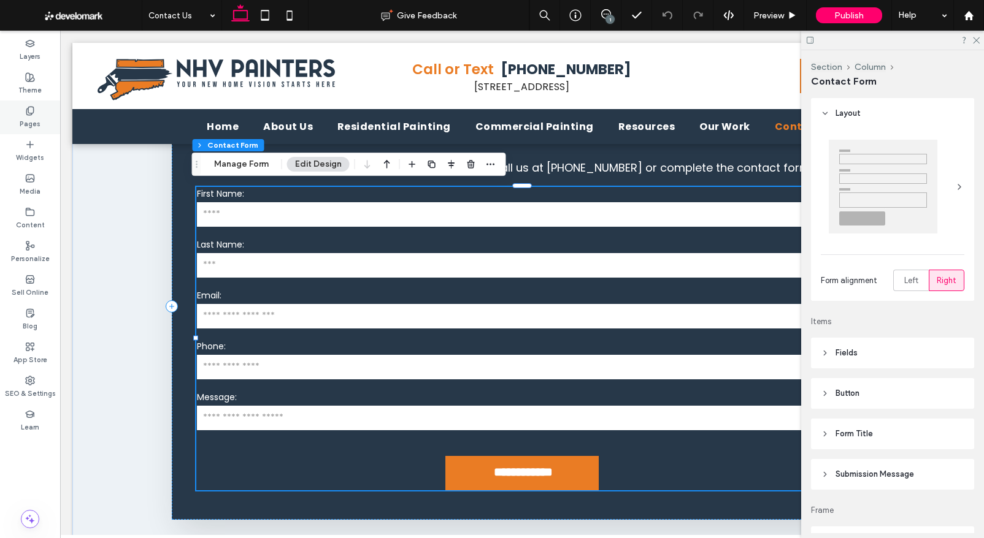
click at [31, 107] on icon at bounding box center [30, 111] width 10 height 10
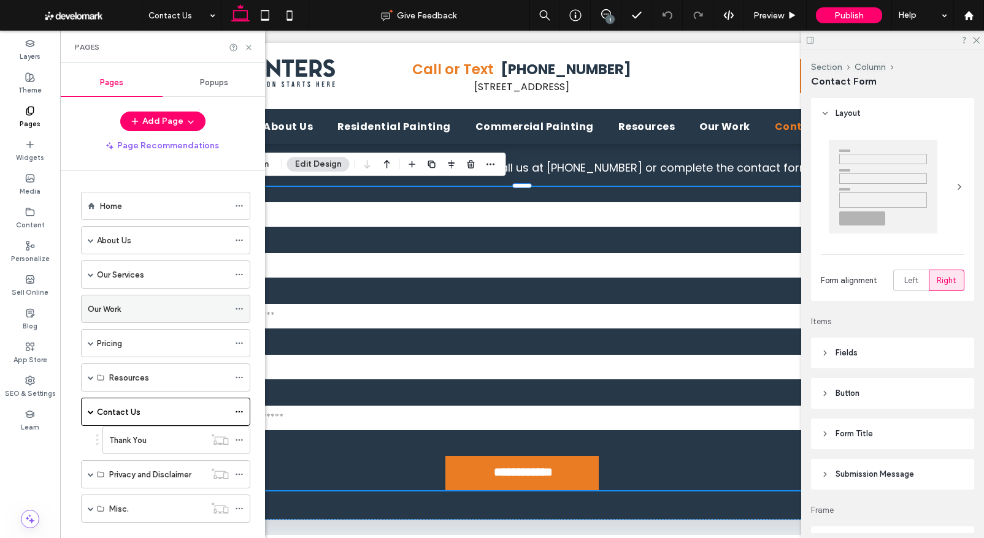
scroll to position [21, 0]
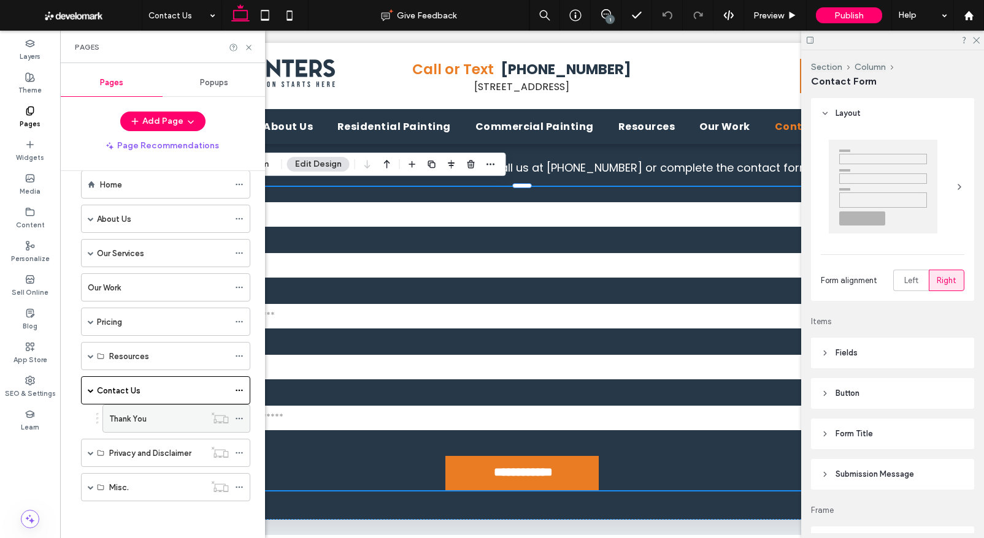
click at [147, 415] on label "Thank You" at bounding box center [127, 418] width 37 height 21
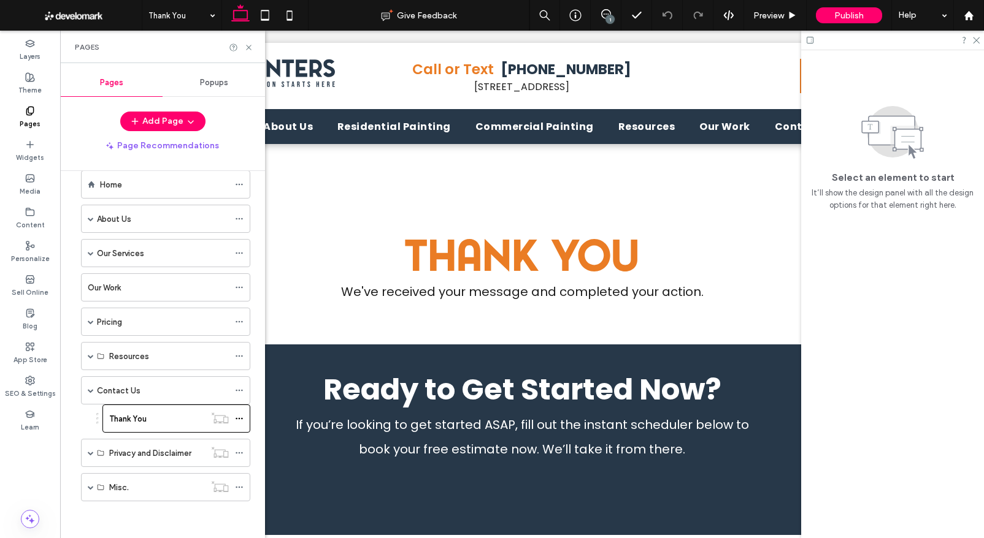
scroll to position [0, 0]
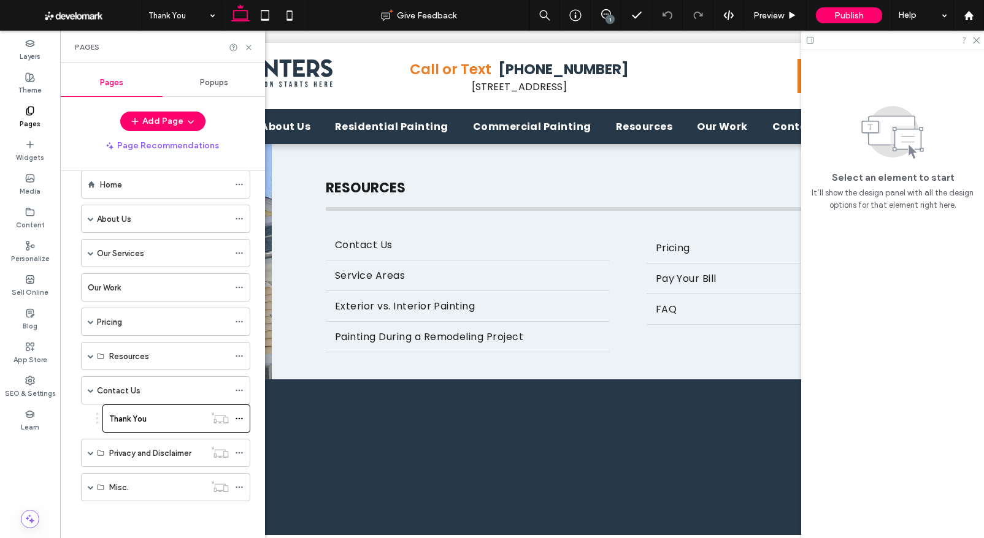
scroll to position [172, 0]
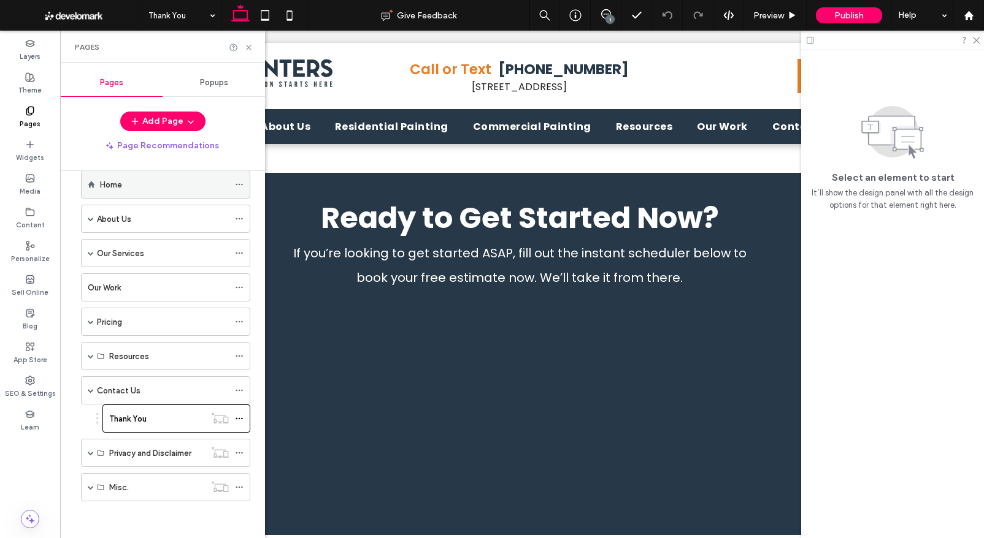
click at [239, 185] on icon at bounding box center [239, 184] width 9 height 9
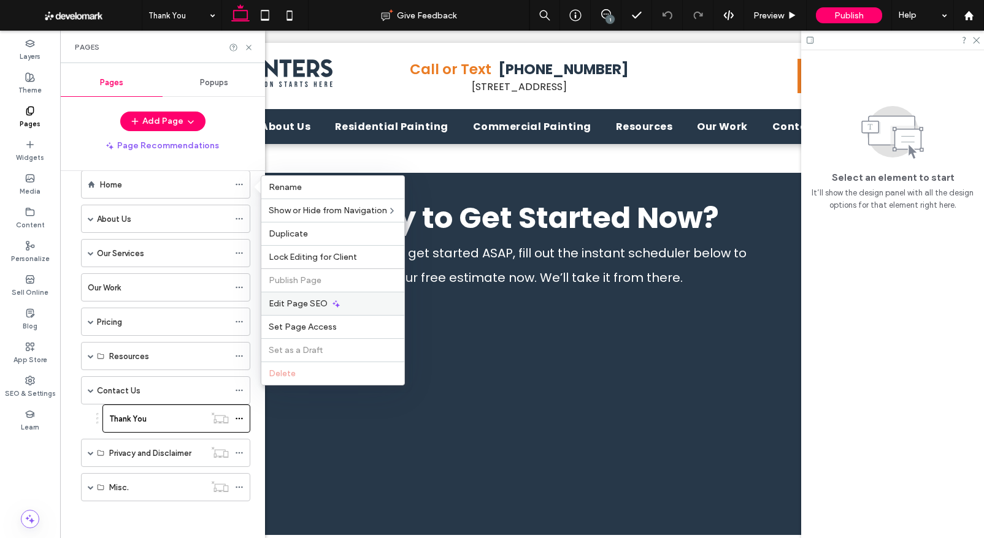
click at [294, 305] on span "Edit Page SEO" at bounding box center [298, 304] width 59 height 10
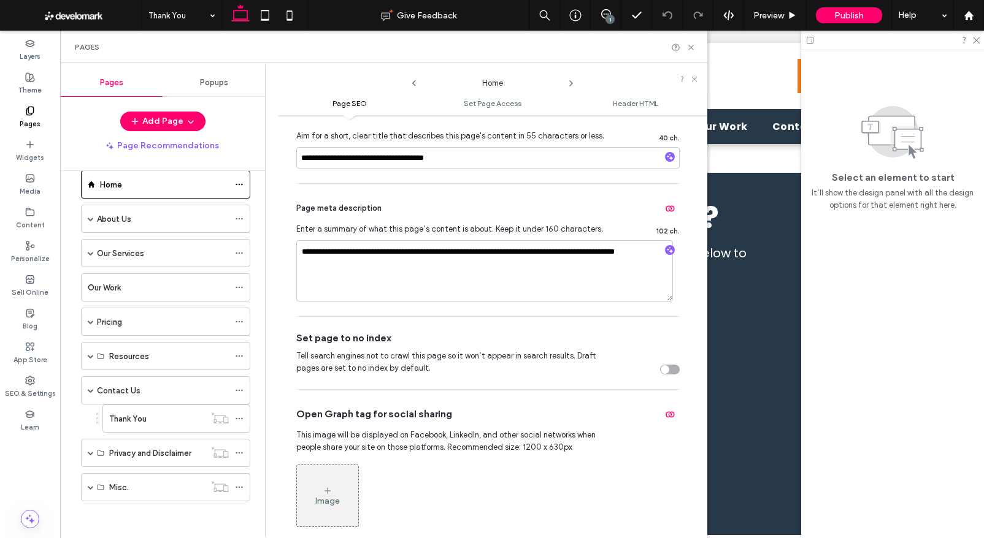
scroll to position [185, 0]
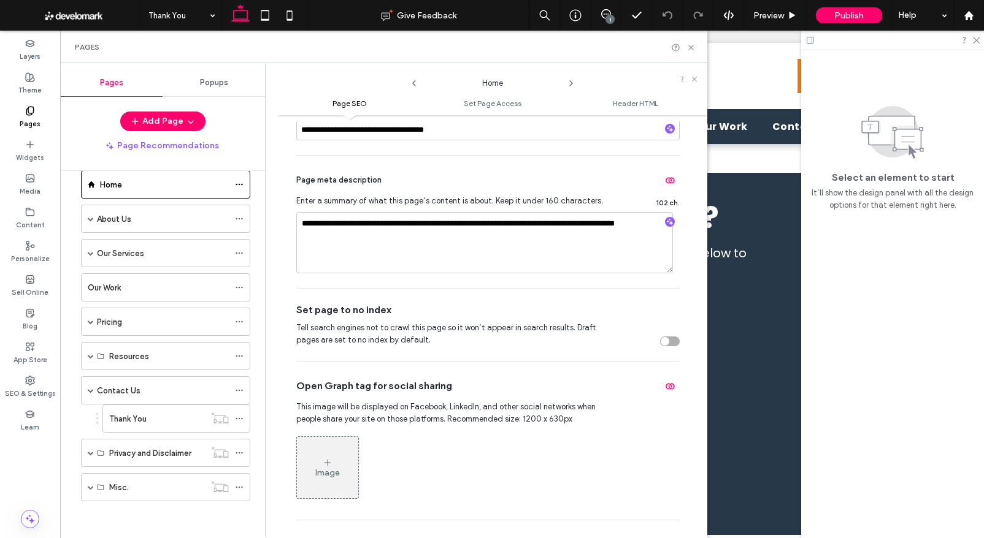
click at [570, 82] on use at bounding box center [571, 83] width 2 height 5
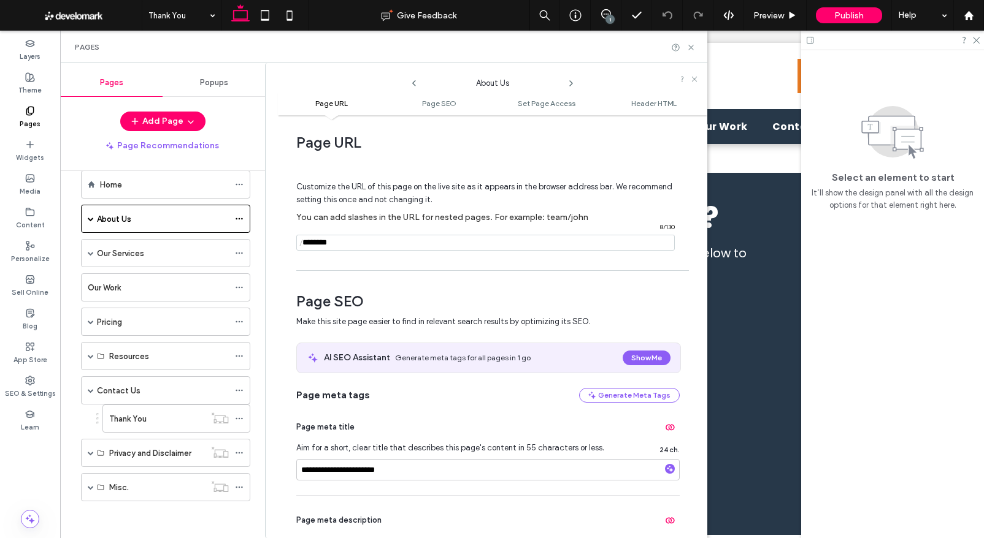
scroll to position [0, 0]
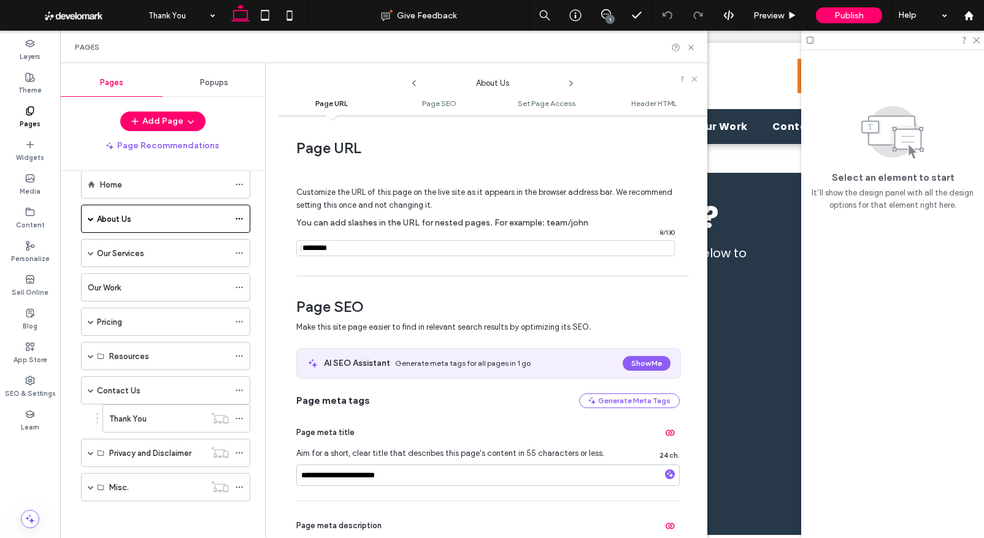
click at [572, 84] on icon at bounding box center [571, 84] width 10 height 10
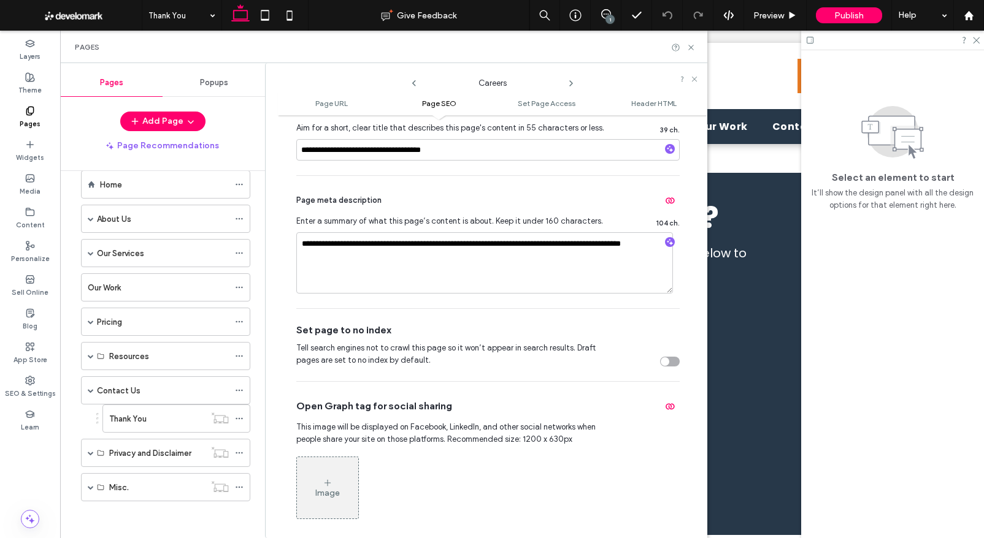
scroll to position [352, 0]
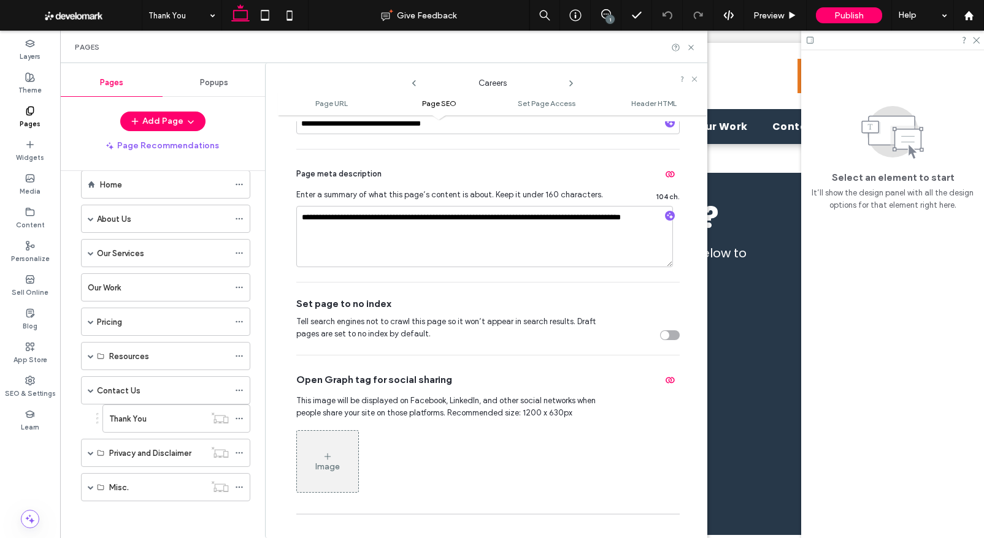
click at [569, 83] on icon at bounding box center [571, 84] width 10 height 10
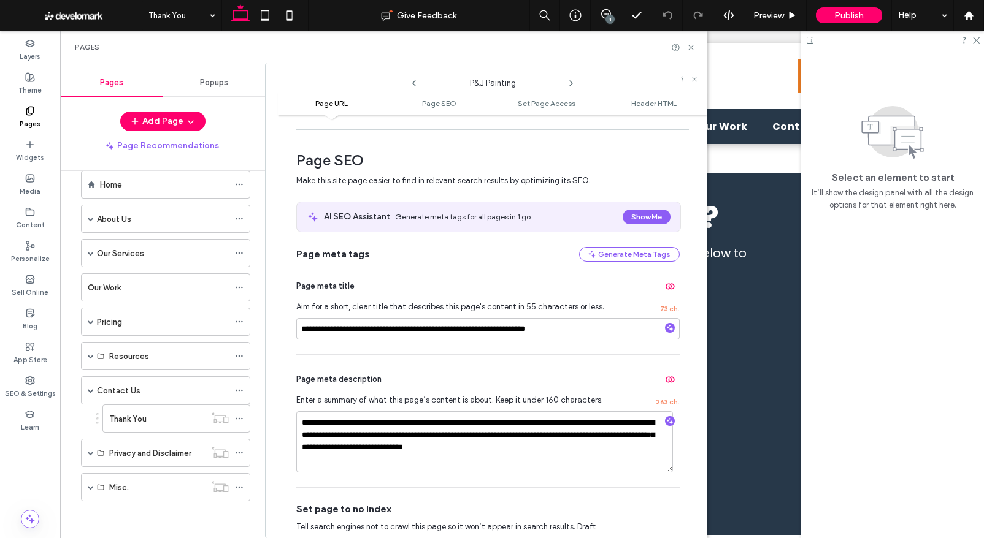
scroll to position [117, 0]
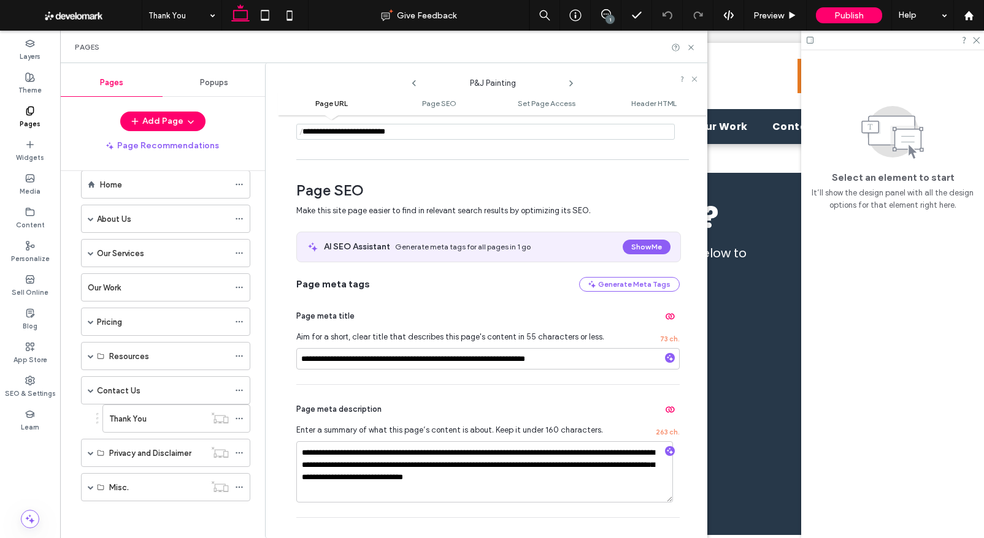
click at [410, 82] on icon at bounding box center [414, 84] width 10 height 10
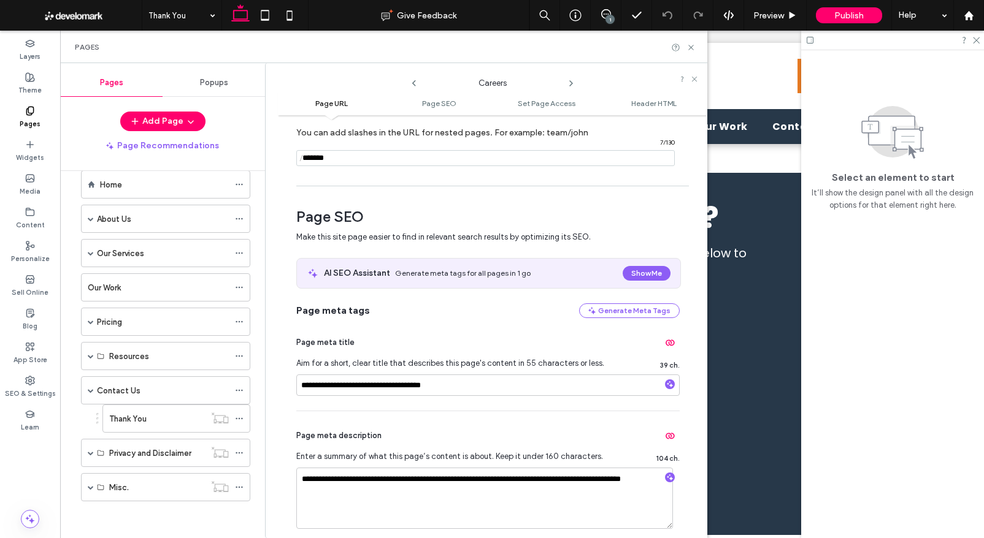
scroll to position [85, 0]
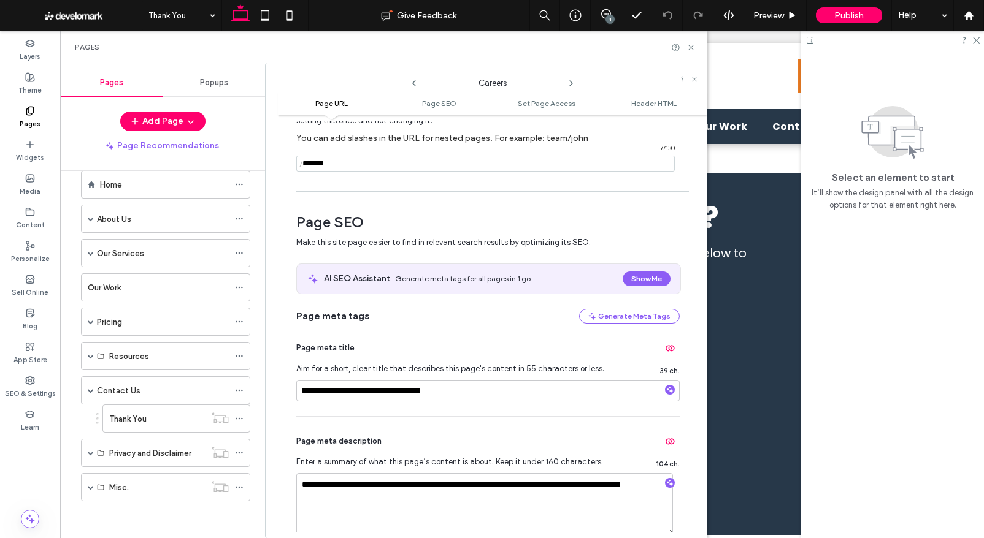
click at [412, 82] on icon at bounding box center [414, 84] width 10 height 10
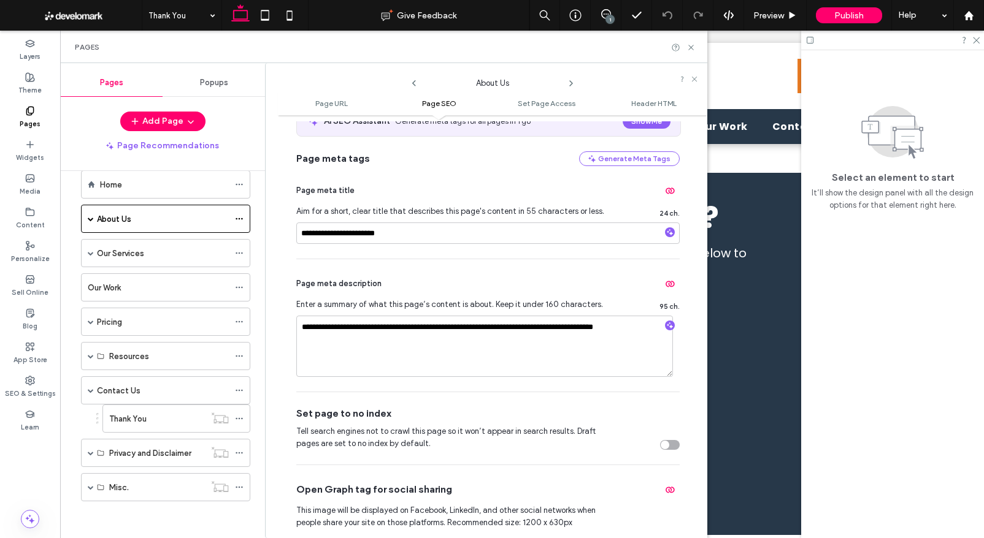
scroll to position [240, 0]
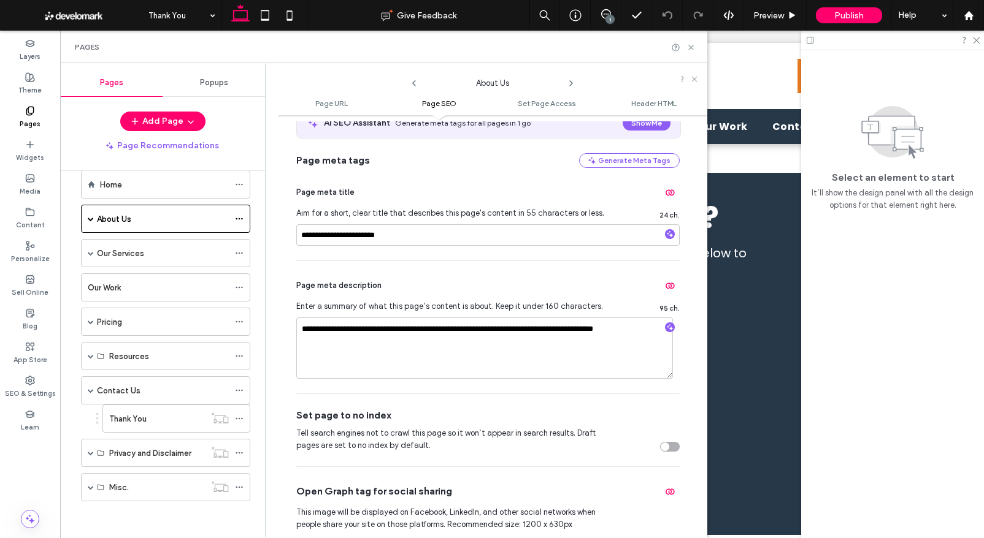
click at [415, 82] on icon at bounding box center [414, 84] width 10 height 10
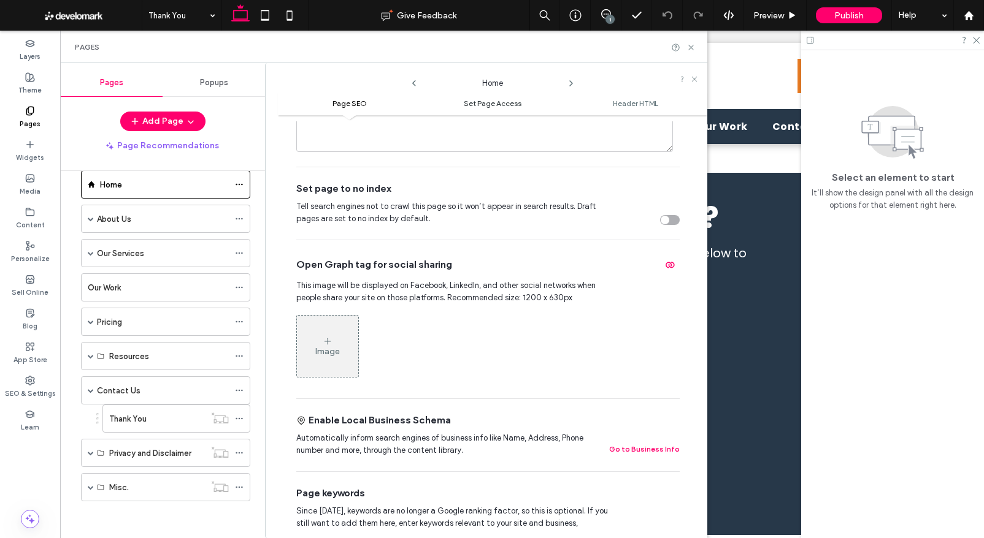
scroll to position [264, 0]
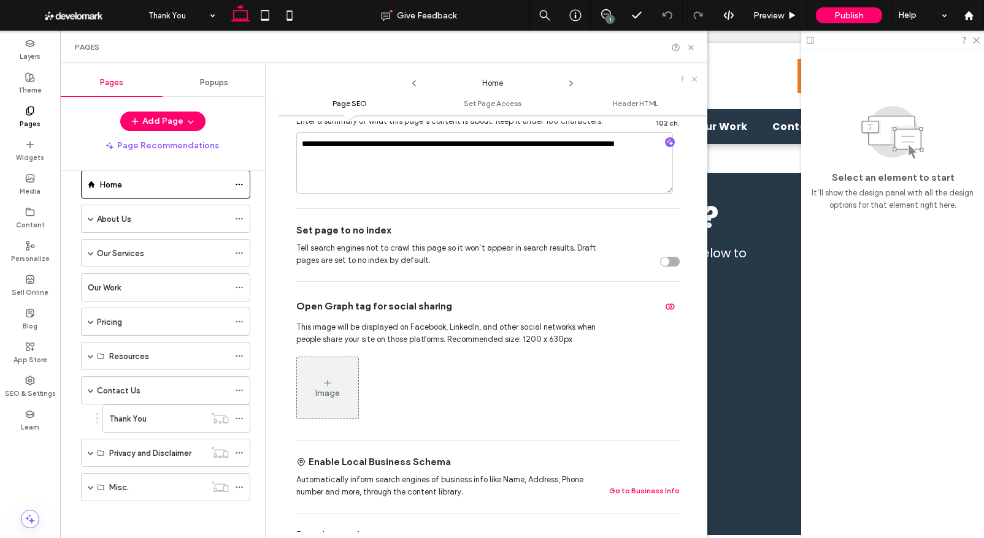
click at [569, 83] on icon at bounding box center [571, 84] width 10 height 10
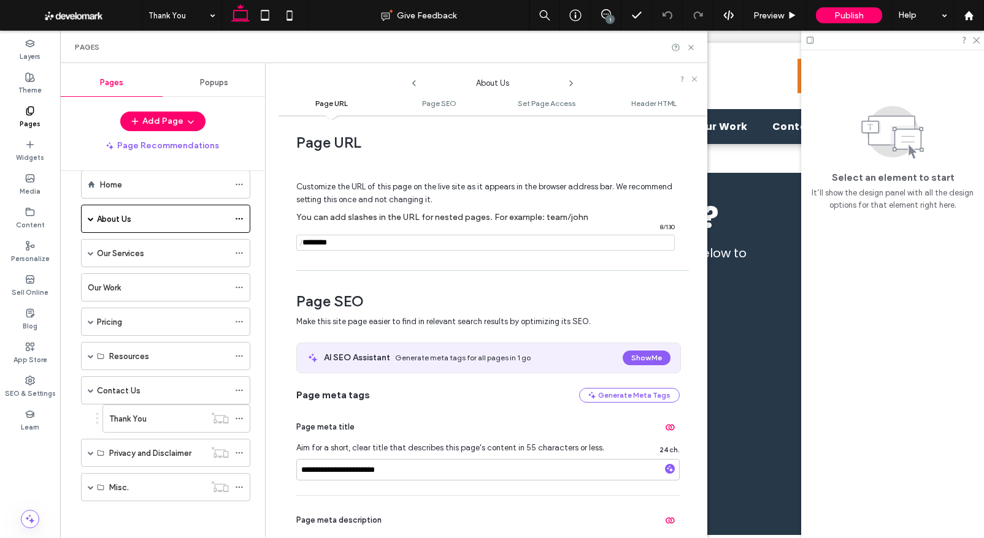
scroll to position [0, 0]
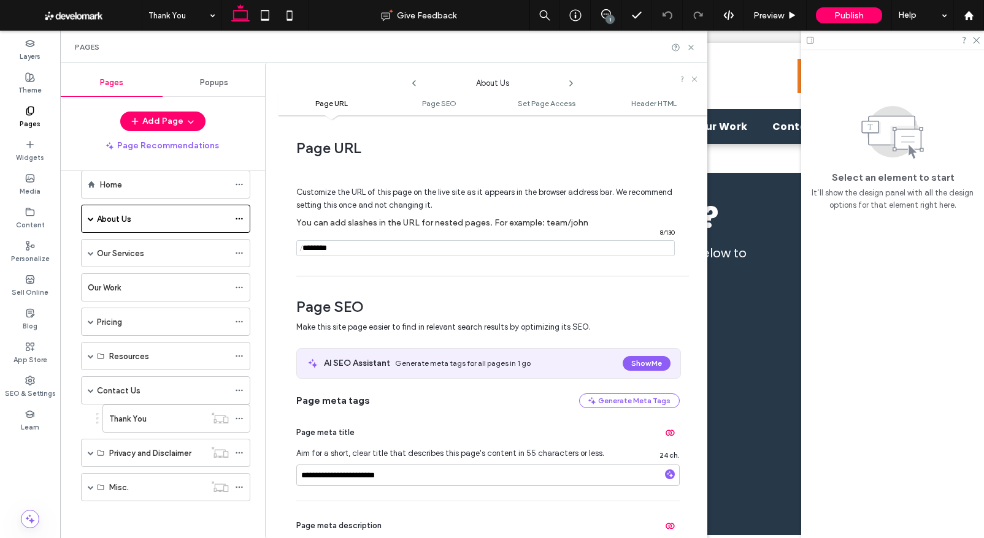
click at [572, 85] on icon at bounding box center [571, 84] width 10 height 10
click at [568, 82] on icon at bounding box center [571, 84] width 10 height 10
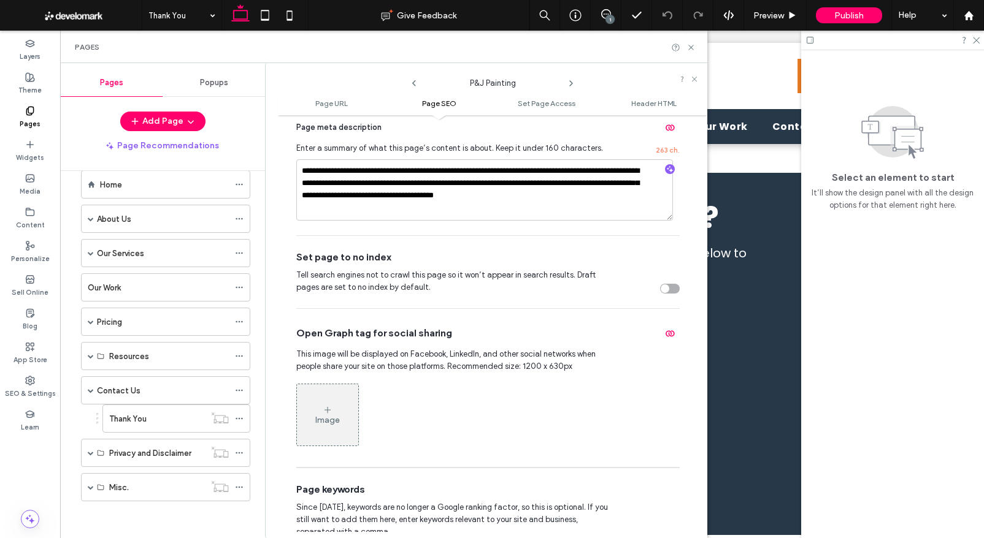
scroll to position [393, 0]
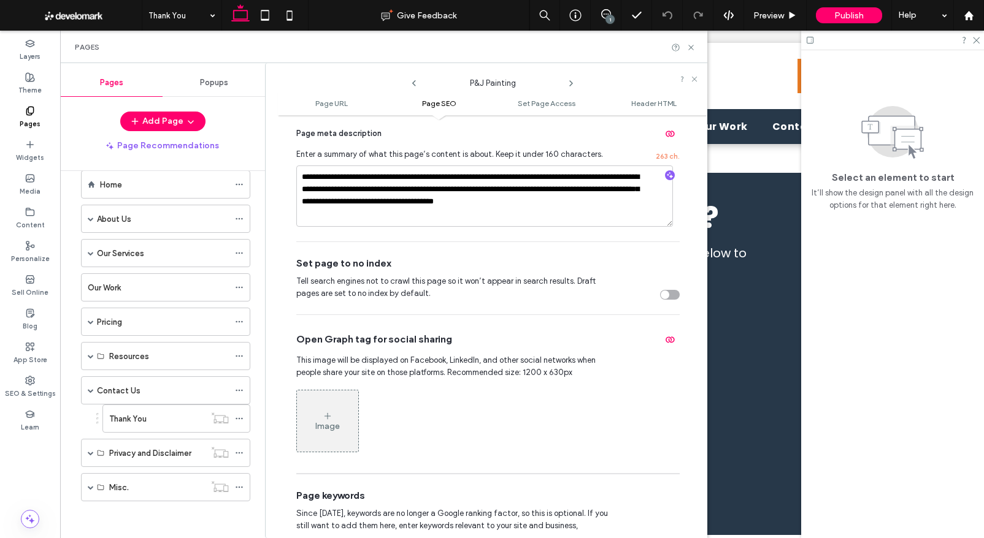
click at [572, 83] on use at bounding box center [571, 83] width 2 height 5
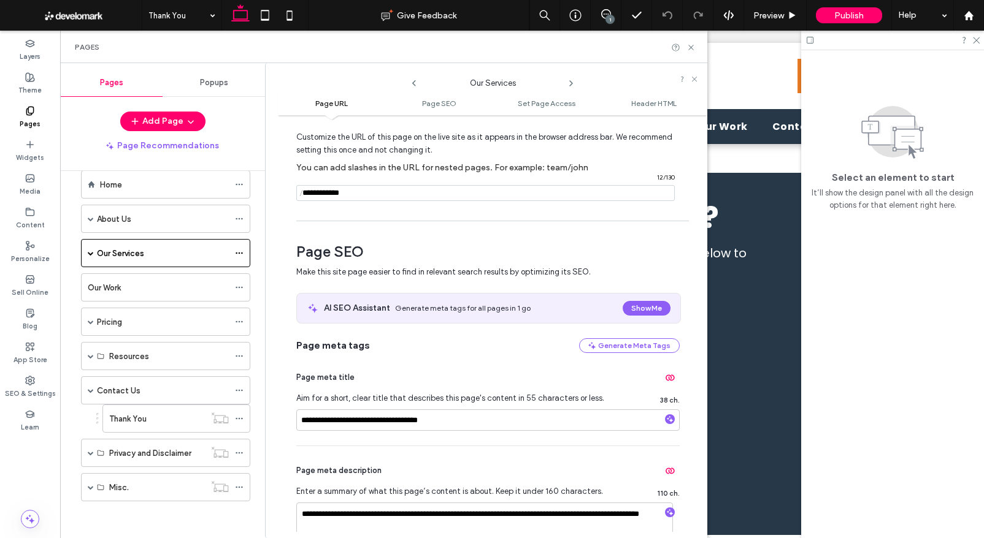
scroll to position [1, 0]
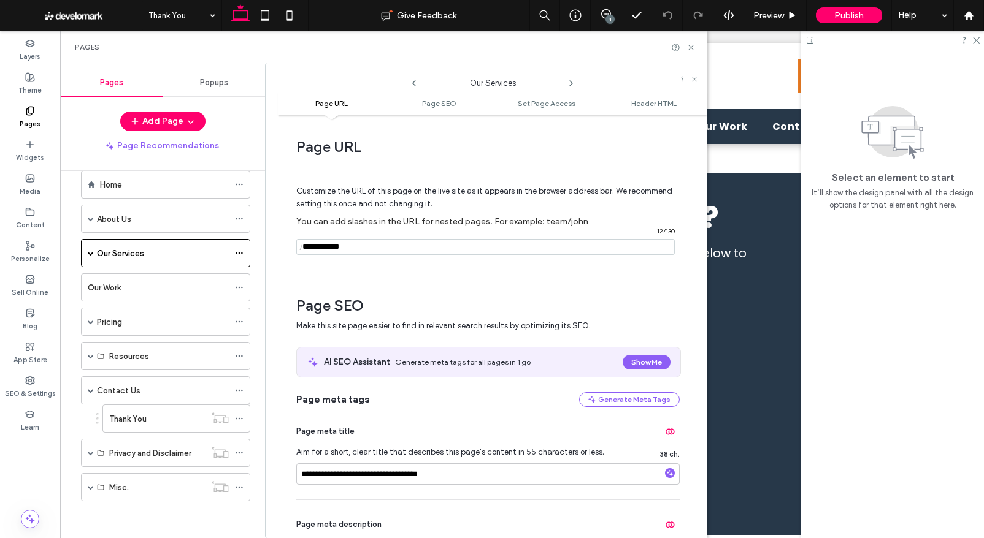
click at [572, 80] on icon at bounding box center [571, 84] width 10 height 10
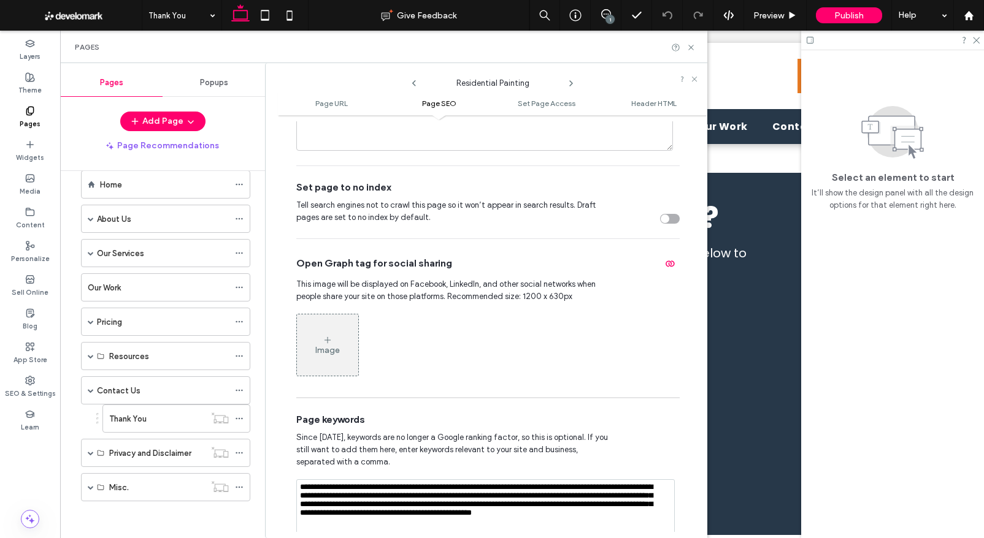
scroll to position [429, 0]
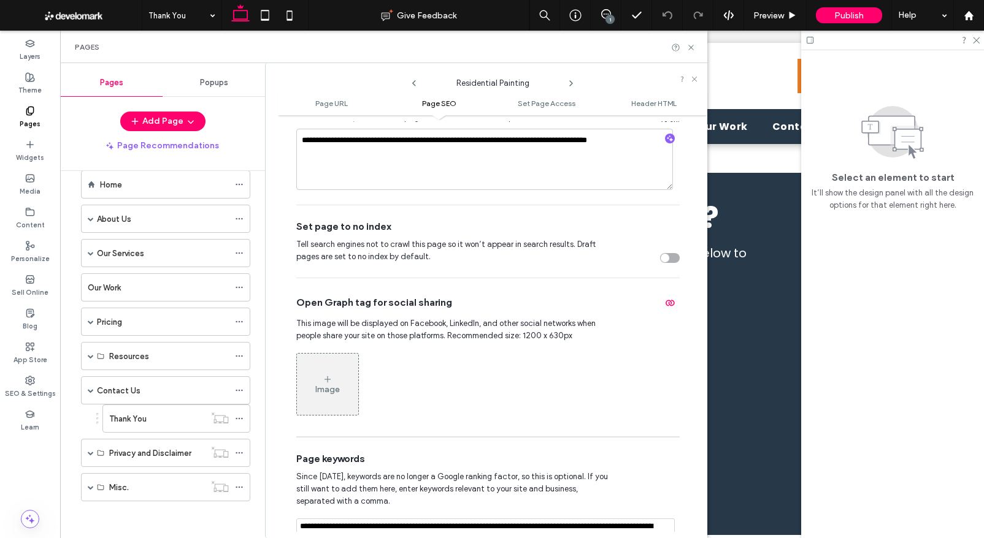
click at [572, 85] on icon at bounding box center [571, 84] width 10 height 10
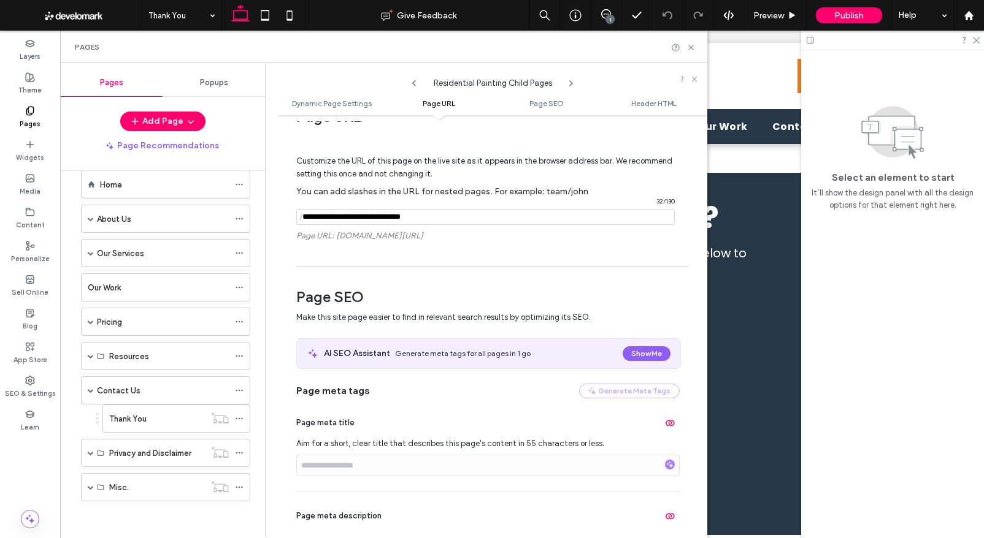
scroll to position [0, 0]
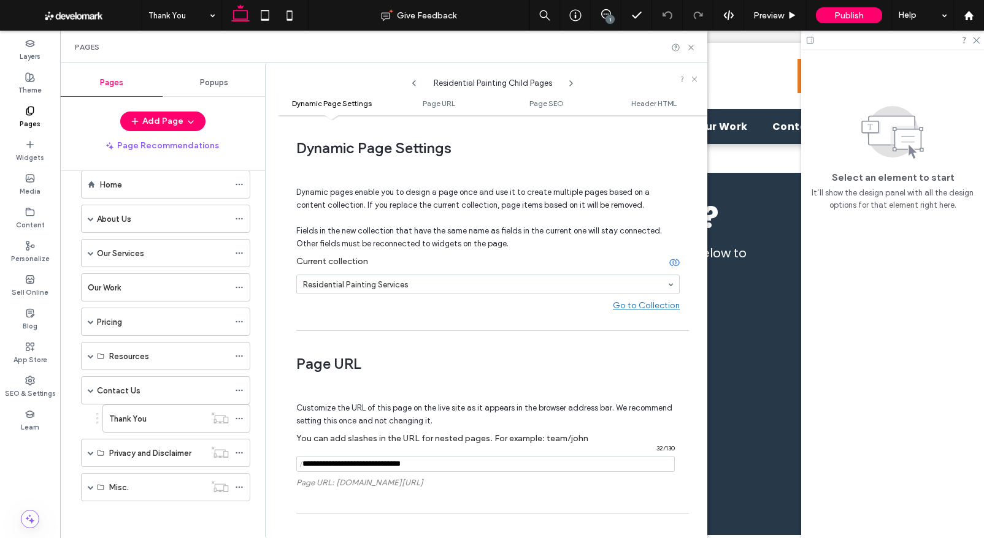
click at [570, 83] on icon at bounding box center [571, 84] width 10 height 10
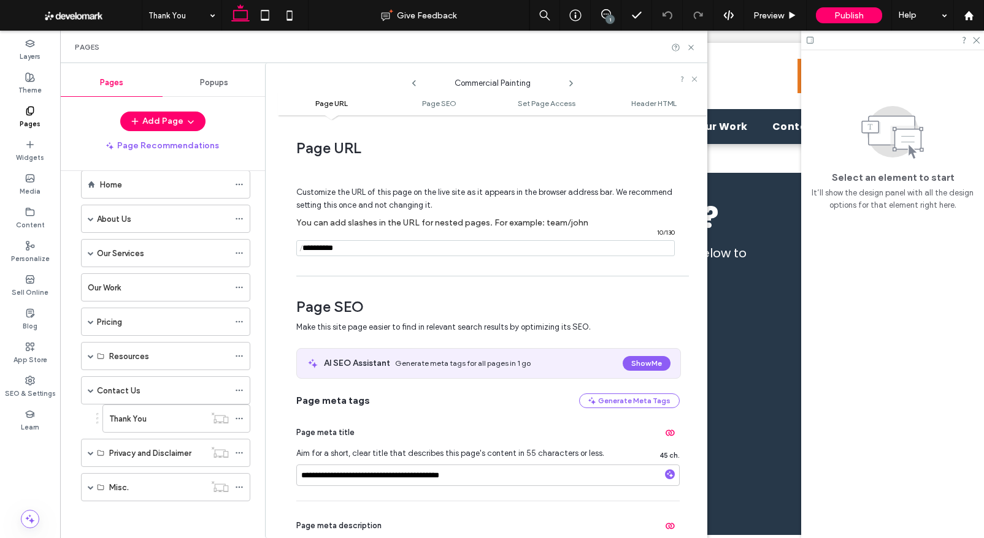
click at [573, 83] on icon at bounding box center [571, 84] width 10 height 10
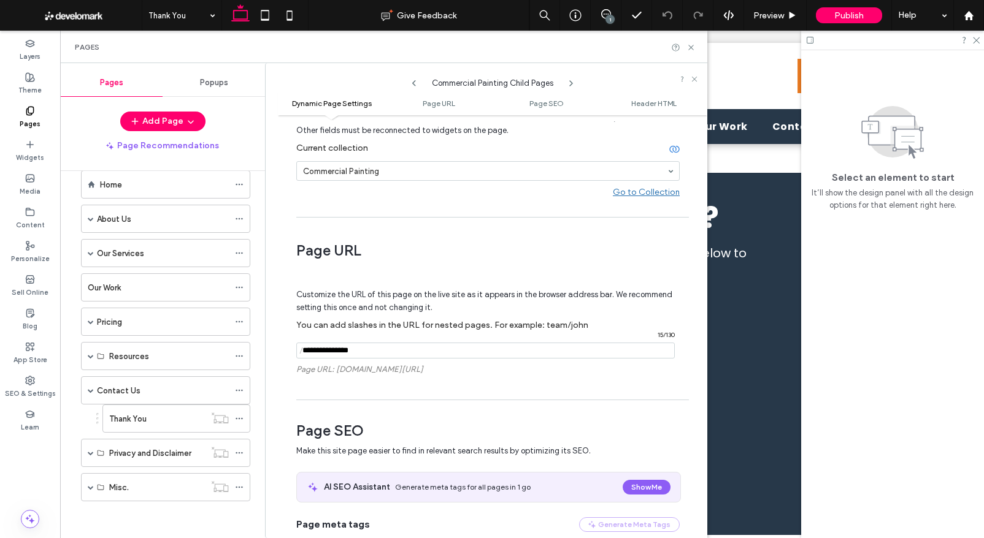
scroll to position [100, 0]
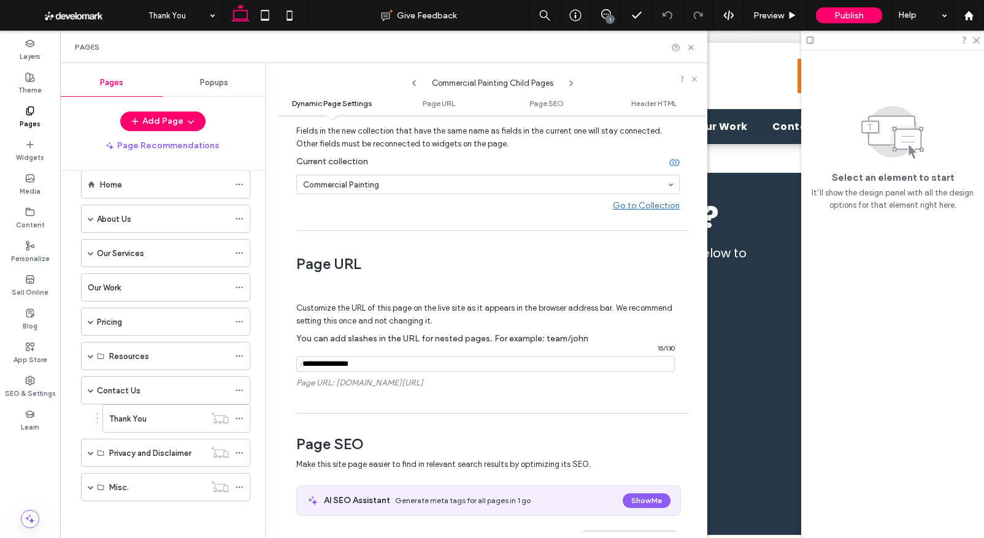
click at [569, 83] on icon at bounding box center [571, 84] width 10 height 10
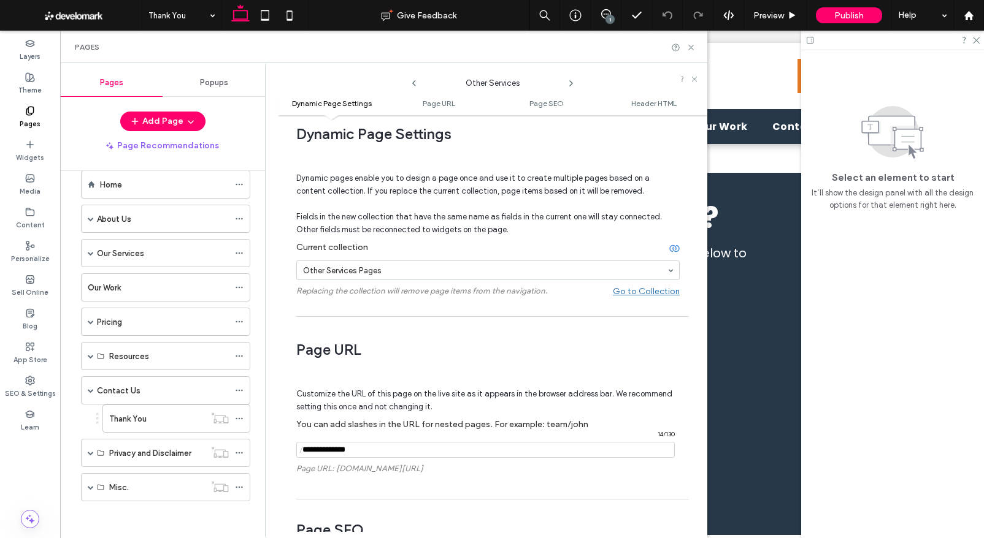
scroll to position [0, 0]
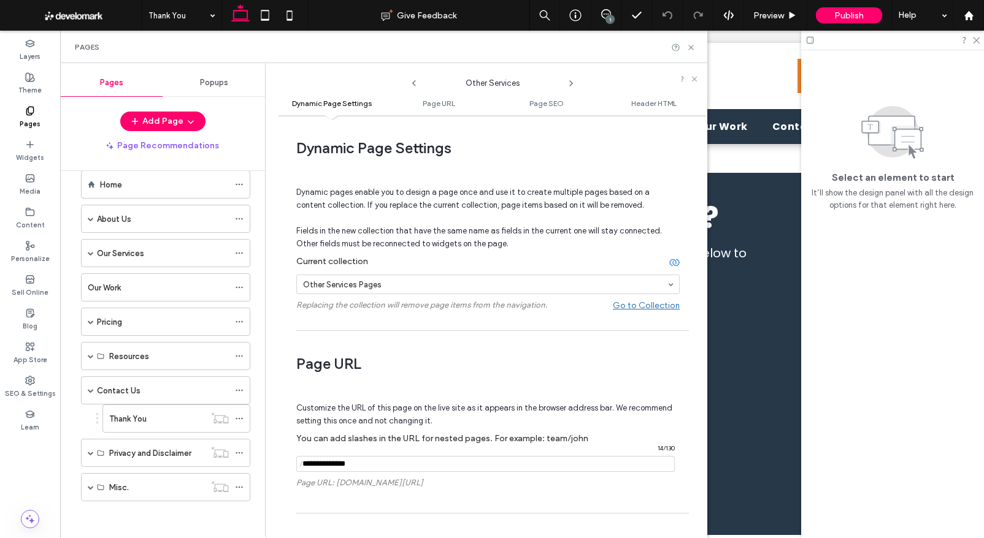
click at [571, 84] on use at bounding box center [571, 83] width 2 height 5
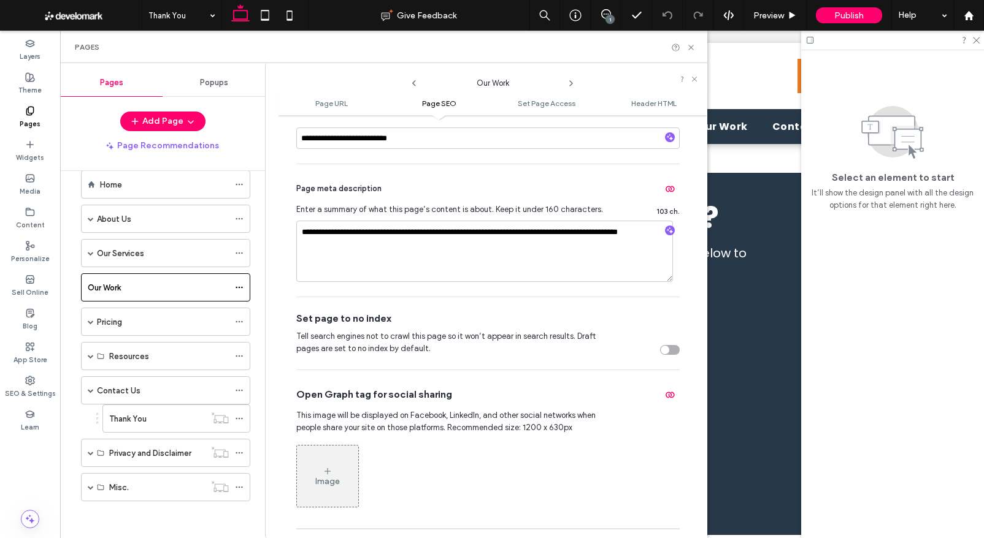
scroll to position [343, 0]
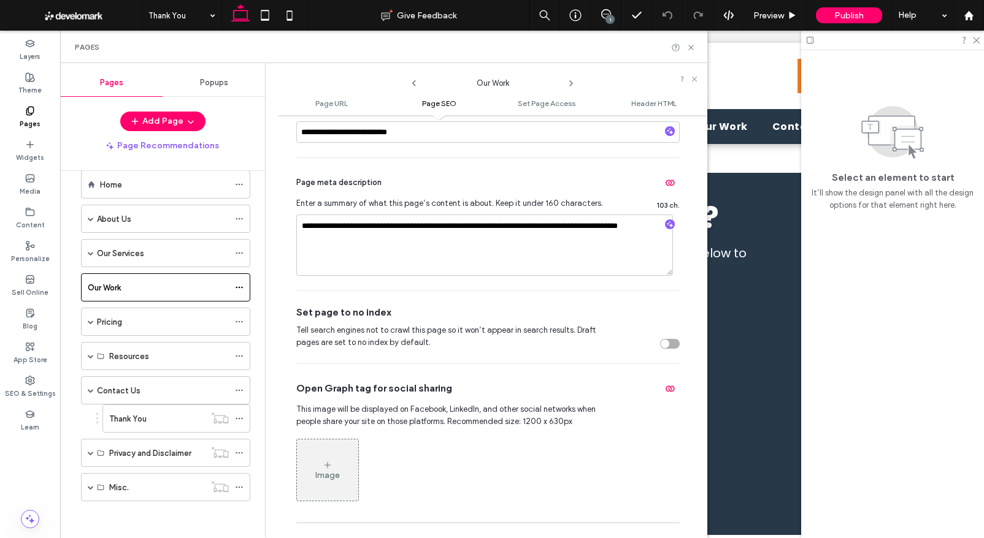
click at [571, 83] on icon at bounding box center [571, 84] width 10 height 10
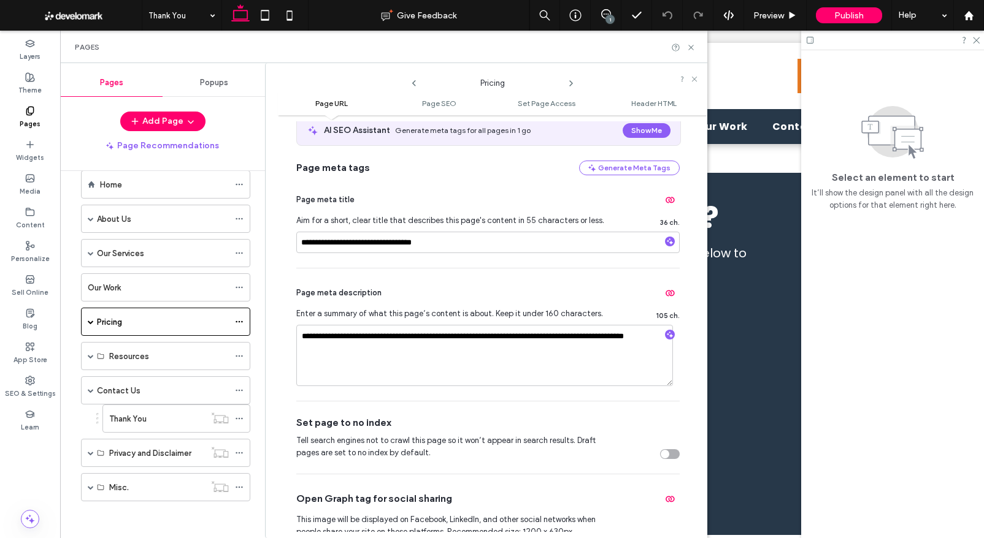
scroll to position [0, 0]
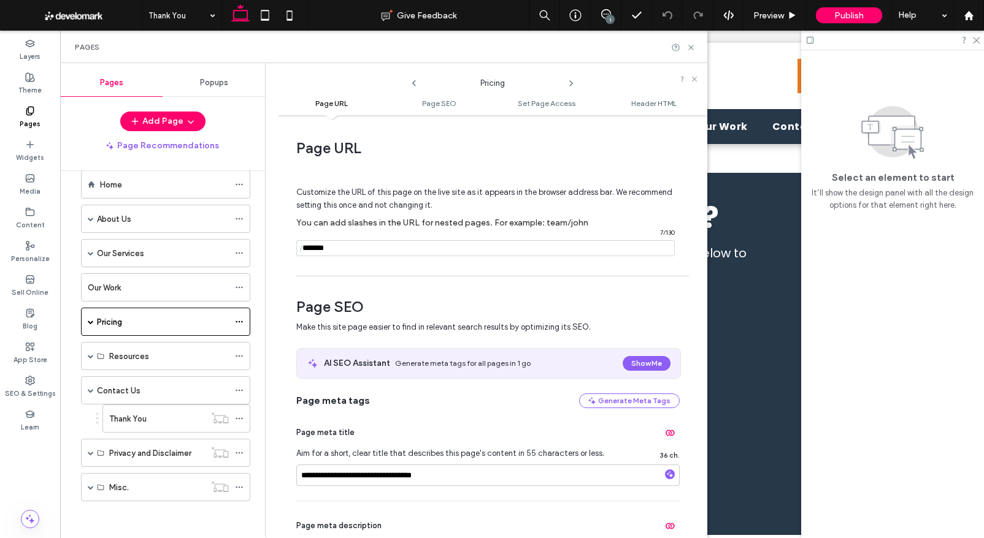
click at [570, 82] on icon at bounding box center [571, 84] width 10 height 10
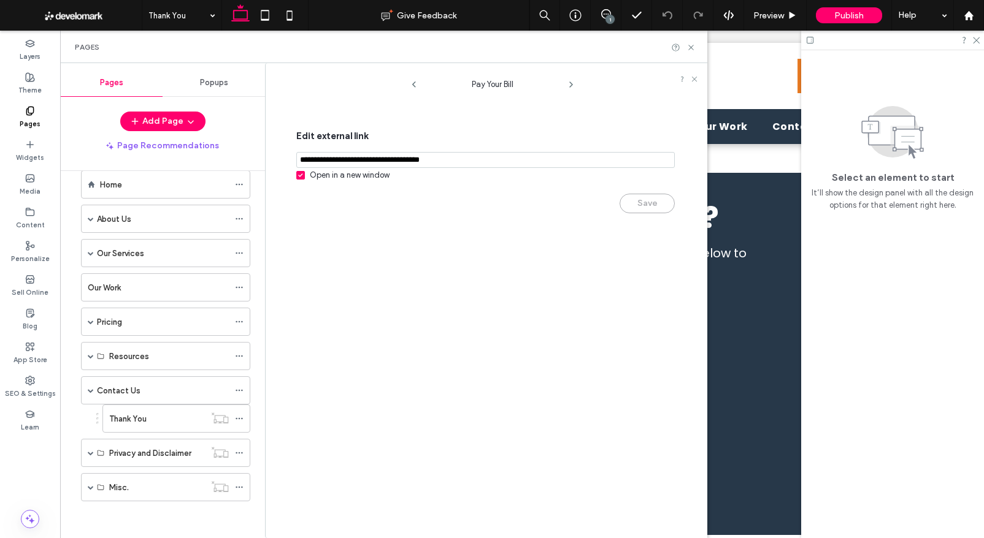
click at [570, 83] on use at bounding box center [571, 84] width 2 height 5
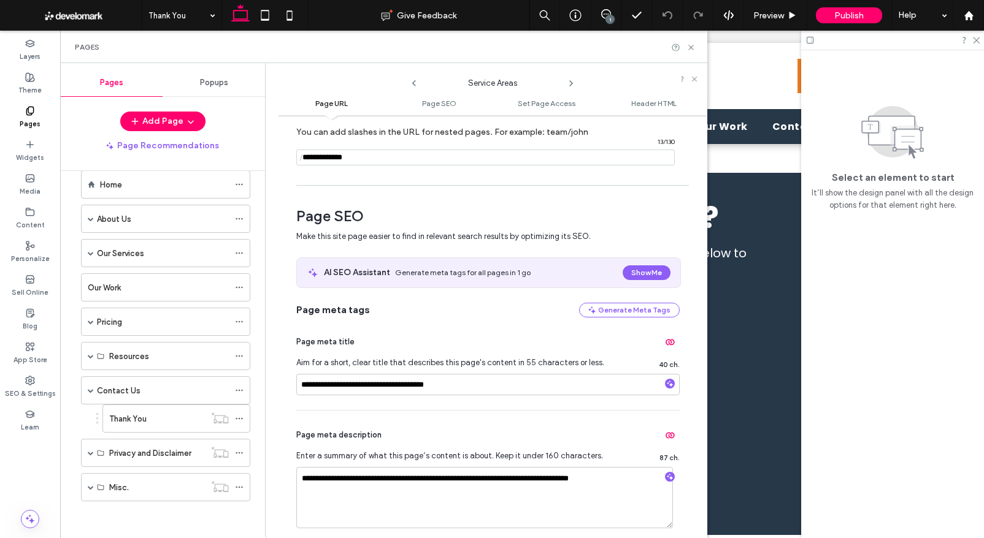
scroll to position [17, 0]
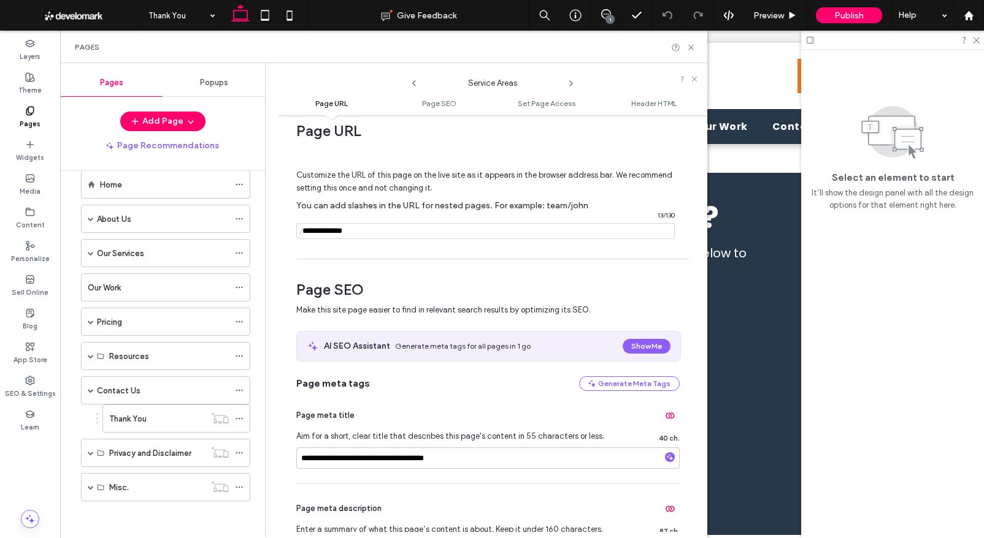
click at [573, 82] on icon at bounding box center [571, 84] width 10 height 10
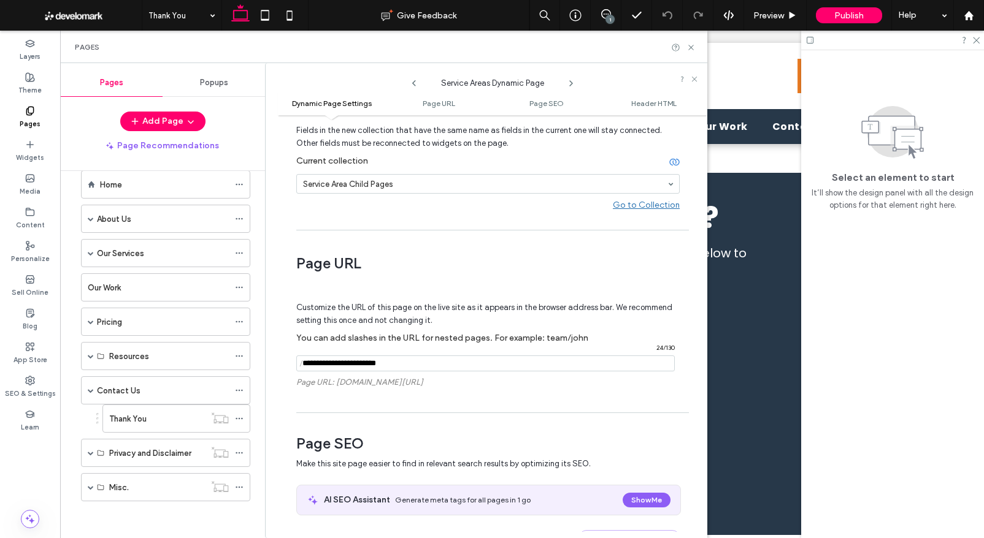
scroll to position [0, 0]
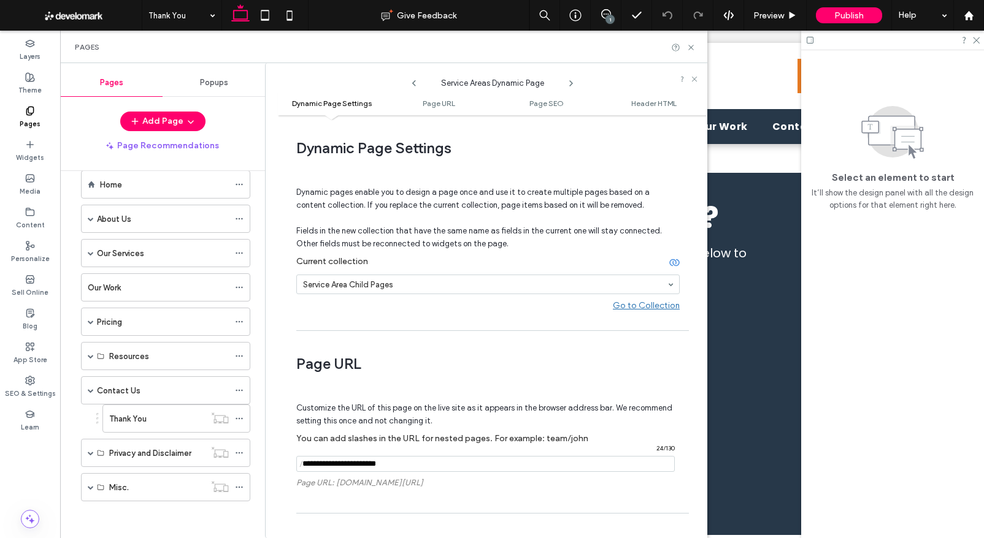
click at [570, 85] on use at bounding box center [571, 83] width 2 height 5
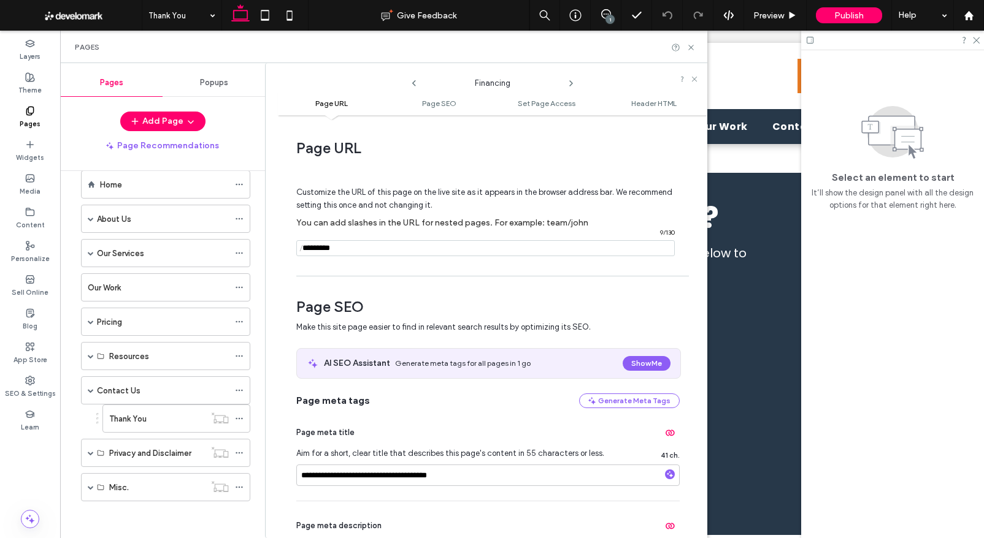
click at [570, 82] on icon at bounding box center [571, 84] width 10 height 10
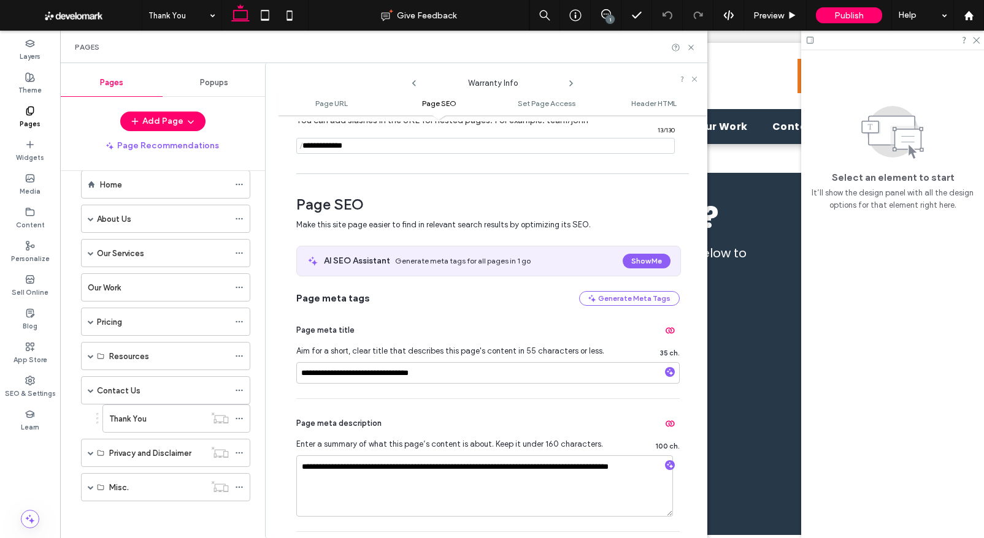
scroll to position [44, 0]
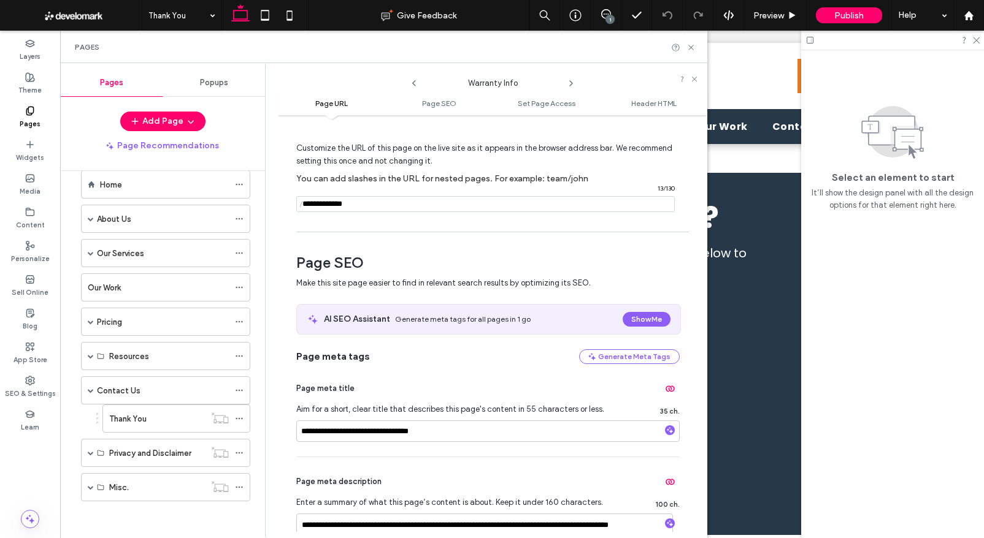
click at [570, 82] on icon at bounding box center [571, 84] width 10 height 10
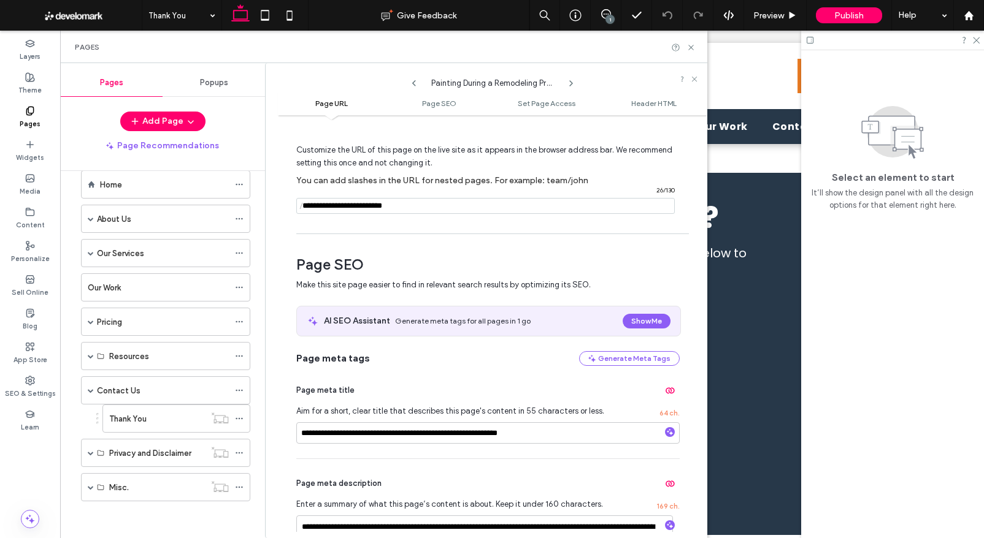
scroll to position [0, 0]
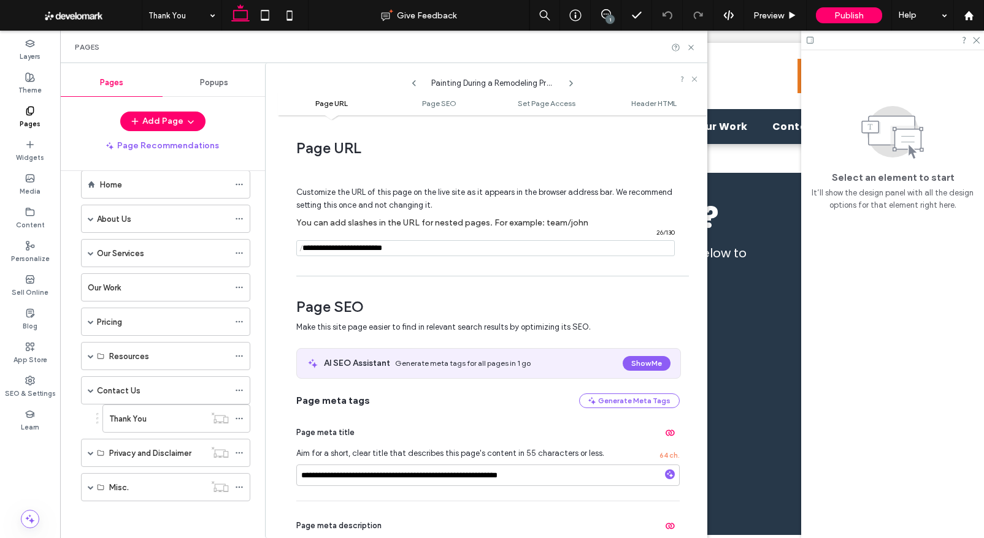
click at [571, 83] on use at bounding box center [571, 83] width 2 height 5
click at [570, 84] on use at bounding box center [571, 83] width 2 height 5
click at [570, 83] on icon at bounding box center [571, 84] width 10 height 10
click at [410, 81] on icon at bounding box center [414, 84] width 10 height 10
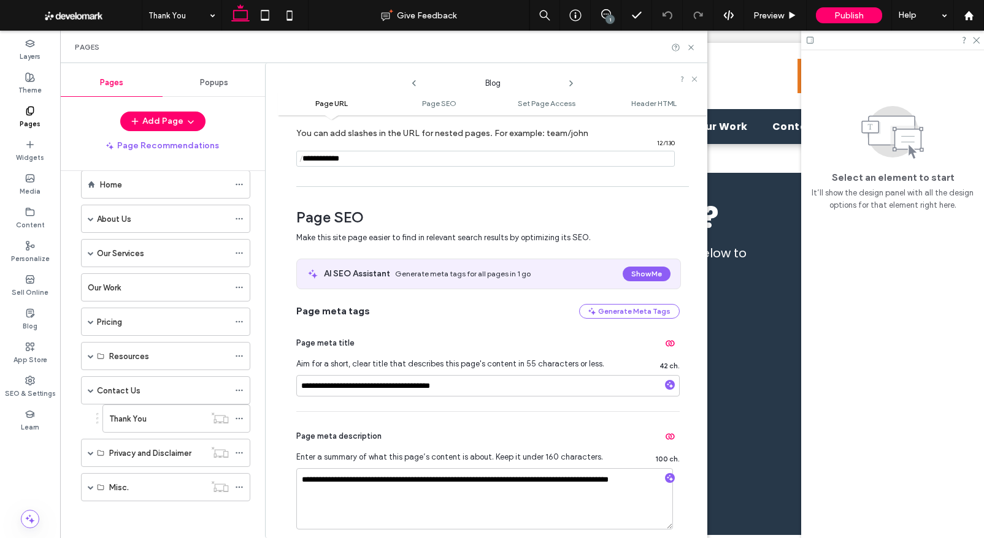
scroll to position [86, 0]
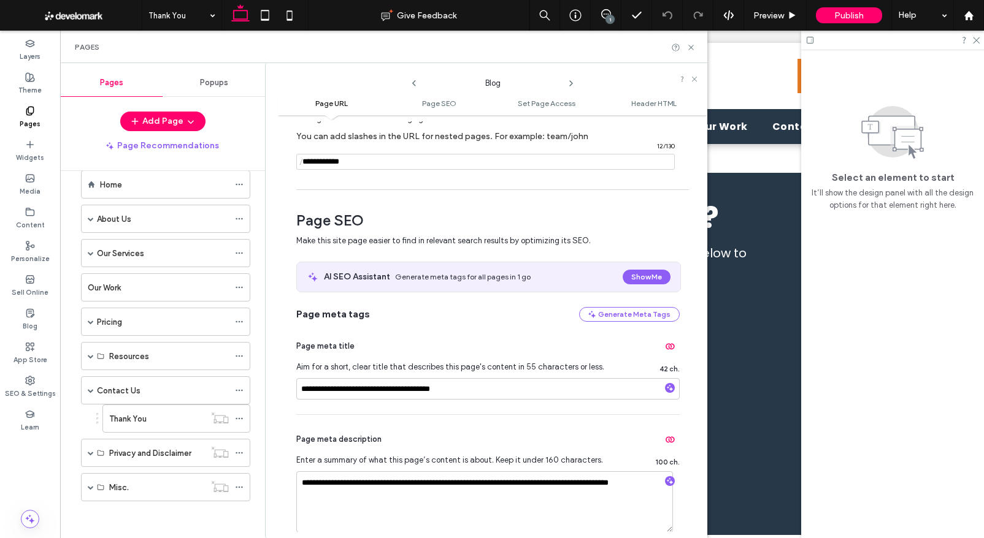
click at [570, 80] on icon at bounding box center [571, 84] width 10 height 10
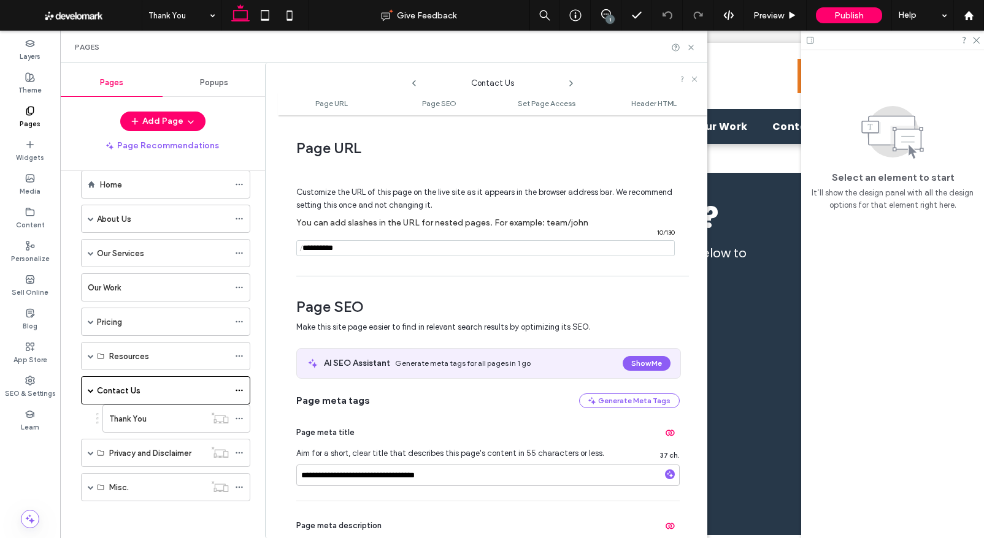
click at [569, 82] on icon at bounding box center [571, 84] width 10 height 10
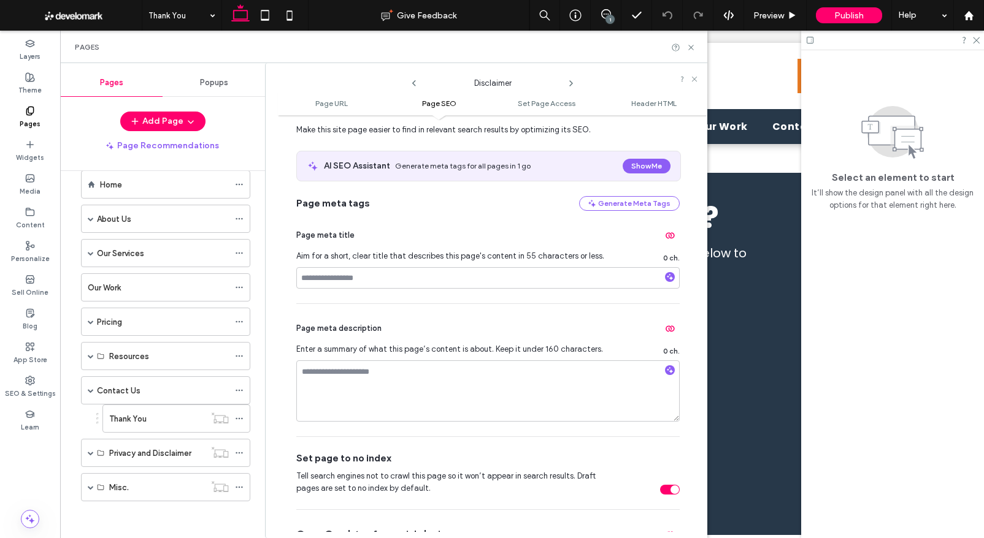
scroll to position [189, 0]
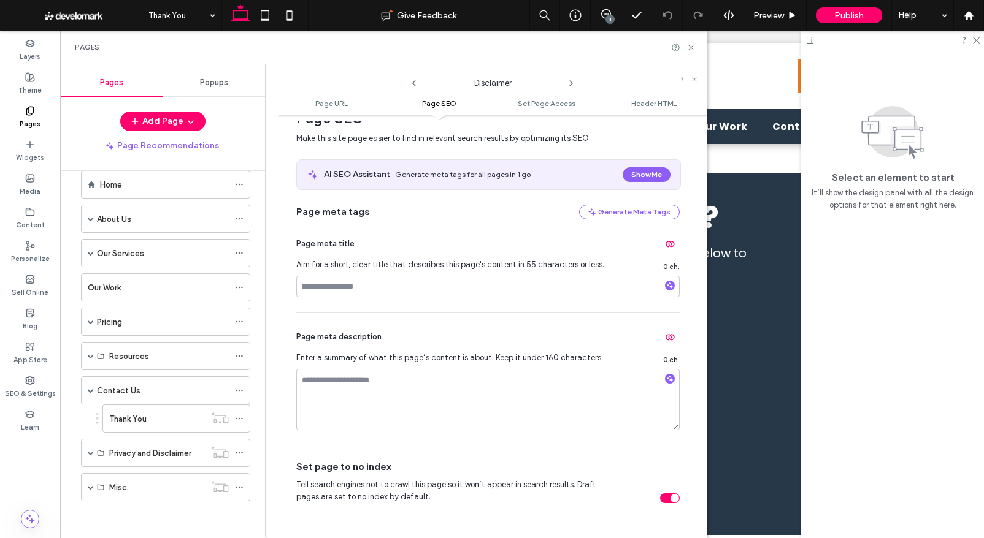
click at [572, 80] on icon at bounding box center [571, 84] width 10 height 10
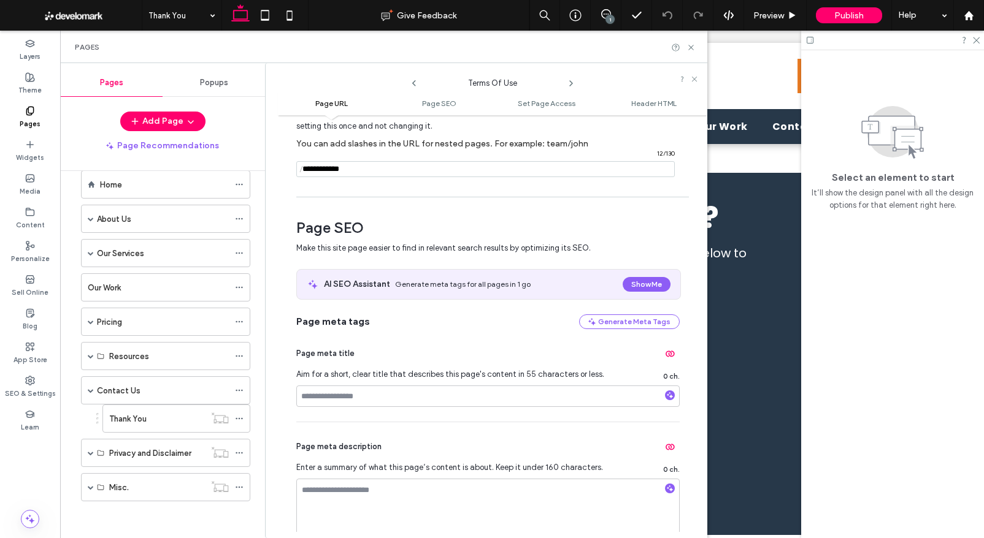
scroll to position [0, 0]
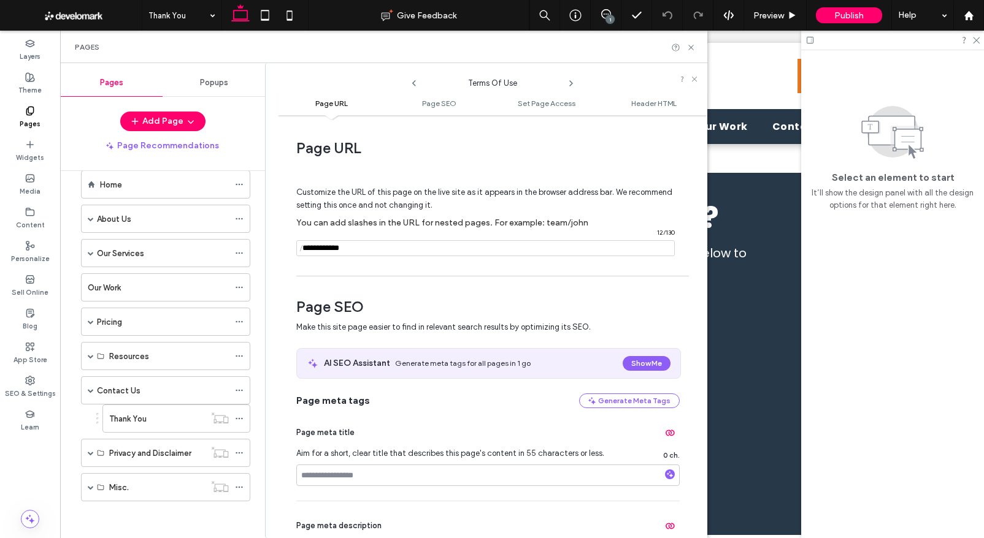
click at [570, 82] on icon at bounding box center [571, 84] width 10 height 10
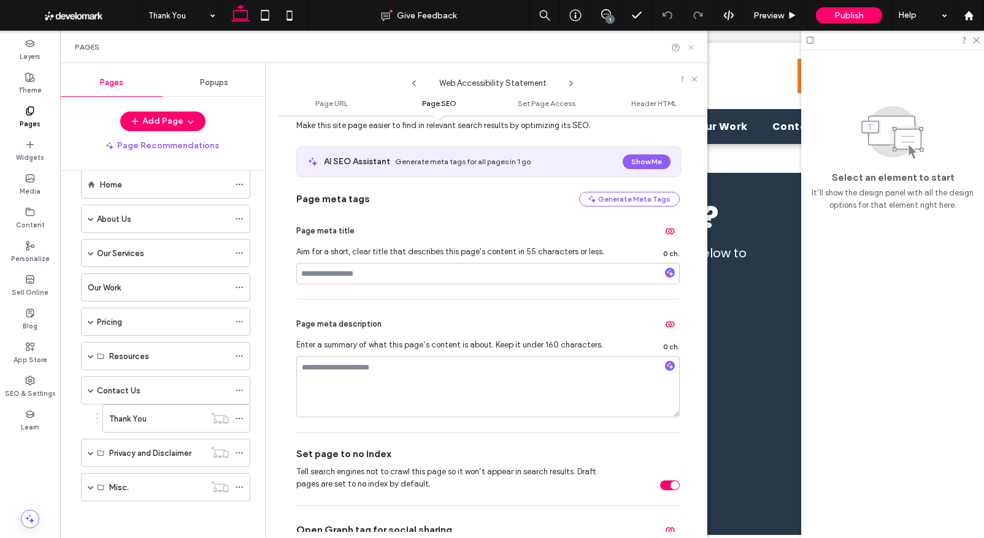
scroll to position [198, 0]
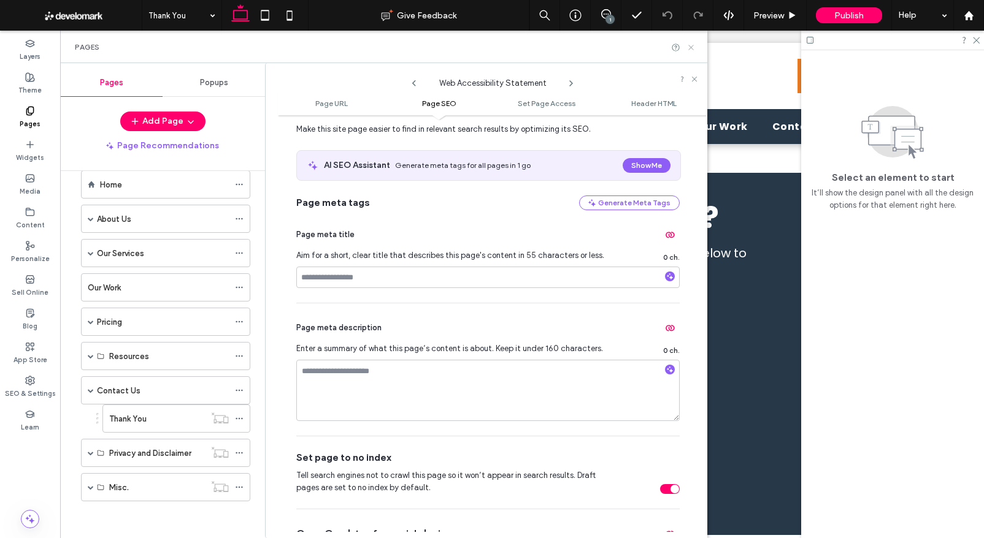
click at [693, 45] on use at bounding box center [690, 47] width 5 height 5
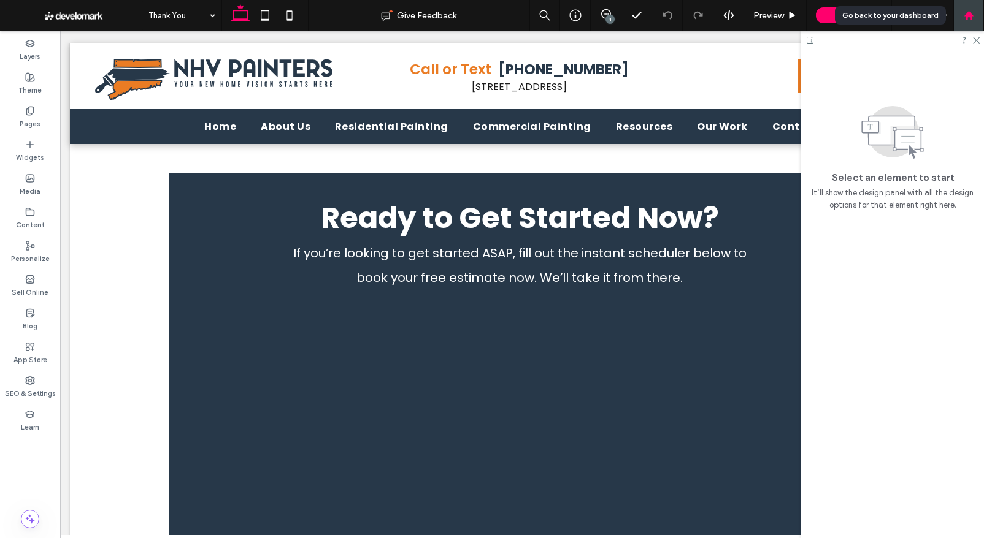
click at [961, 13] on div at bounding box center [968, 15] width 29 height 10
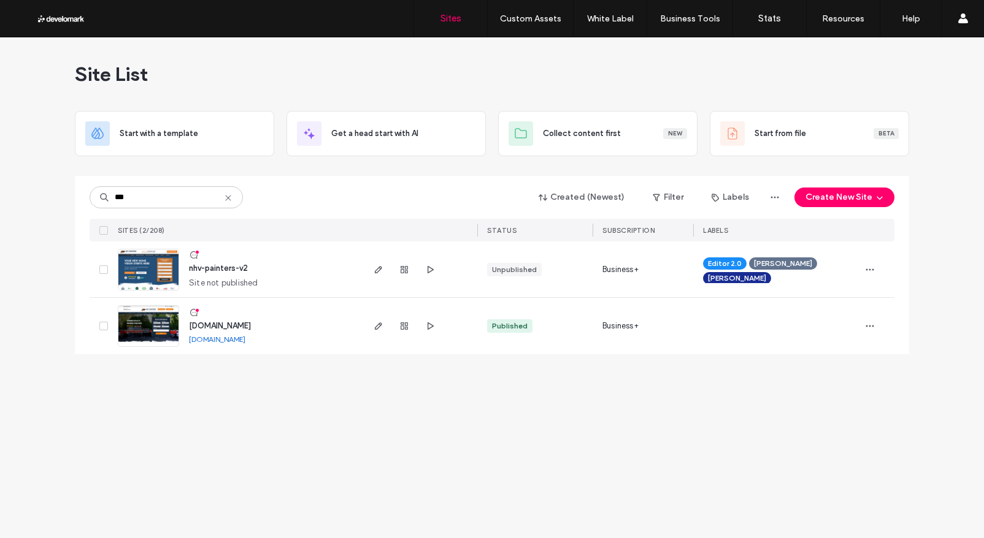
type input "***"
click at [152, 318] on img at bounding box center [148, 347] width 60 height 83
type input "***"
click at [155, 271] on img at bounding box center [148, 291] width 60 height 83
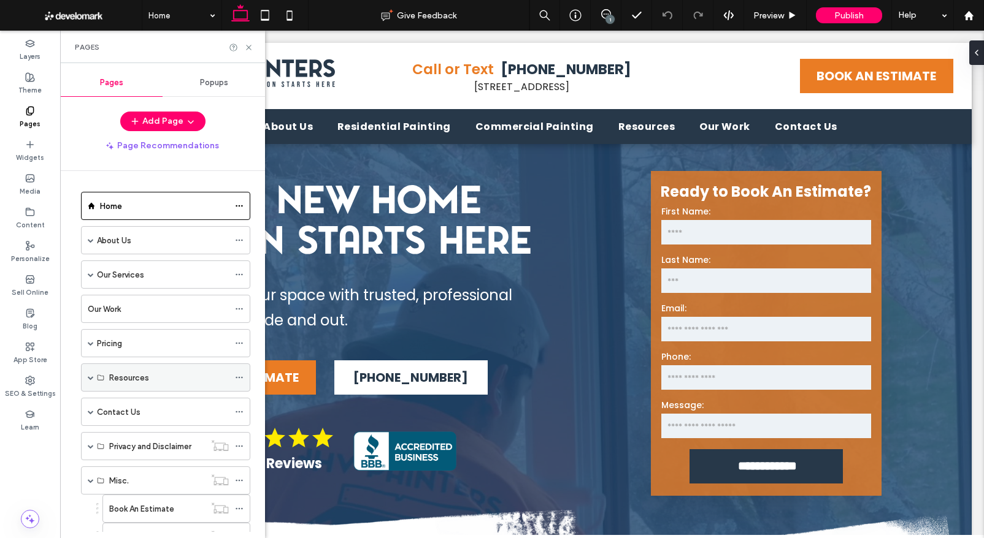
click at [88, 375] on span at bounding box center [91, 378] width 6 height 6
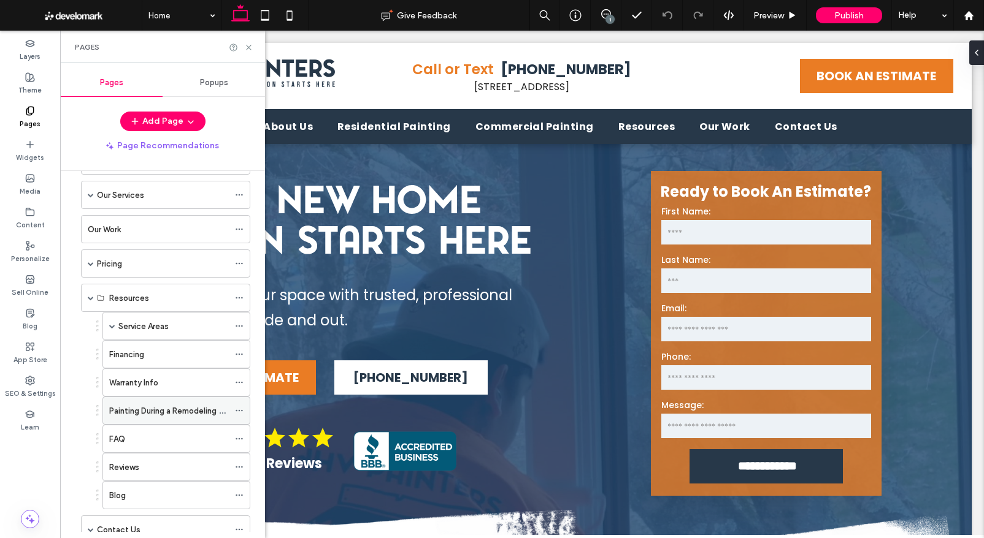
scroll to position [98, 0]
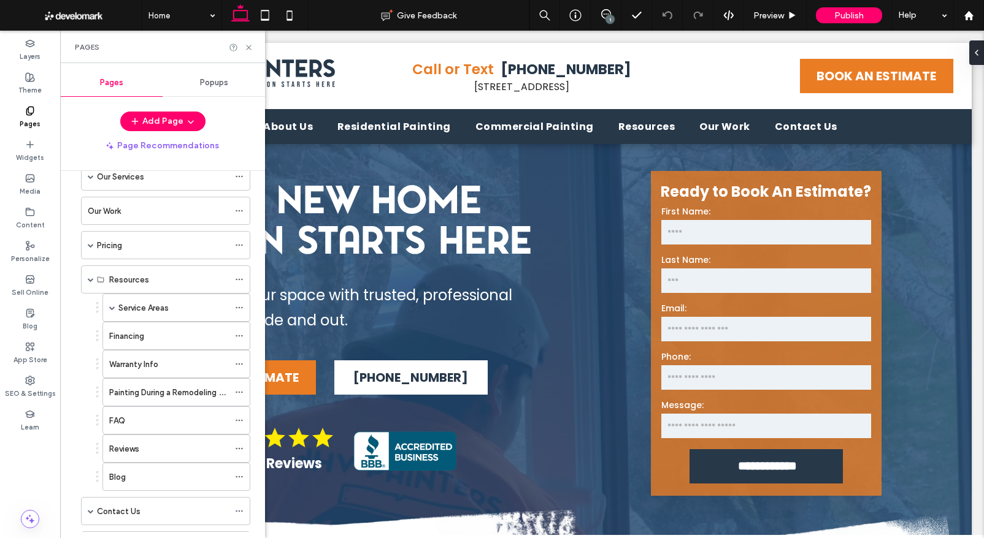
click at [132, 477] on div "Blog" at bounding box center [169, 477] width 120 height 13
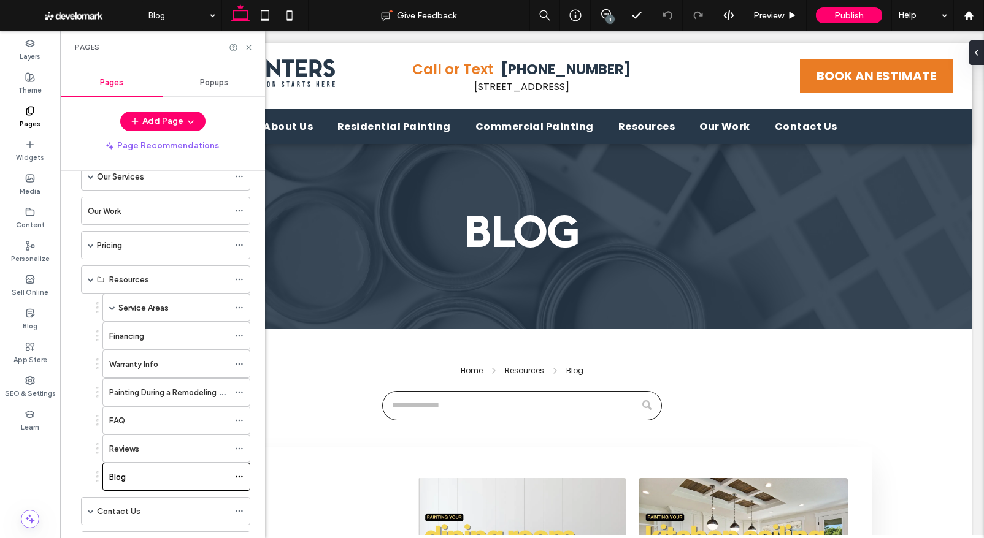
scroll to position [0, 0]
click at [237, 474] on div "Blog Give Feedback 1 Preview Publish Help Design Panel Site Comments Team & Cli…" at bounding box center [492, 269] width 984 height 538
click at [239, 477] on use at bounding box center [239, 478] width 7 height 2
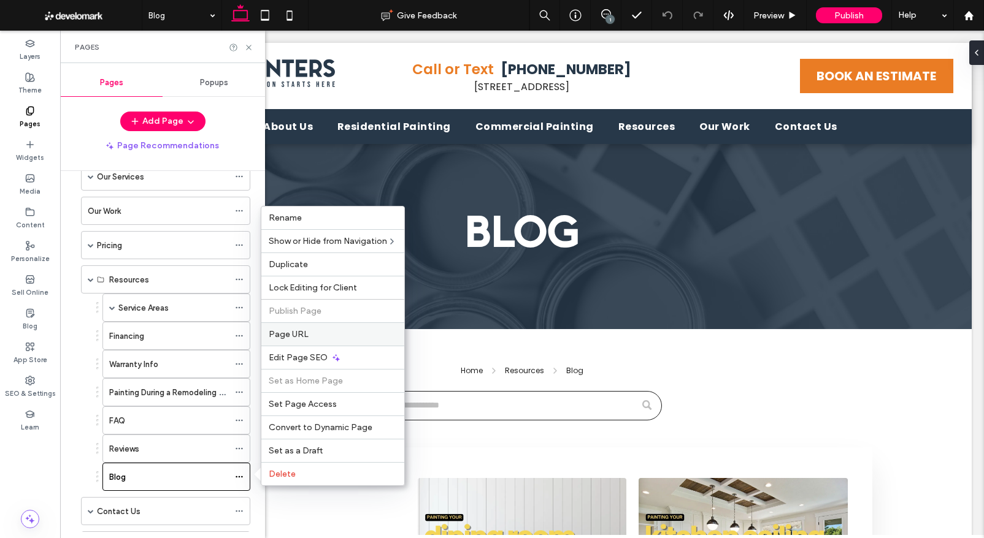
click at [311, 332] on label "Page URL" at bounding box center [333, 334] width 128 height 10
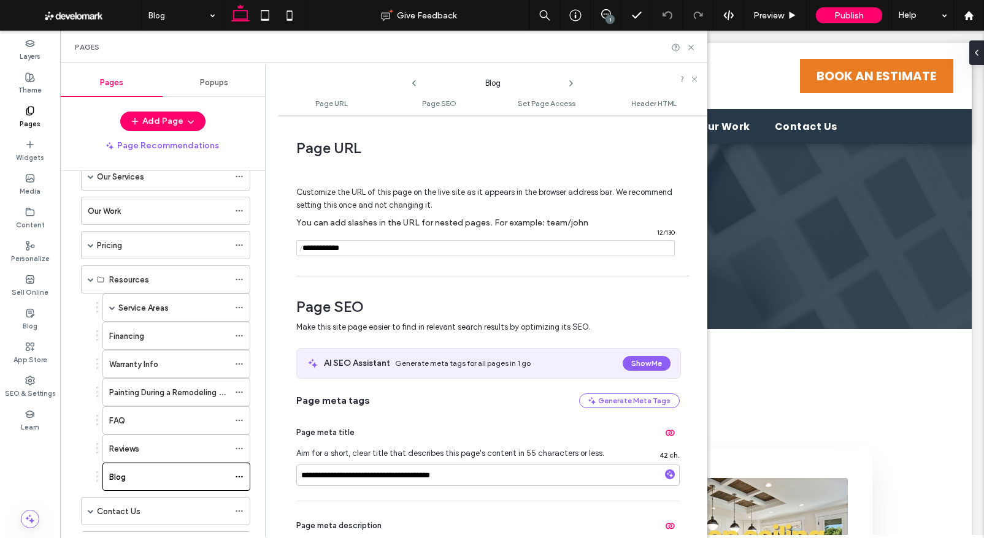
click at [368, 253] on input "notEmpty" at bounding box center [485, 248] width 378 height 16
type input "****"
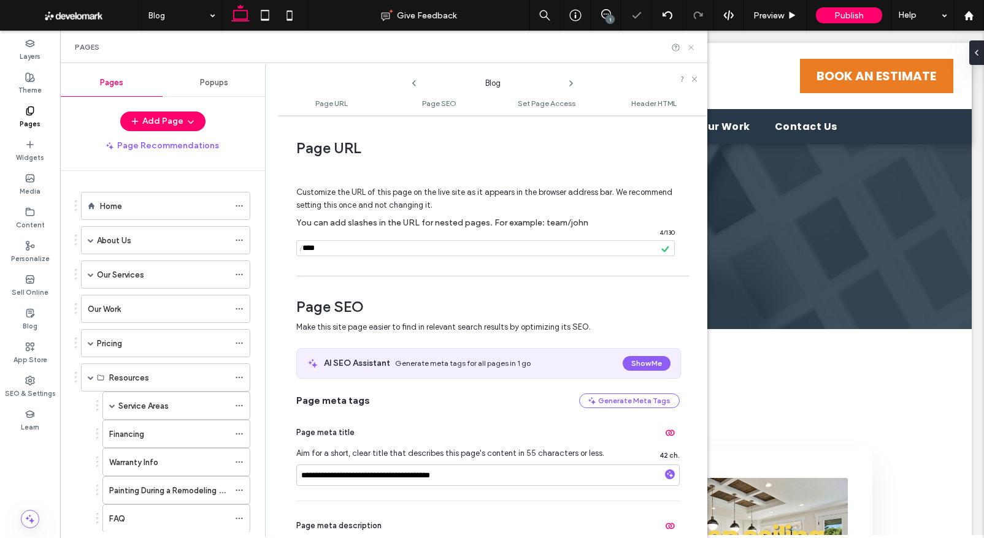
click at [690, 45] on icon at bounding box center [690, 47] width 9 height 9
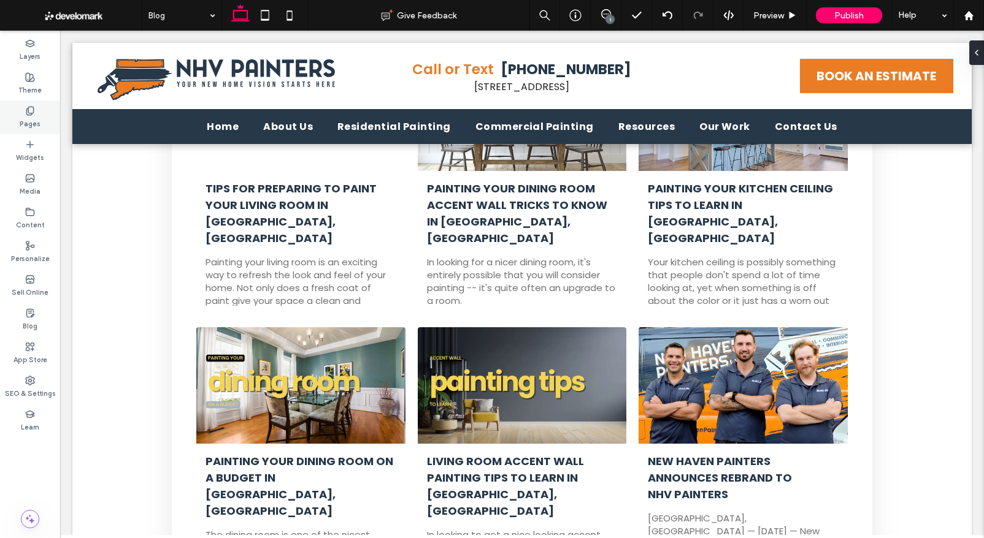
scroll to position [421, 0]
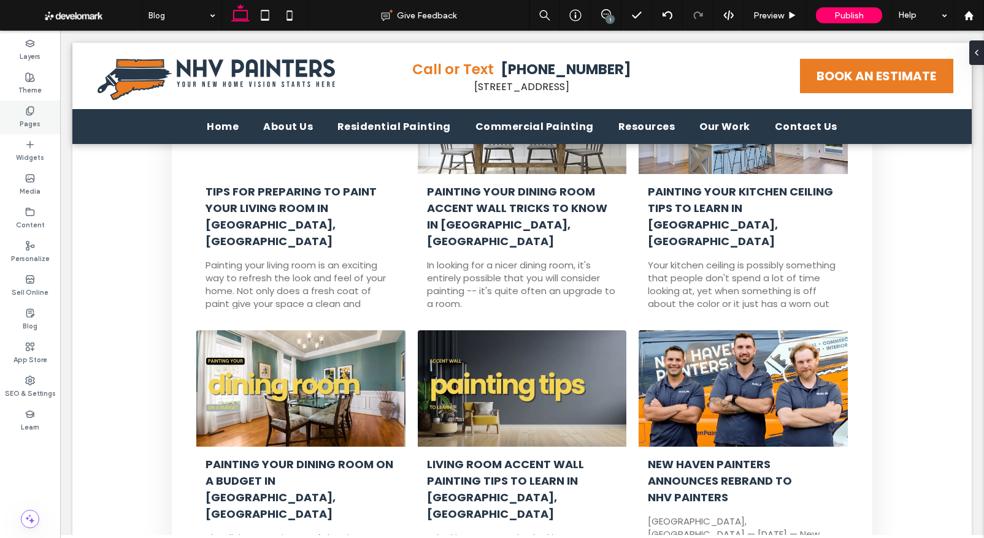
click at [33, 112] on use at bounding box center [29, 111] width 7 height 8
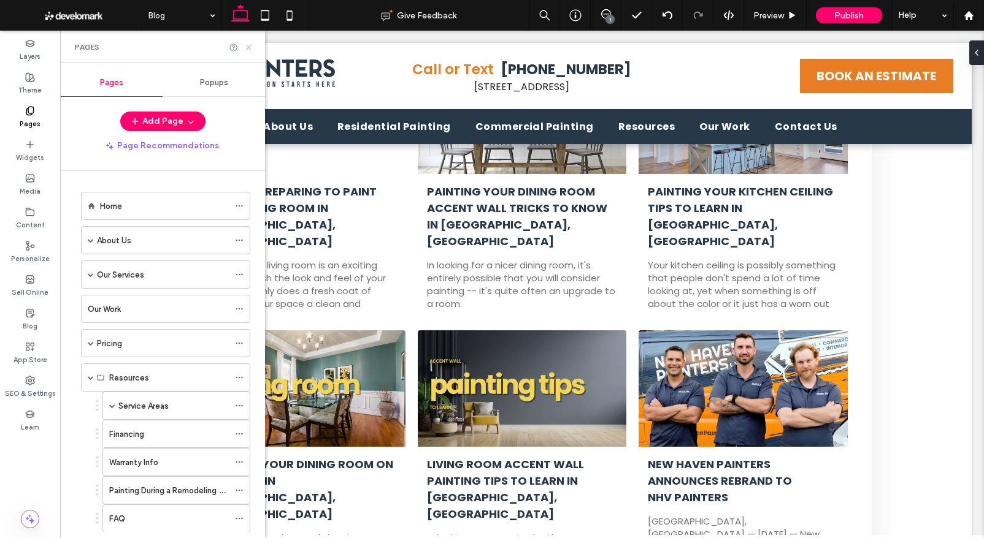
click at [249, 45] on icon at bounding box center [248, 47] width 9 height 9
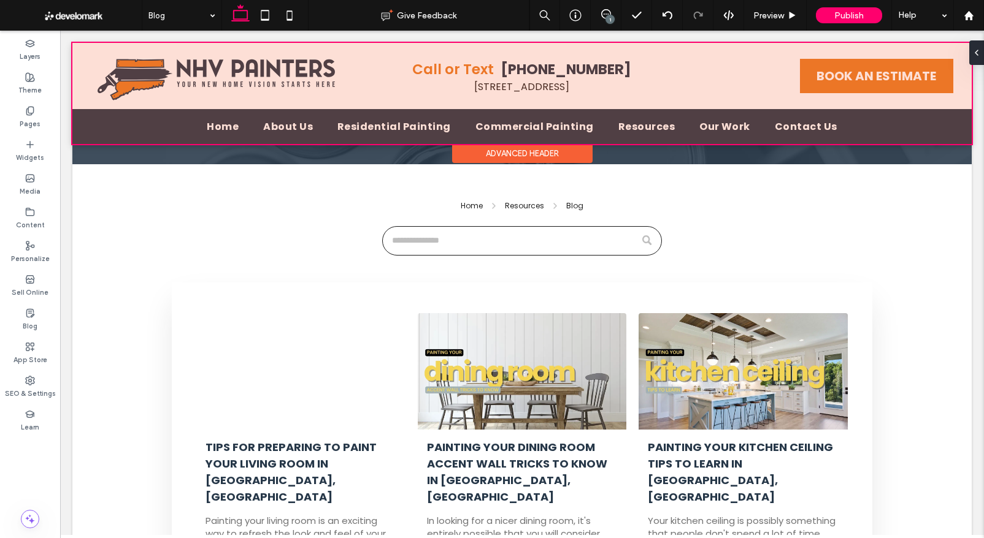
scroll to position [0, 0]
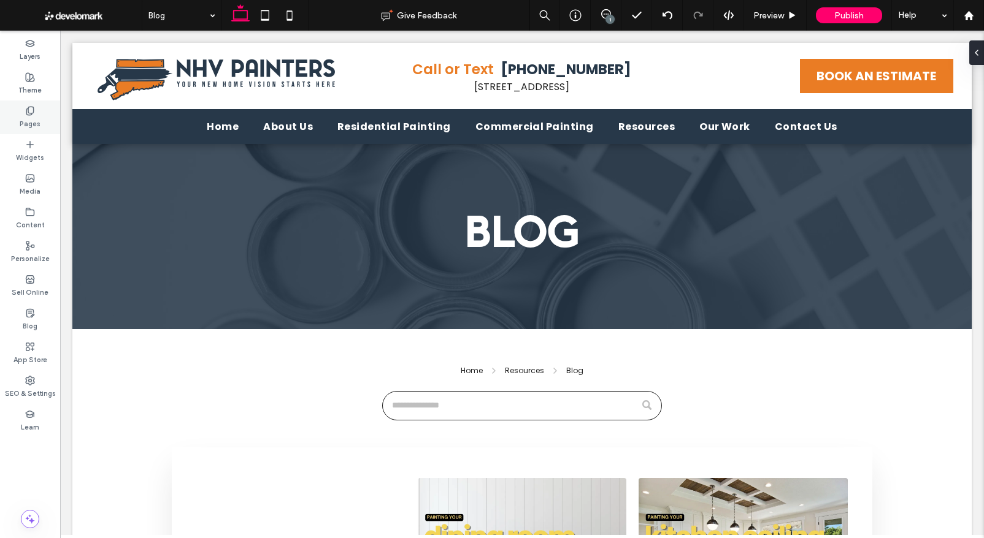
click at [28, 116] on label "Pages" at bounding box center [30, 122] width 21 height 13
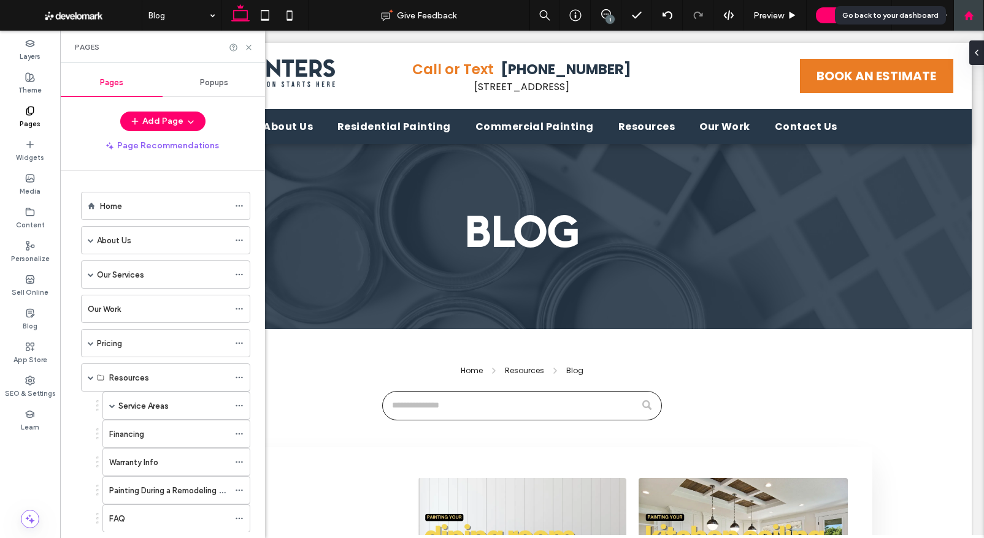
click at [970, 16] on use at bounding box center [968, 14] width 9 height 9
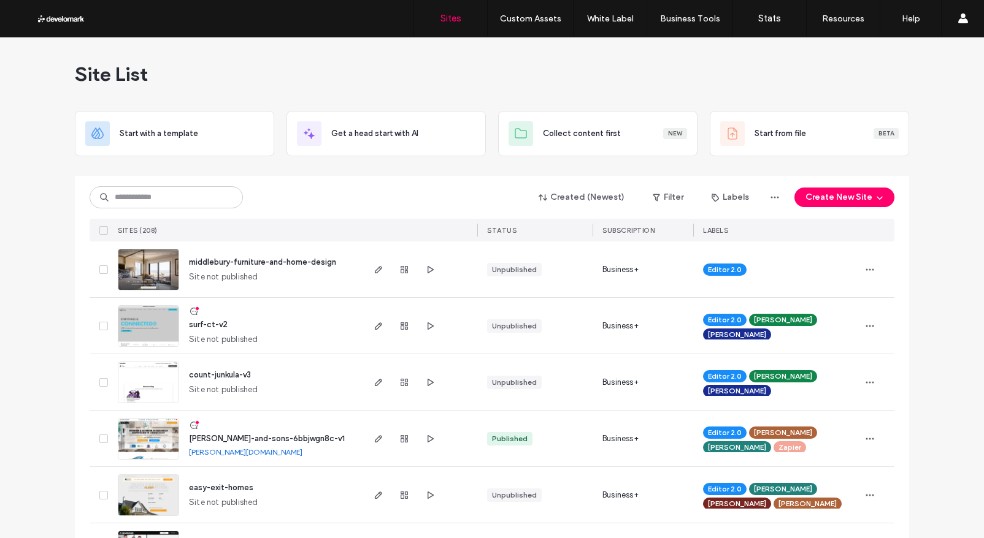
click at [122, 199] on input at bounding box center [166, 197] width 153 height 22
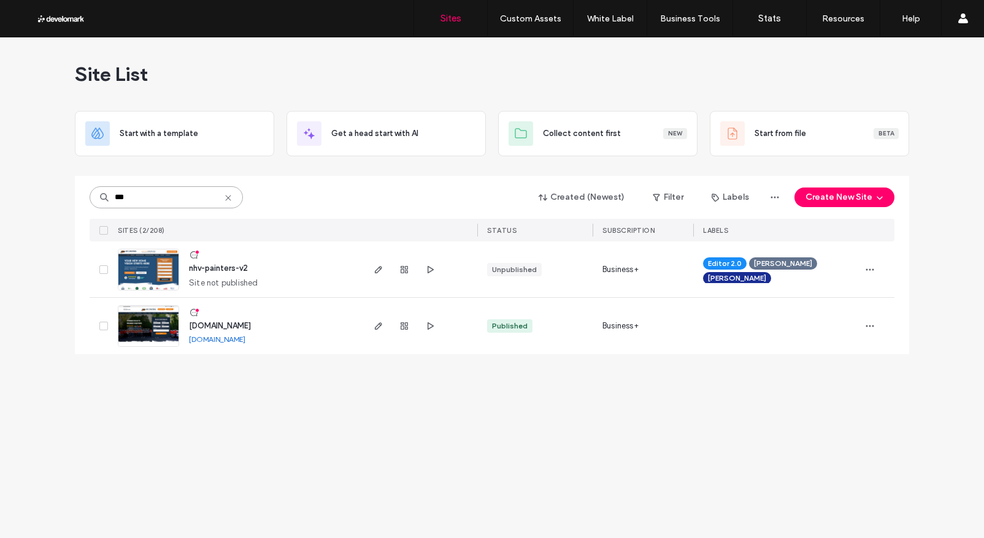
type input "***"
click at [153, 316] on img at bounding box center [148, 347] width 60 height 83
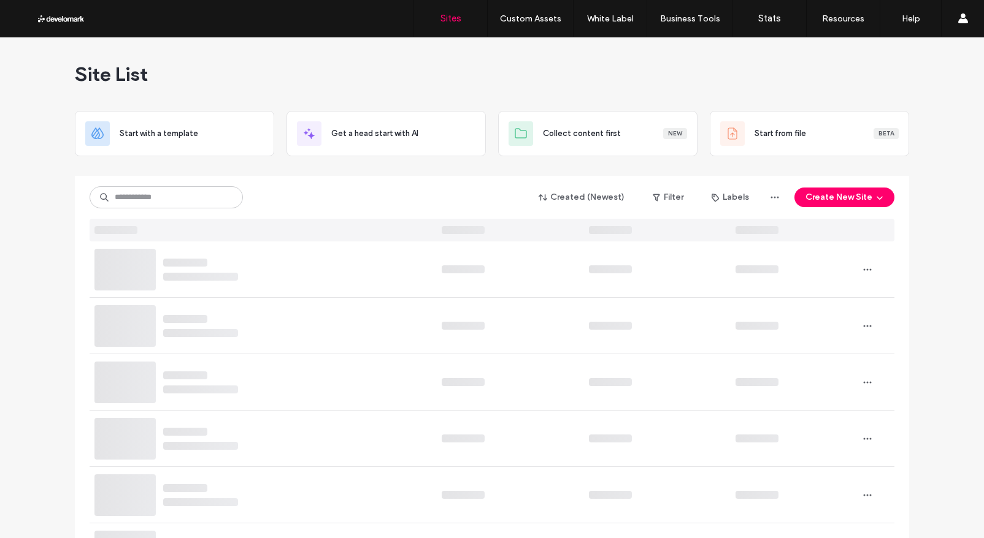
click at [128, 198] on input at bounding box center [166, 197] width 153 height 22
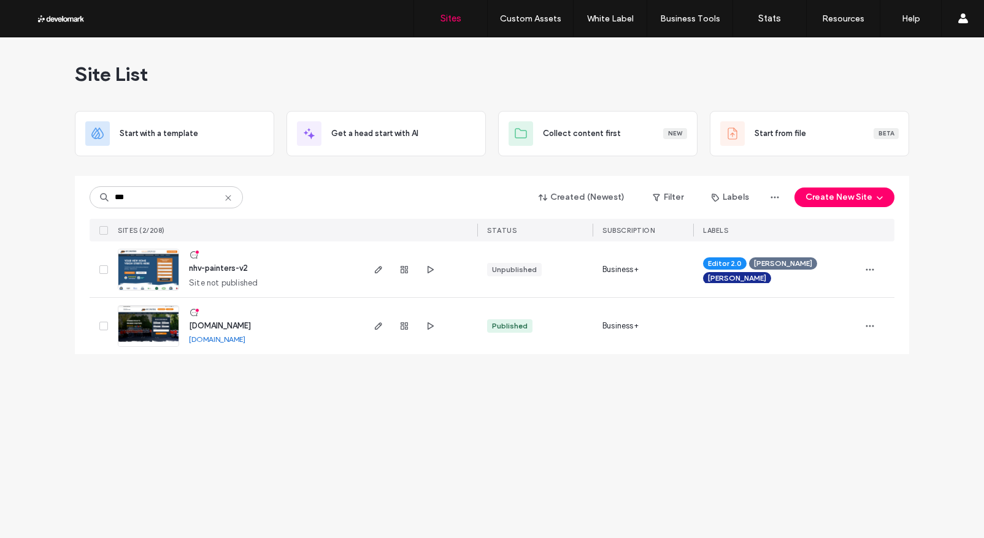
type input "***"
click at [154, 270] on img at bounding box center [148, 291] width 60 height 83
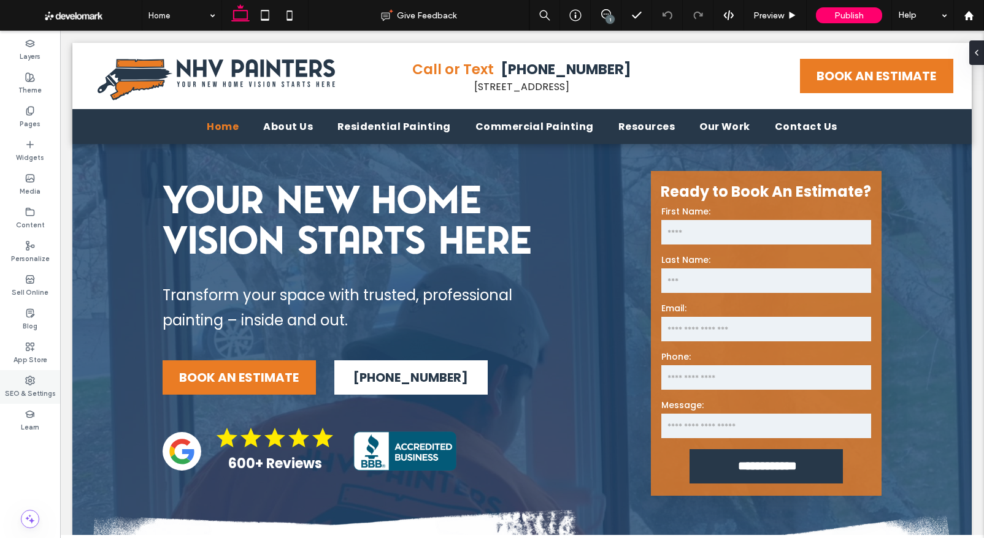
click at [39, 380] on div "SEO & Settings" at bounding box center [30, 387] width 60 height 34
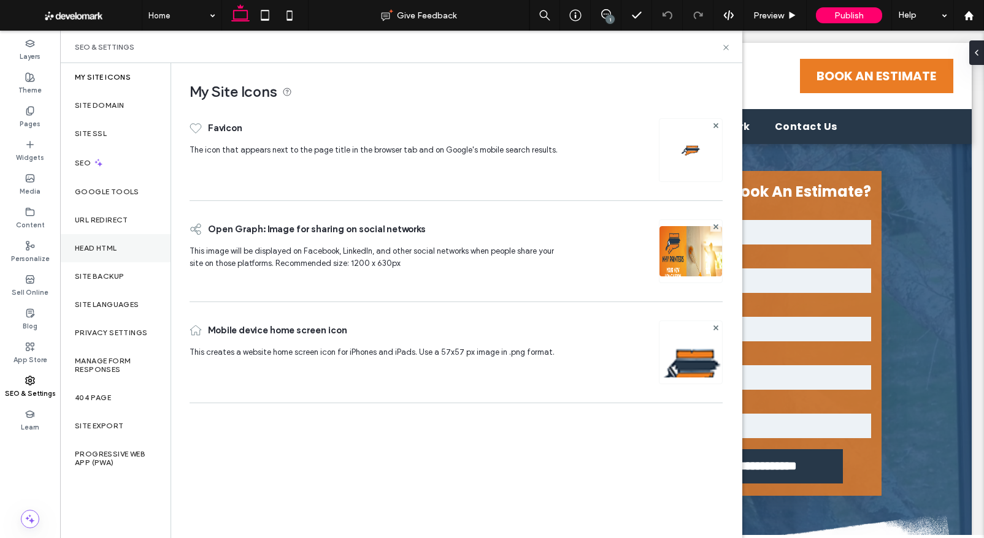
click at [115, 255] on div "Head HTML" at bounding box center [115, 248] width 110 height 28
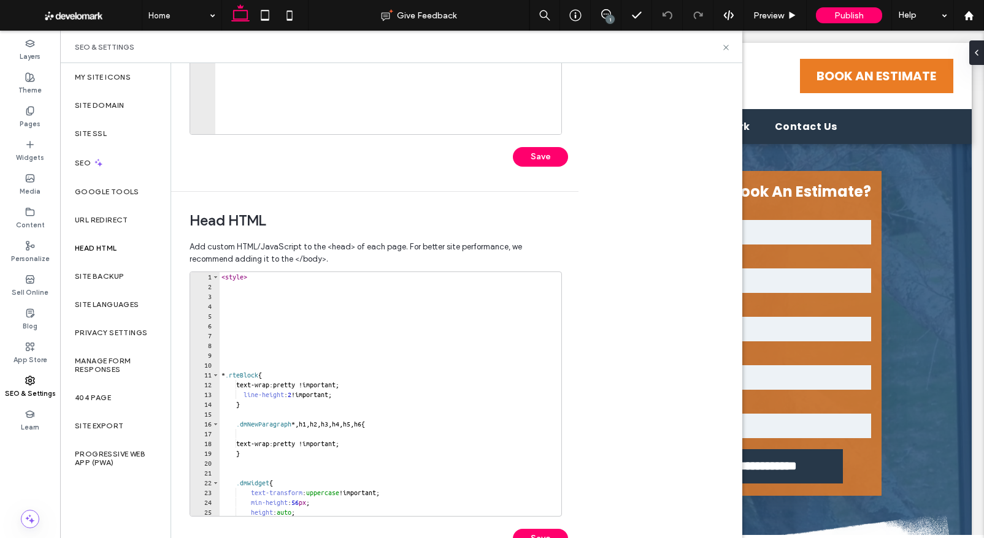
scroll to position [302, 0]
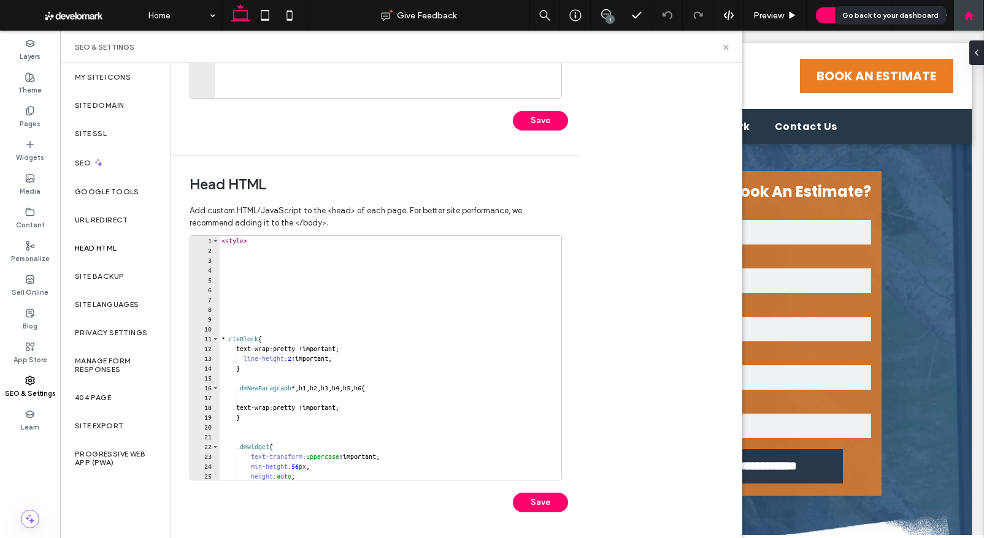
click at [968, 15] on use at bounding box center [968, 14] width 9 height 9
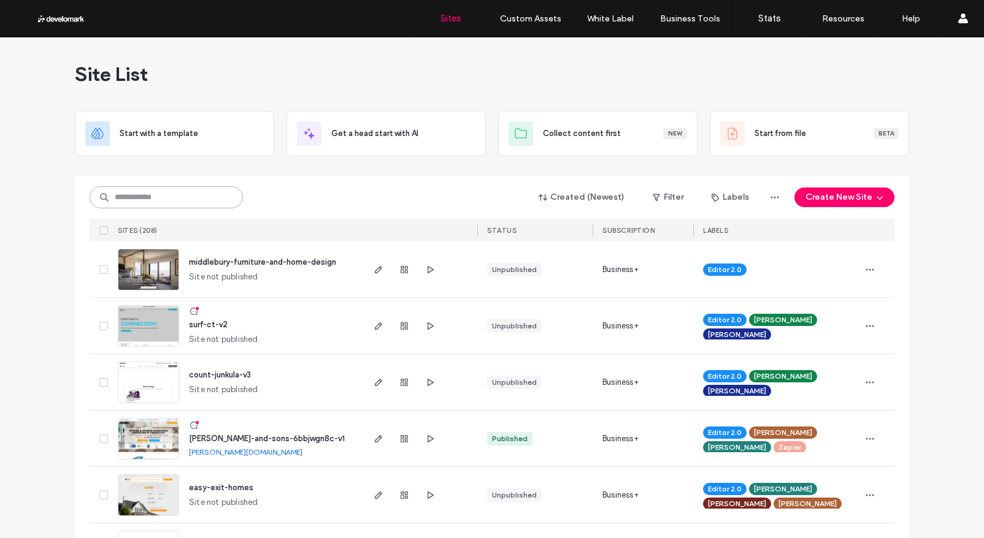
click at [105, 194] on input at bounding box center [166, 197] width 153 height 22
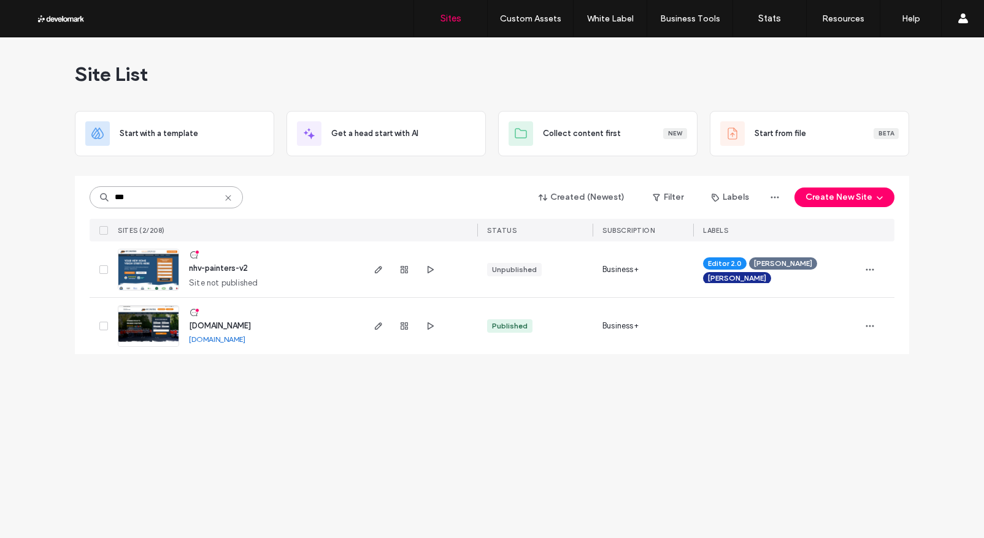
type input "***"
click at [154, 330] on img at bounding box center [148, 347] width 60 height 83
type input "***"
click at [166, 274] on img at bounding box center [148, 291] width 60 height 83
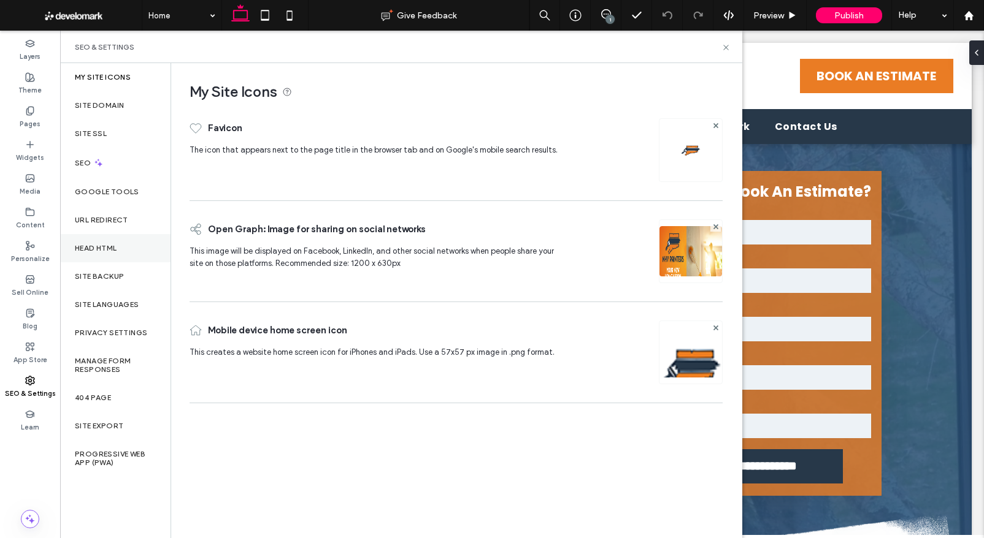
click at [112, 245] on label "Head HTML" at bounding box center [96, 248] width 42 height 9
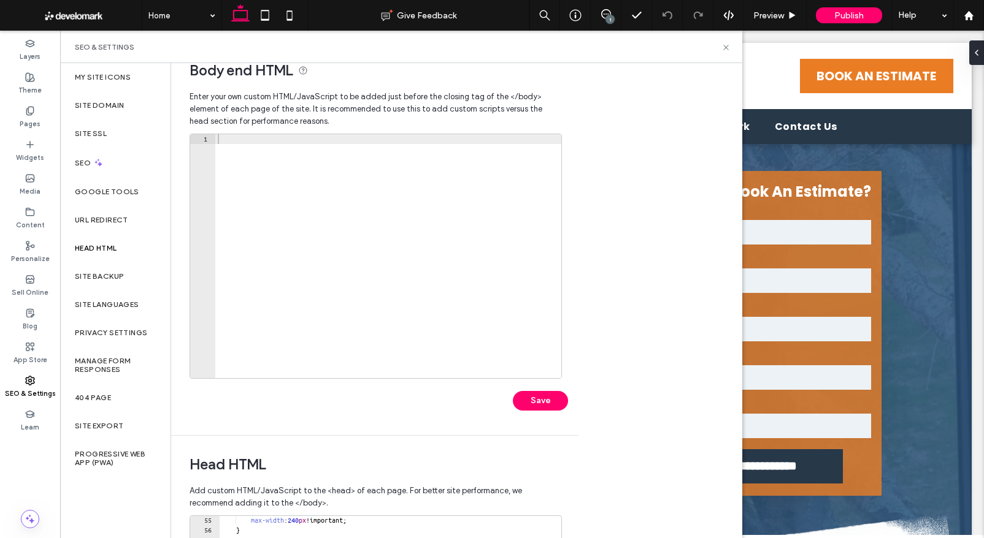
scroll to position [17, 0]
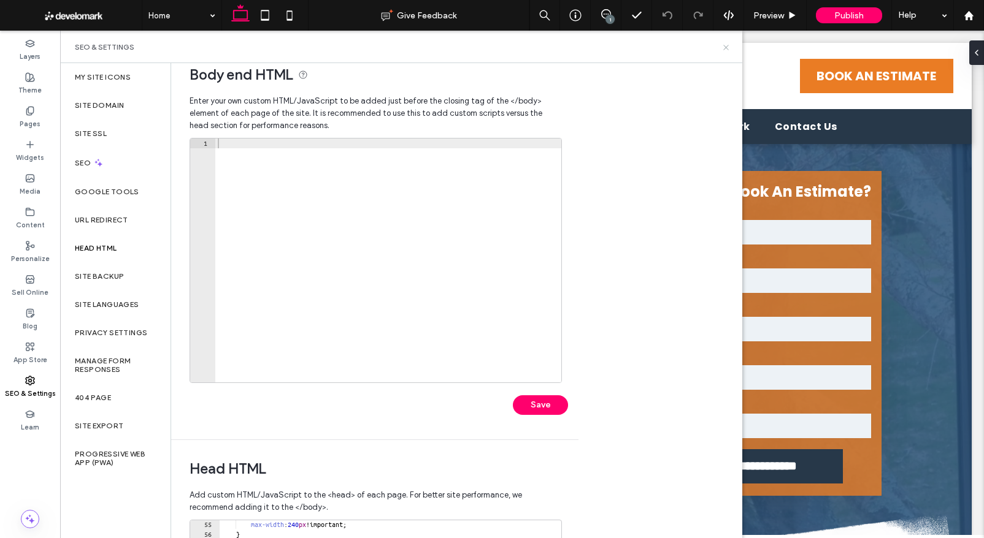
drag, startPoint x: 666, startPoint y: 16, endPoint x: 726, endPoint y: 47, distance: 67.5
click at [726, 47] on icon at bounding box center [725, 47] width 9 height 9
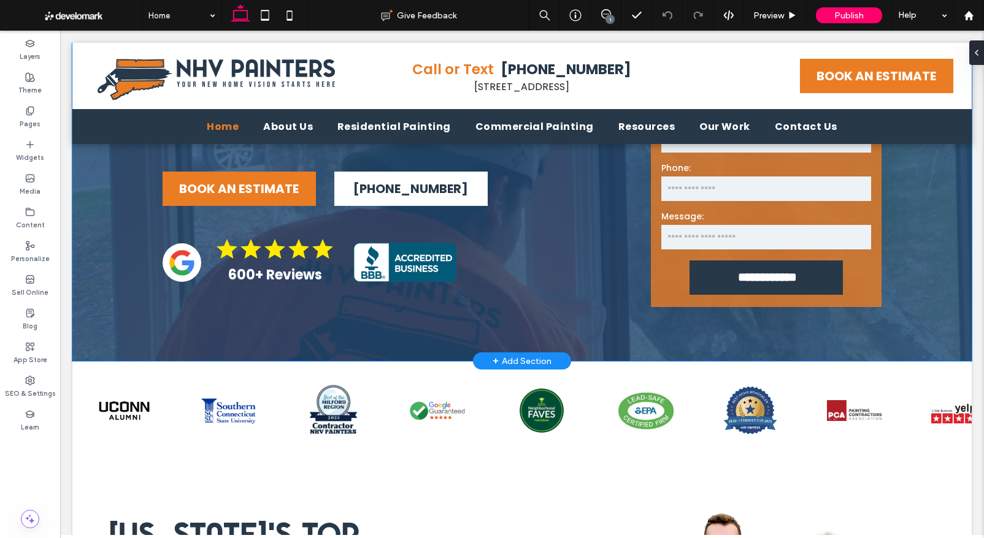
scroll to position [0, 0]
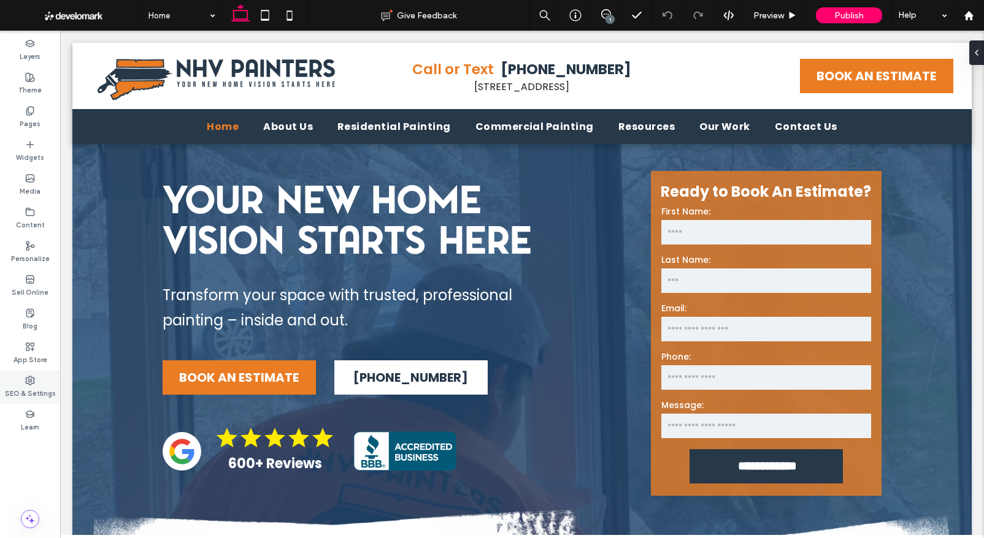
click at [33, 381] on use at bounding box center [30, 381] width 9 height 9
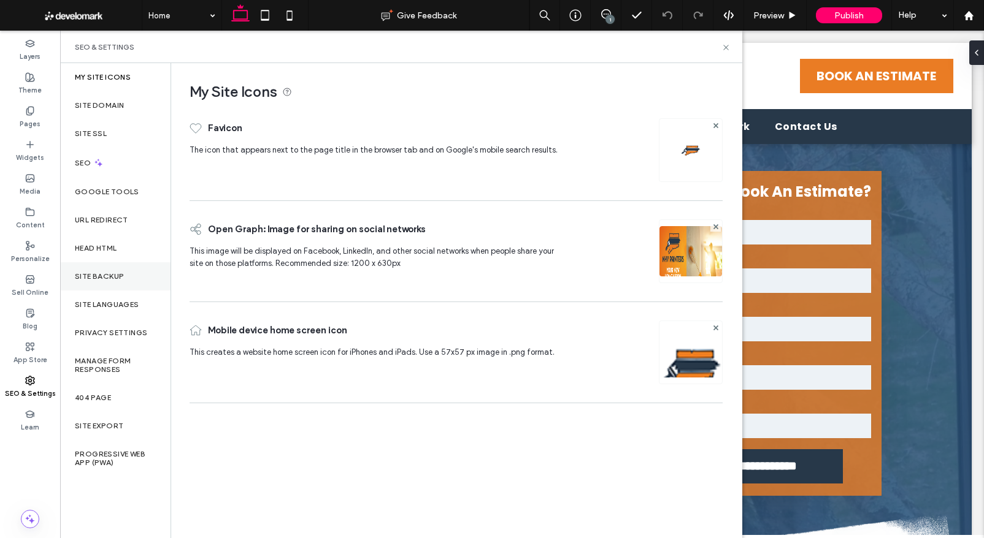
click at [115, 275] on label "Site Backup" at bounding box center [99, 276] width 49 height 9
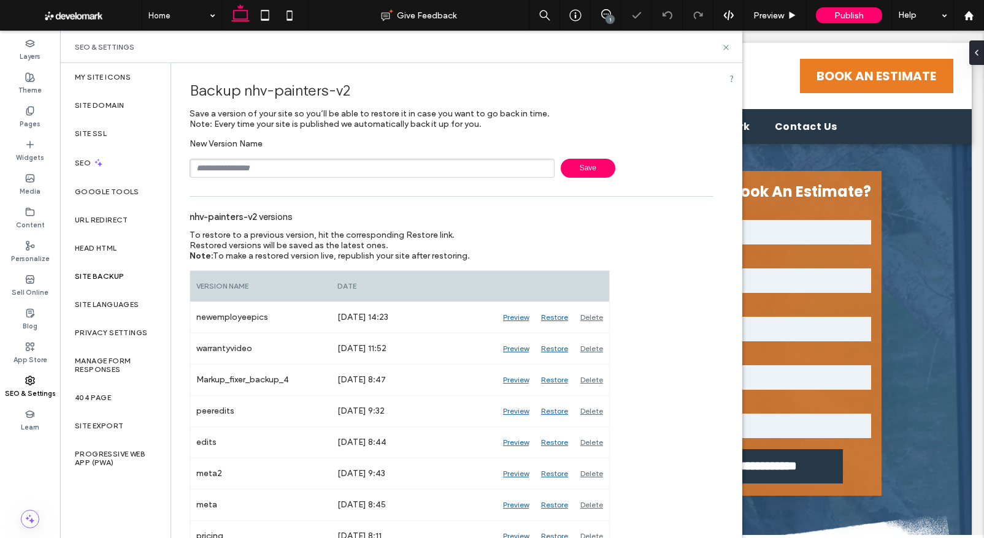
click at [233, 173] on input "text" at bounding box center [372, 168] width 365 height 19
type input "**********"
click at [578, 172] on span "Save" at bounding box center [588, 168] width 55 height 19
click at [726, 45] on icon at bounding box center [725, 47] width 9 height 9
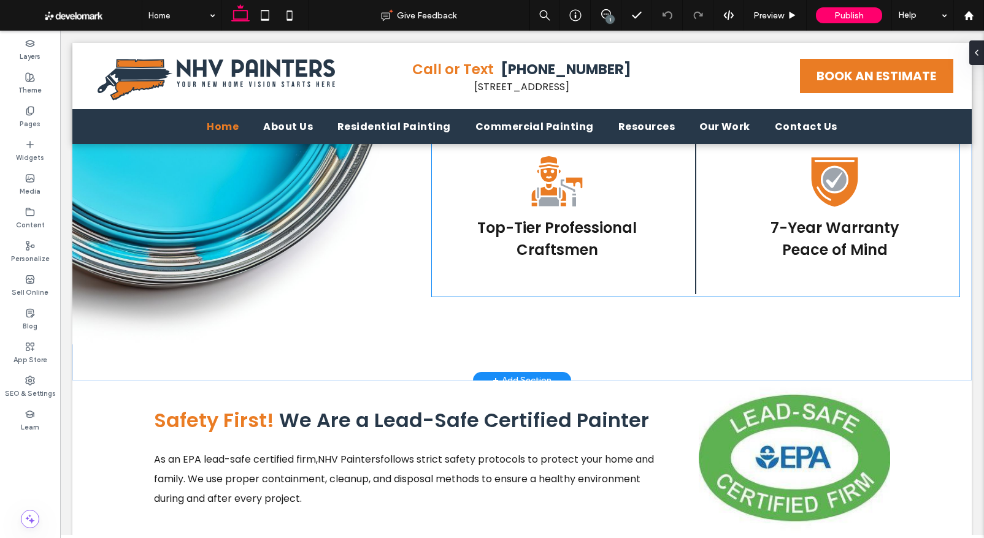
scroll to position [2710, 0]
